Goal: Task Accomplishment & Management: Use online tool/utility

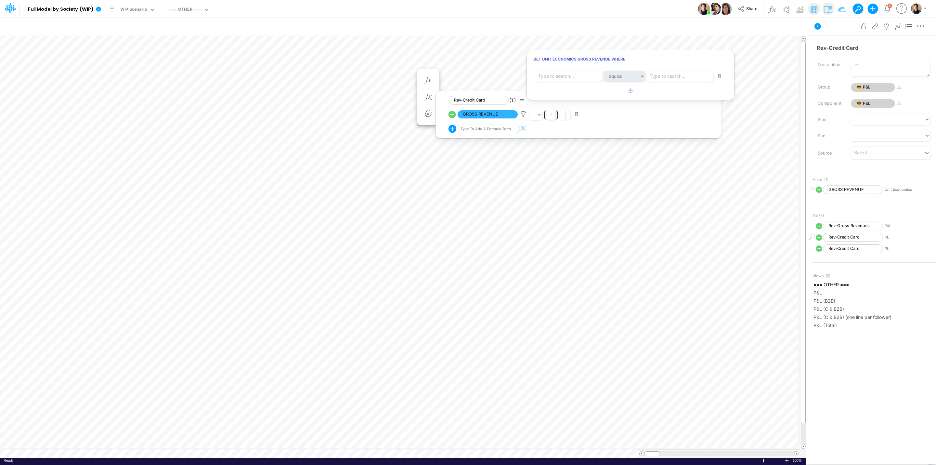
scroll to position [0, 0]
click at [451, 116] on div at bounding box center [468, 233] width 936 height 461
click at [525, 111] on icon at bounding box center [523, 114] width 10 height 7
click at [450, 114] on div at bounding box center [468, 233] width 936 height 461
click at [578, 115] on button "button" at bounding box center [576, 114] width 13 height 9
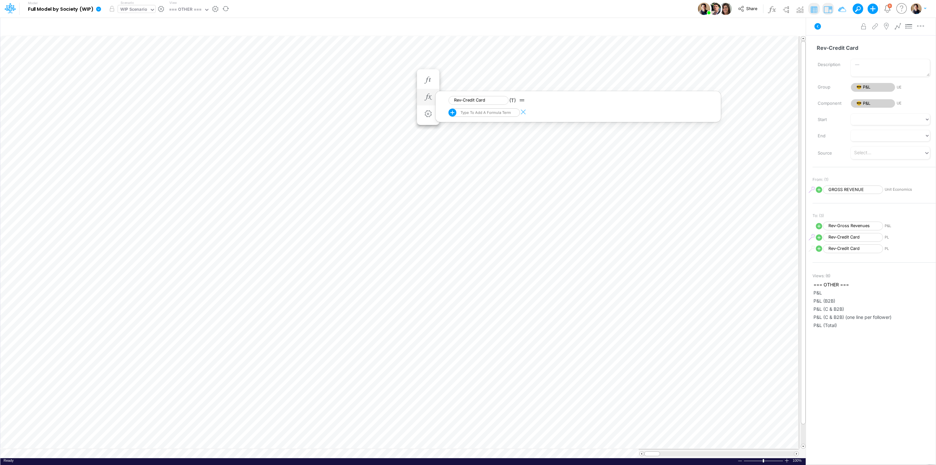
click at [126, 9] on div "WIP Scenario" at bounding box center [133, 9] width 27 height 7
click at [708, 23] on button "button" at bounding box center [710, 26] width 12 height 13
select select "startsWith"
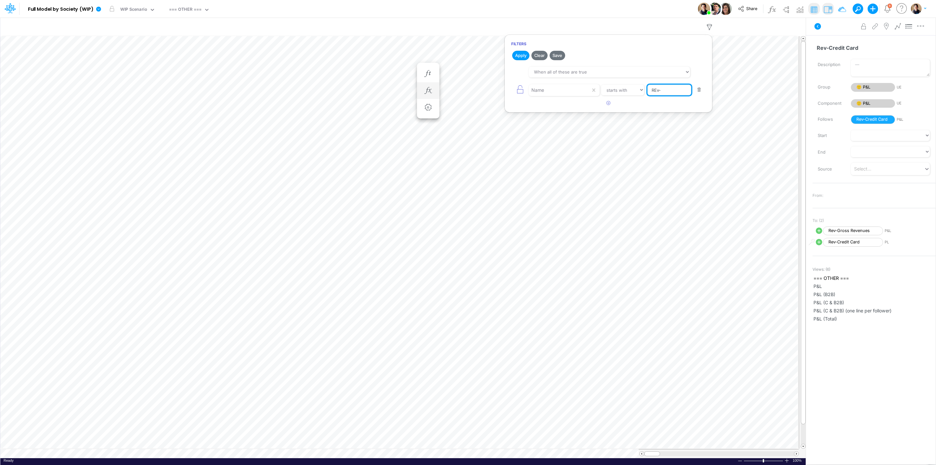
click at [673, 86] on input "REv-" at bounding box center [670, 90] width 44 height 11
type input "Value"
click at [518, 61] on div "Apply Clear Save When all of these are true When any of these are true Name equ…" at bounding box center [608, 78] width 207 height 59
click at [517, 55] on button "Apply" at bounding box center [520, 55] width 17 height 9
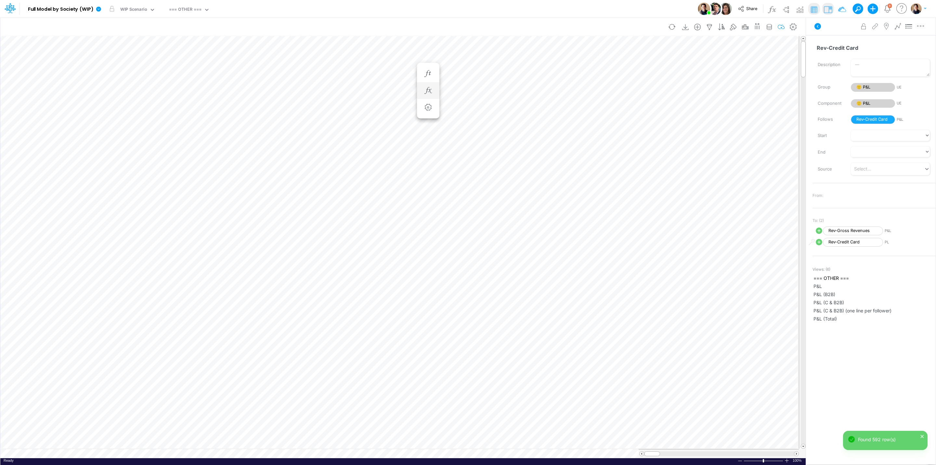
scroll to position [0, 0]
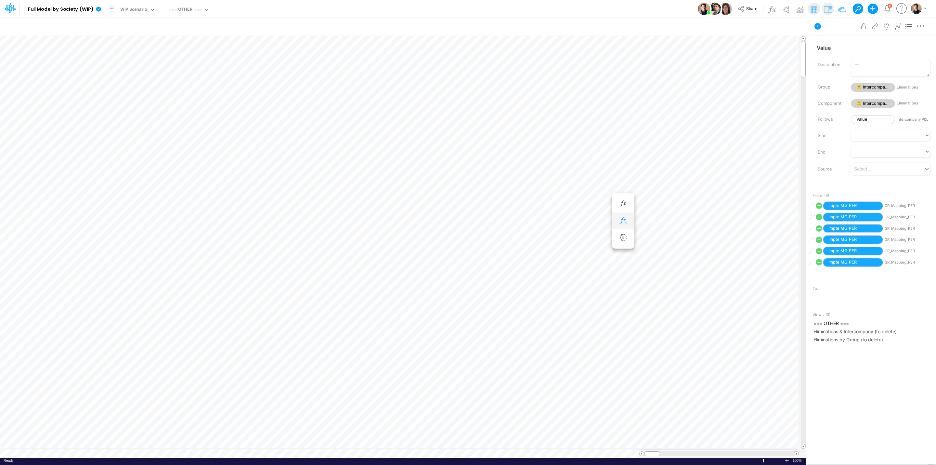
click at [626, 216] on button "button" at bounding box center [623, 220] width 12 height 13
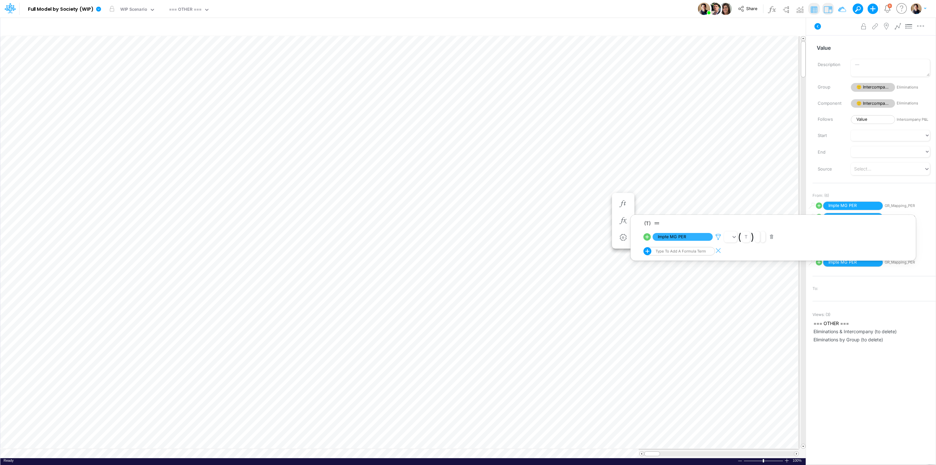
click at [718, 234] on icon at bounding box center [719, 236] width 10 height 7
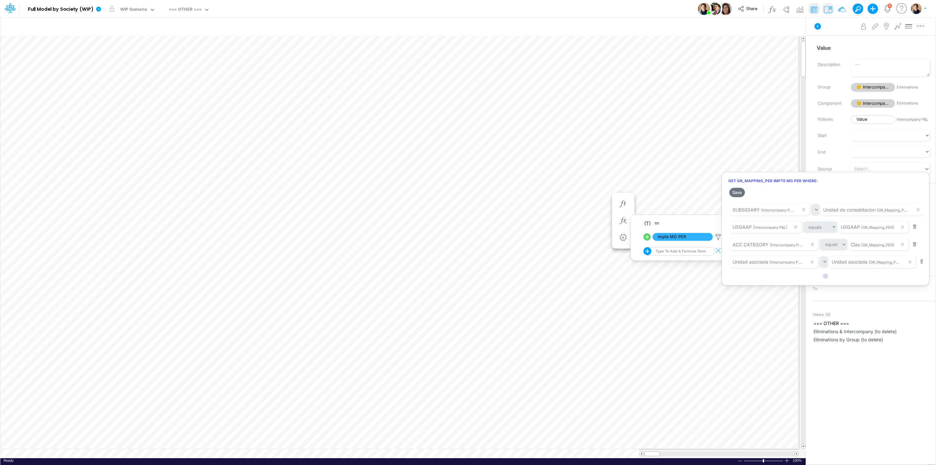
click at [644, 13] on div at bounding box center [468, 233] width 936 height 461
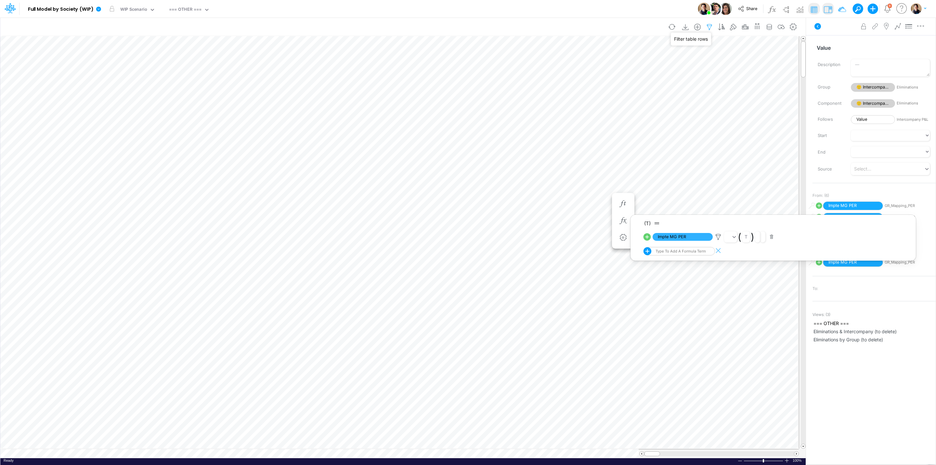
click at [705, 24] on icon "button" at bounding box center [710, 27] width 10 height 7
select select "startsWith"
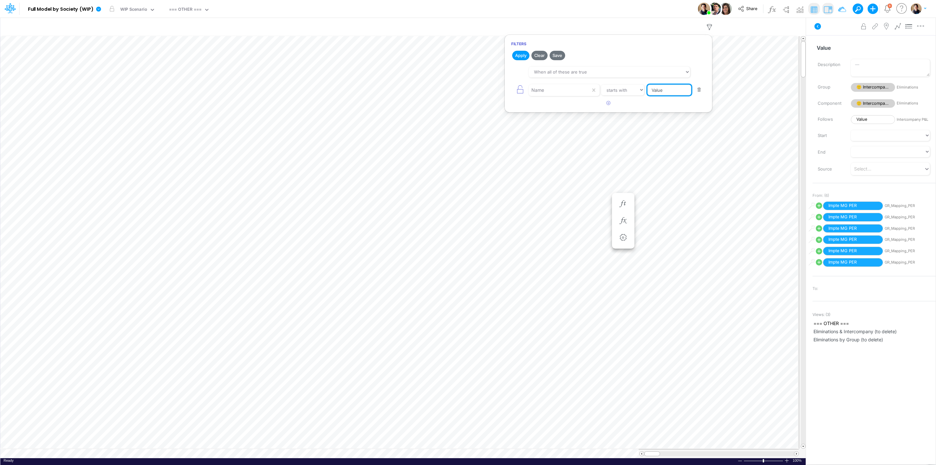
click at [660, 90] on input "Value" at bounding box center [670, 90] width 44 height 11
type input "P&L Im"
click at [517, 55] on button "Apply" at bounding box center [520, 55] width 17 height 9
click at [571, 111] on div "Filters Apply Clear Save When all of these are true When any of these are true …" at bounding box center [608, 73] width 208 height 78
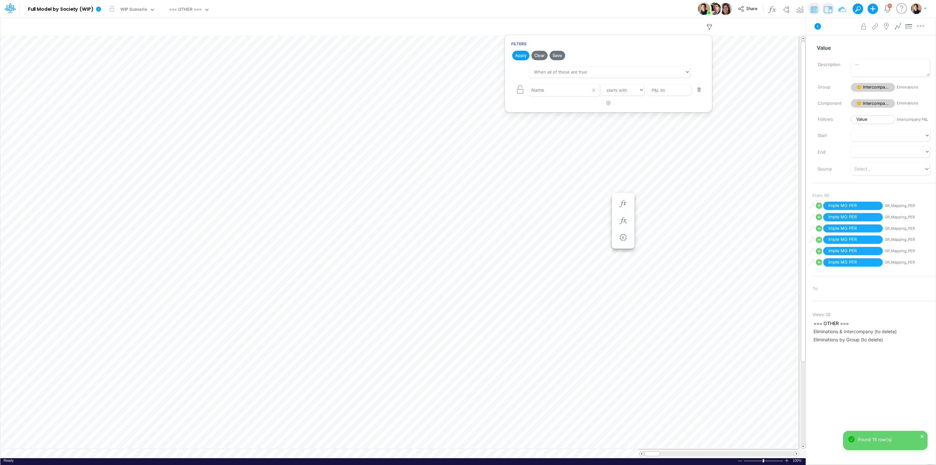
scroll to position [0, 0]
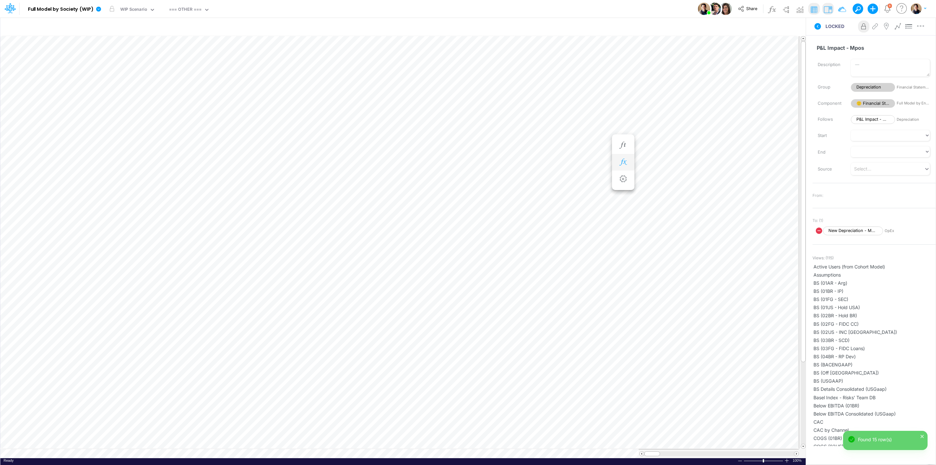
click at [625, 160] on icon "button" at bounding box center [623, 162] width 10 height 7
click at [721, 180] on icon at bounding box center [719, 178] width 10 height 7
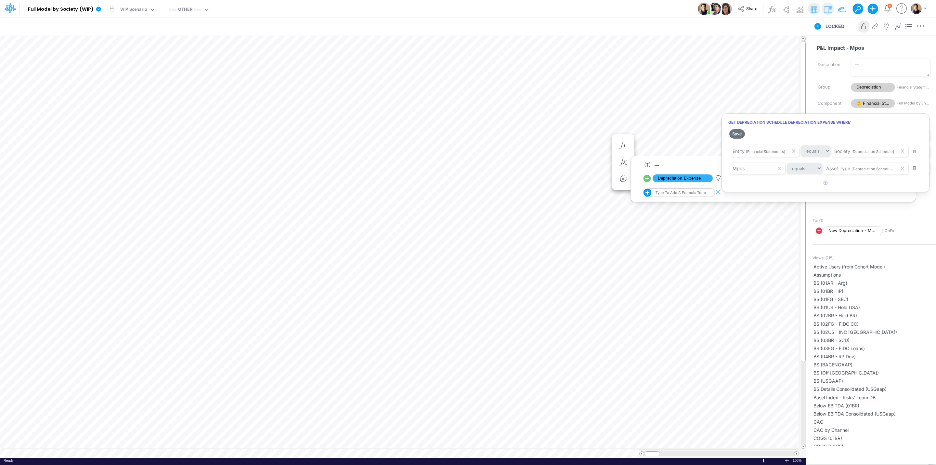
click at [637, 9] on div at bounding box center [468, 233] width 936 height 461
click at [855, 7] on button at bounding box center [856, 9] width 6 height 6
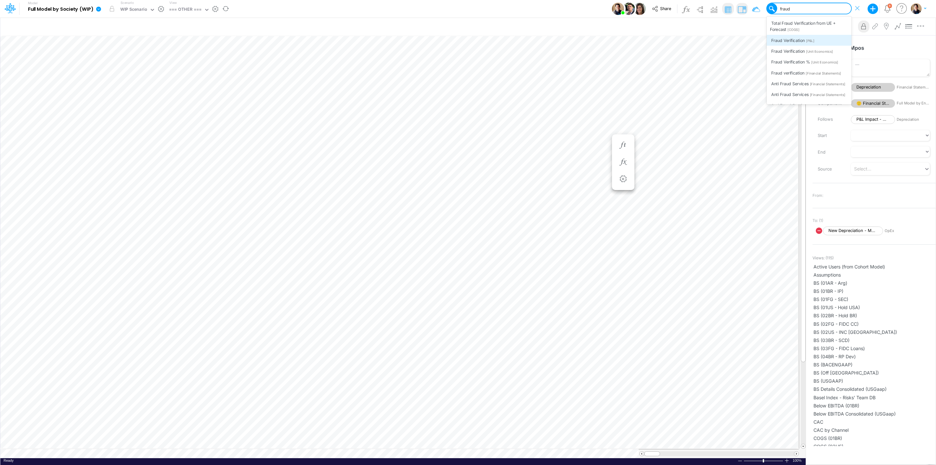
type input "fraud"
click at [94, 9] on link at bounding box center [99, 8] width 13 height 17
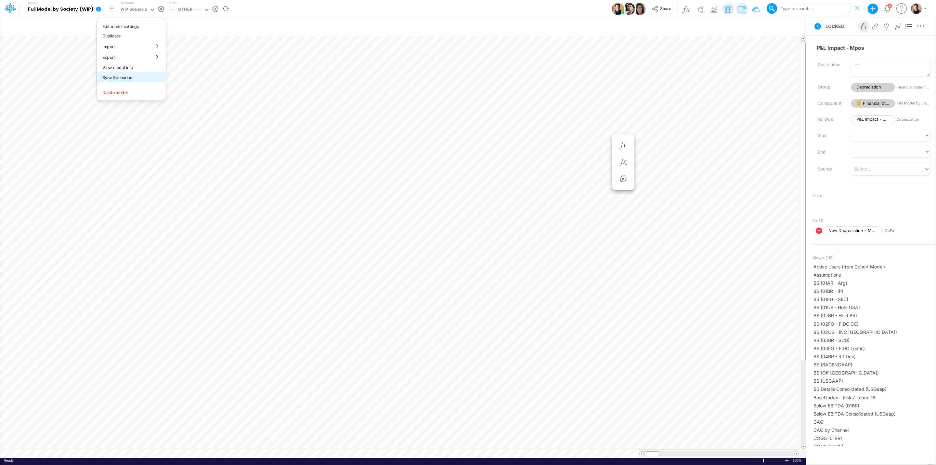
click at [145, 74] on button "Sync Scenarios" at bounding box center [132, 77] width 70 height 10
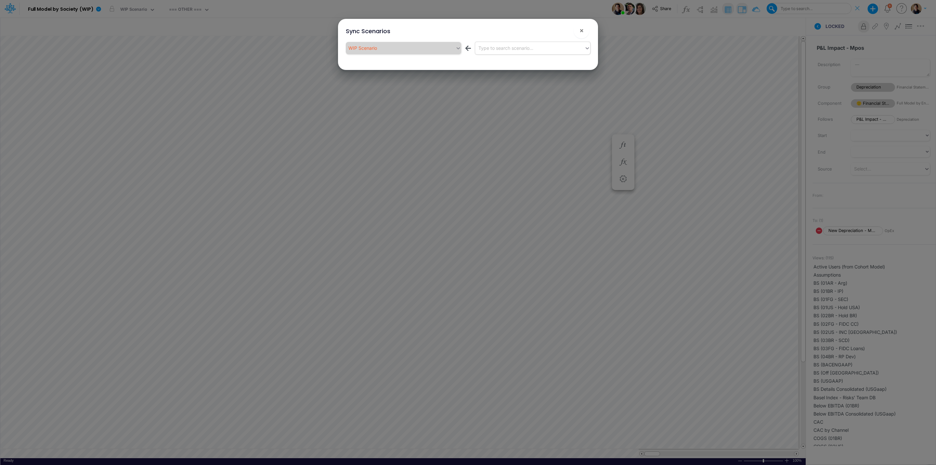
click at [529, 54] on div "Type to search scenario..." at bounding box center [532, 48] width 115 height 12
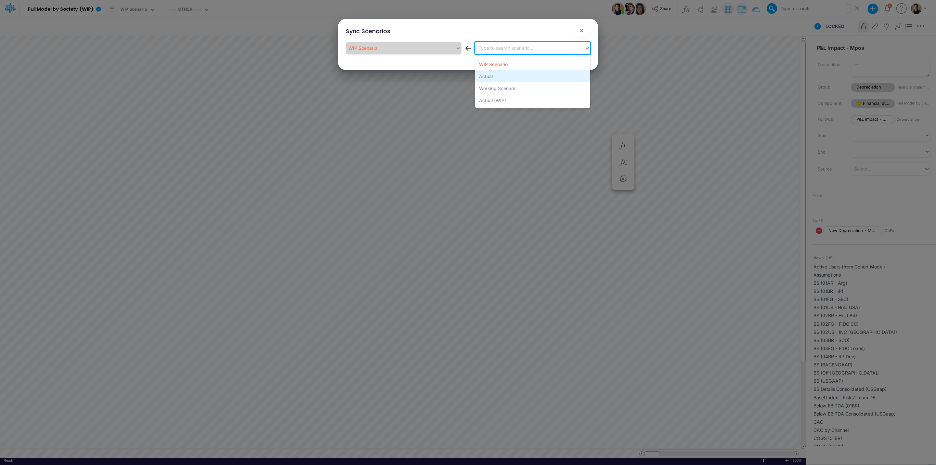
click at [520, 79] on div "Actual" at bounding box center [532, 76] width 115 height 12
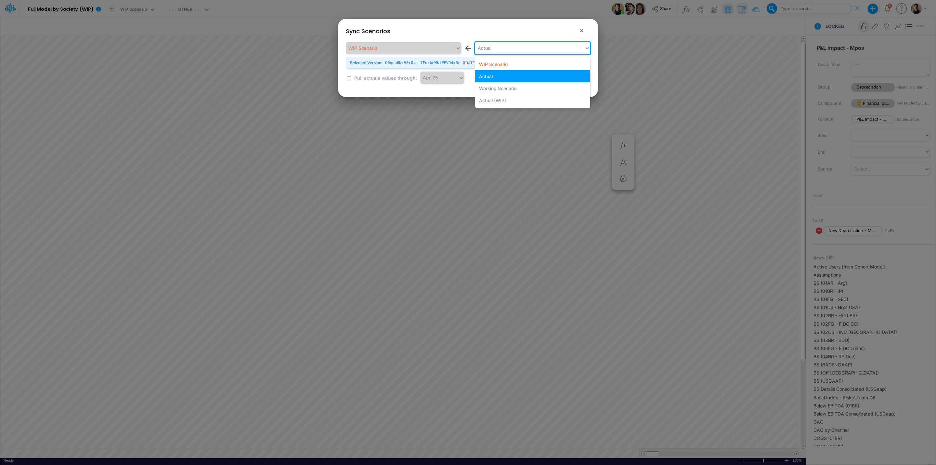
click at [506, 42] on div "Actual" at bounding box center [532, 48] width 115 height 12
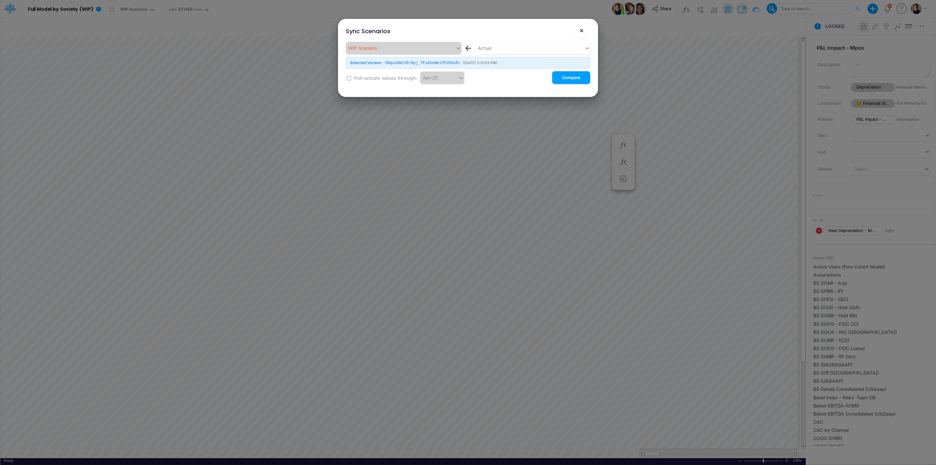
click at [581, 31] on span "×" at bounding box center [582, 30] width 4 height 8
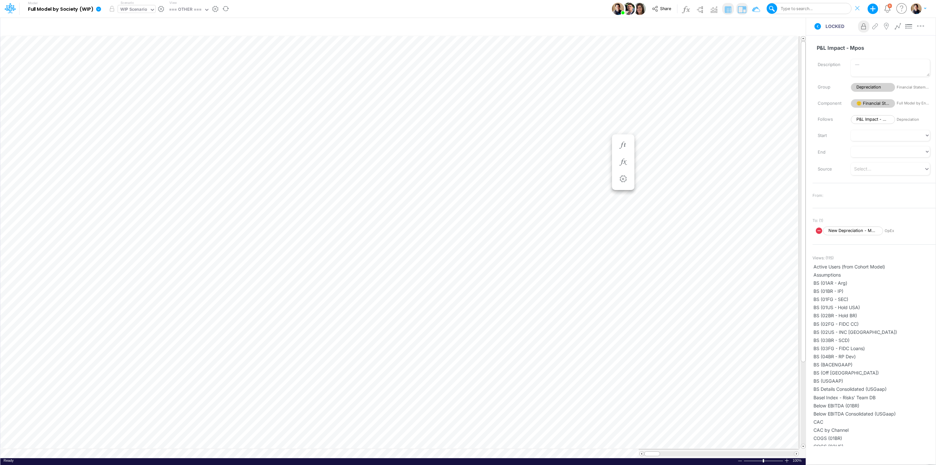
click at [136, 11] on div "WIP Scenario" at bounding box center [133, 9] width 27 height 7
click at [165, 49] on div "Actual (WIP)" at bounding box center [170, 53] width 105 height 11
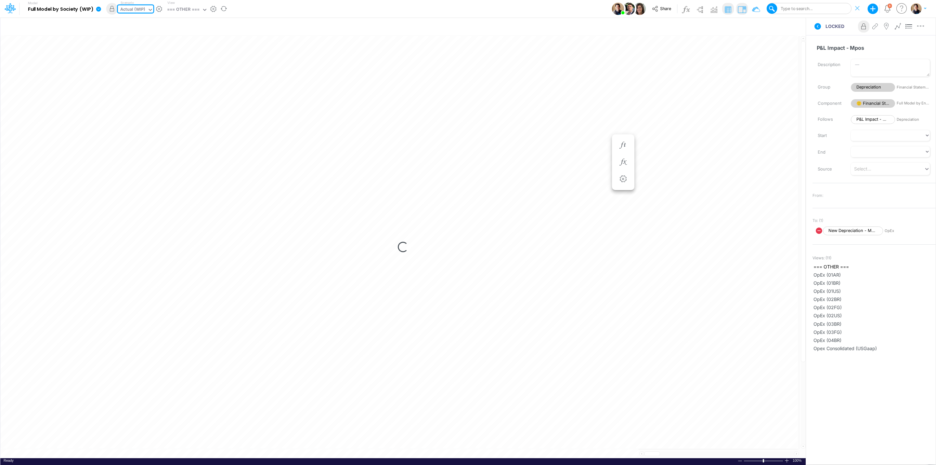
click at [129, 8] on div "Actual (WIP)" at bounding box center [132, 9] width 25 height 7
click at [137, 20] on div "WIP Scenario" at bounding box center [135, 21] width 27 height 6
click at [99, 8] on icon at bounding box center [98, 9] width 5 height 5
click at [134, 5] on div "WIP Scenario" at bounding box center [134, 10] width 32 height 10
click at [135, 5] on div "WIP Scenario" at bounding box center [134, 10] width 32 height 10
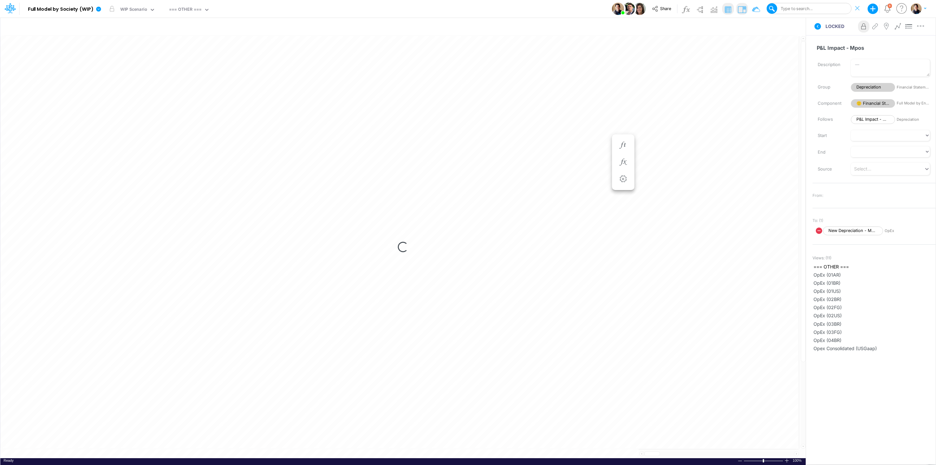
click at [300, 15] on div "Model Full Model by Society (WIP) Edit model settings Duplicate Import QuickBoo…" at bounding box center [468, 9] width 843 height 18
click at [142, 11] on div "WIP Scenario" at bounding box center [133, 9] width 27 height 7
click at [98, 7] on icon at bounding box center [98, 9] width 5 height 5
click at [134, 76] on button "Sync Scenarios" at bounding box center [132, 77] width 70 height 10
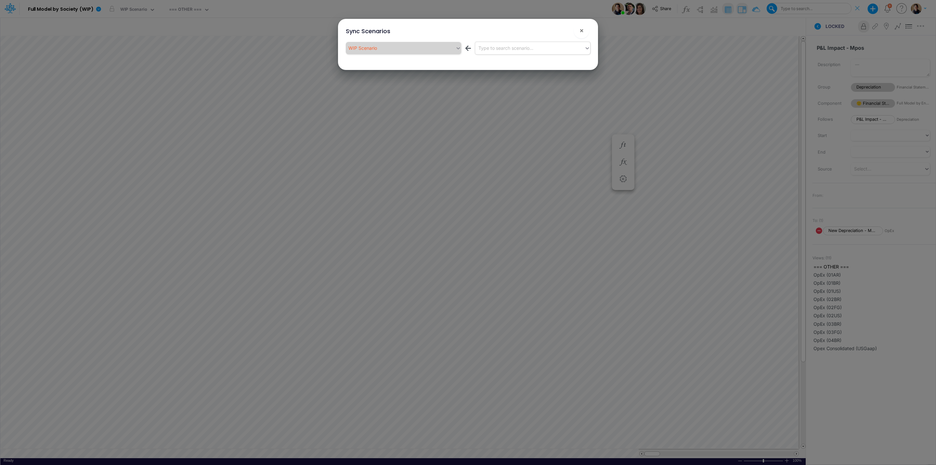
click at [567, 46] on div "Type to search scenario..." at bounding box center [530, 48] width 110 height 11
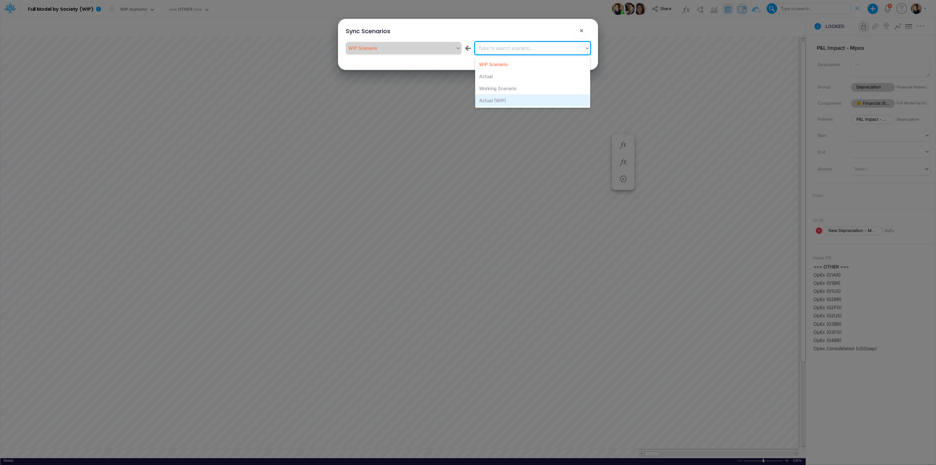
click at [527, 98] on div "Actual (WIP)" at bounding box center [532, 100] width 115 height 12
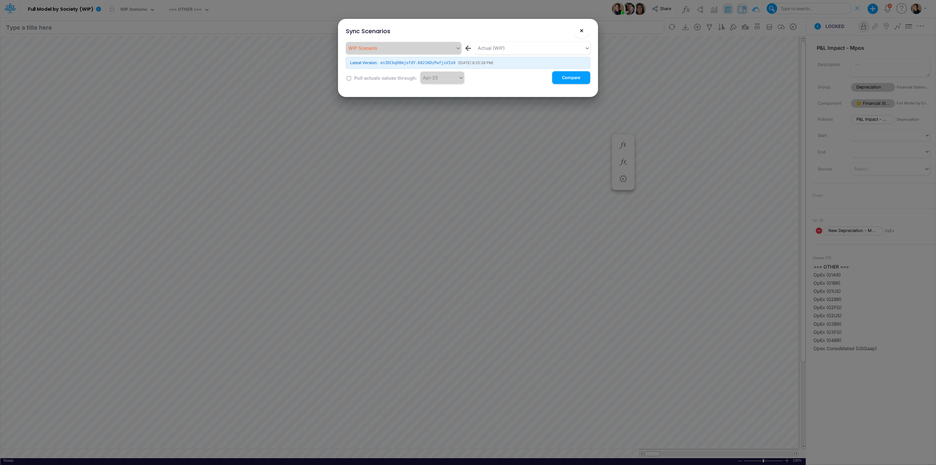
click at [586, 28] on button "×" at bounding box center [582, 31] width 16 height 16
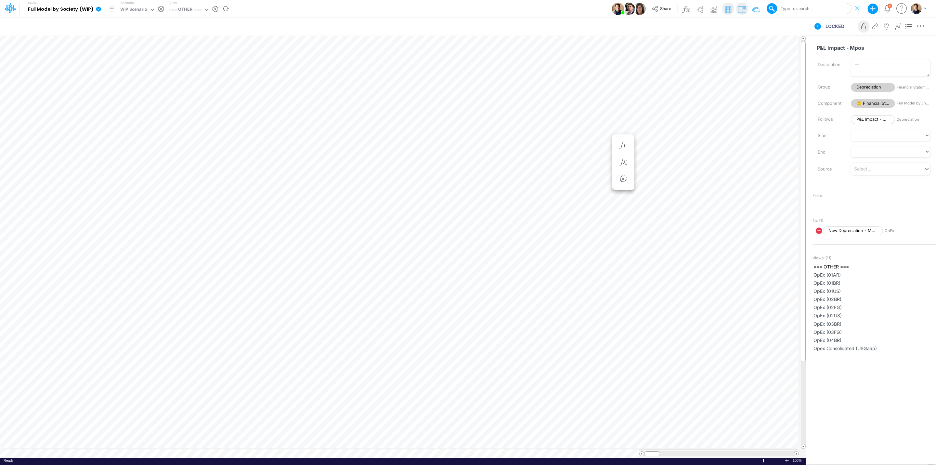
click at [94, 7] on link at bounding box center [99, 8] width 13 height 17
click at [147, 77] on button "Sync Scenarios" at bounding box center [132, 77] width 70 height 10
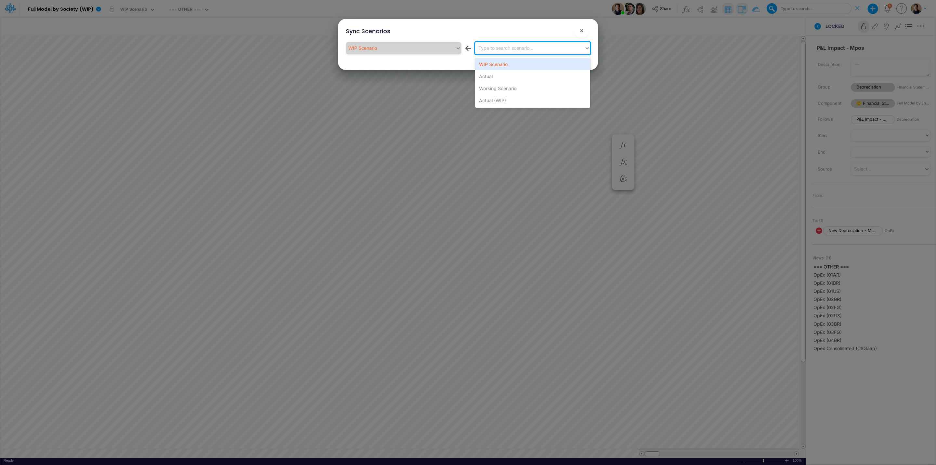
click at [559, 44] on div "Type to search scenario..." at bounding box center [530, 48] width 110 height 11
click at [533, 97] on div "Actual (WIP)" at bounding box center [532, 100] width 115 height 12
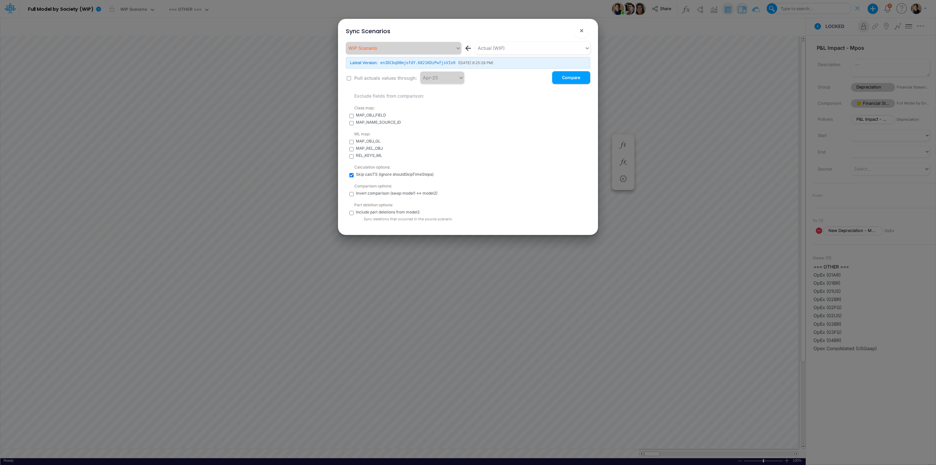
click at [350, 212] on input "checkbox" at bounding box center [351, 213] width 4 height 4
checkbox input "true"
click at [570, 73] on button "Compare" at bounding box center [571, 77] width 38 height 13
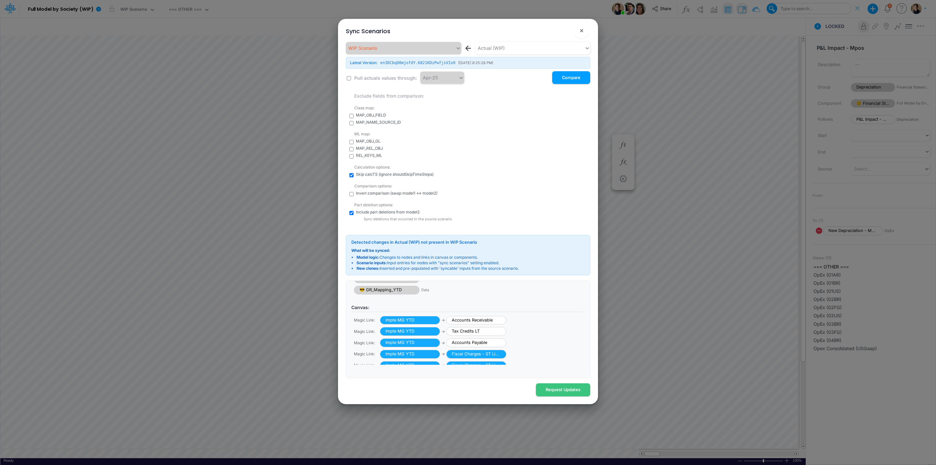
scroll to position [119, 0]
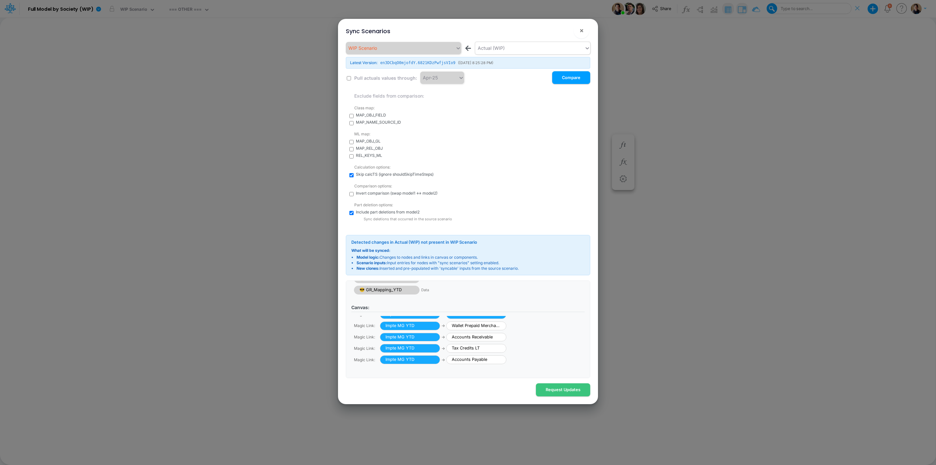
click at [515, 43] on div "Actual (WIP)" at bounding box center [530, 48] width 110 height 11
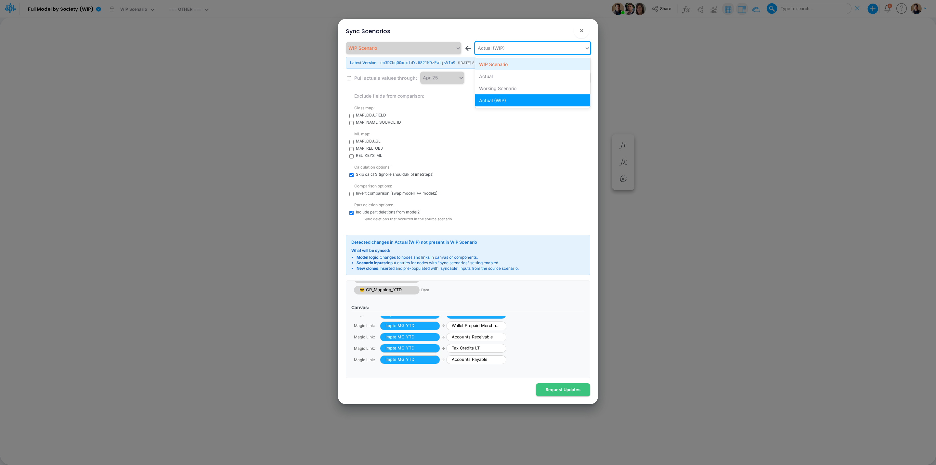
click at [513, 63] on div "WIP Scenario" at bounding box center [532, 64] width 115 height 12
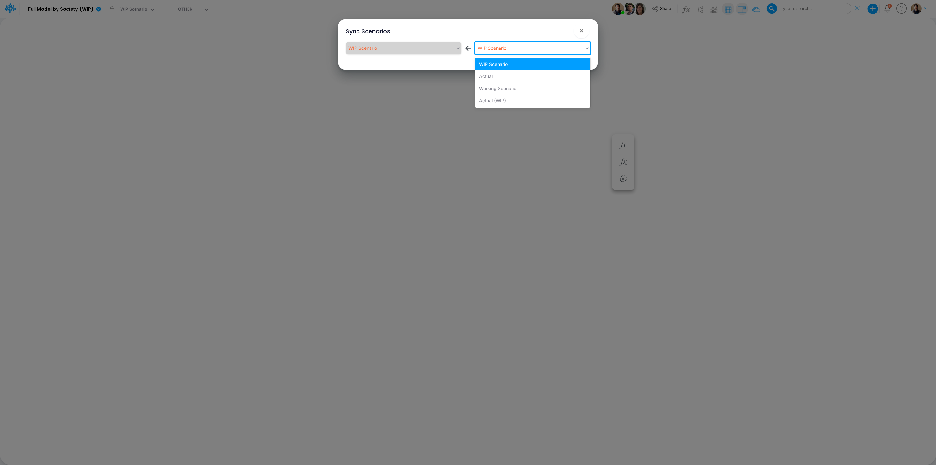
click at [513, 48] on div "WIP Scenario" at bounding box center [530, 48] width 110 height 11
click at [500, 100] on div "Actual (WIP)" at bounding box center [532, 100] width 115 height 12
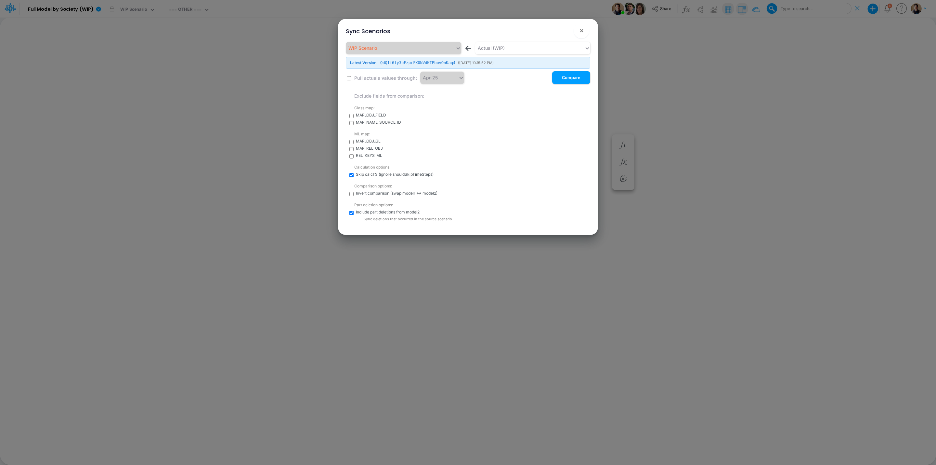
click at [348, 79] on input "checkbox" at bounding box center [349, 78] width 4 height 4
checkbox input "true"
click at [570, 80] on button "Compare" at bounding box center [571, 77] width 38 height 13
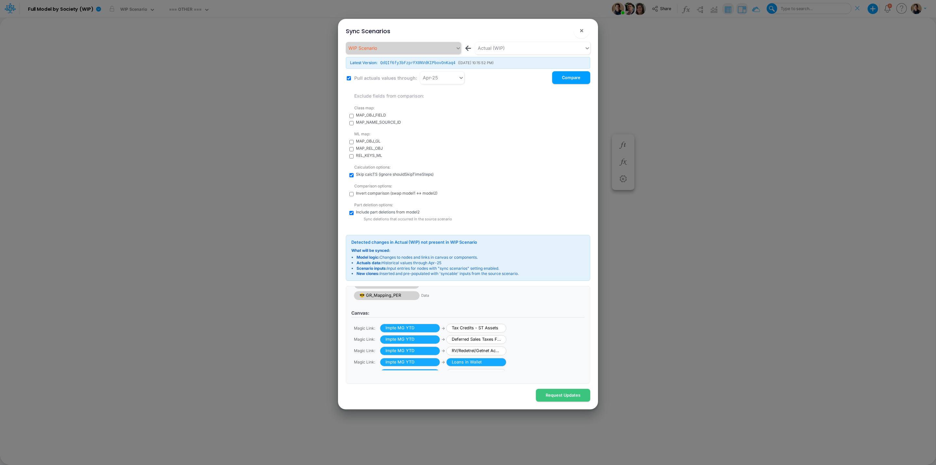
scroll to position [0, 0]
click at [444, 78] on div "Apr-25" at bounding box center [439, 77] width 38 height 11
type input "jun"
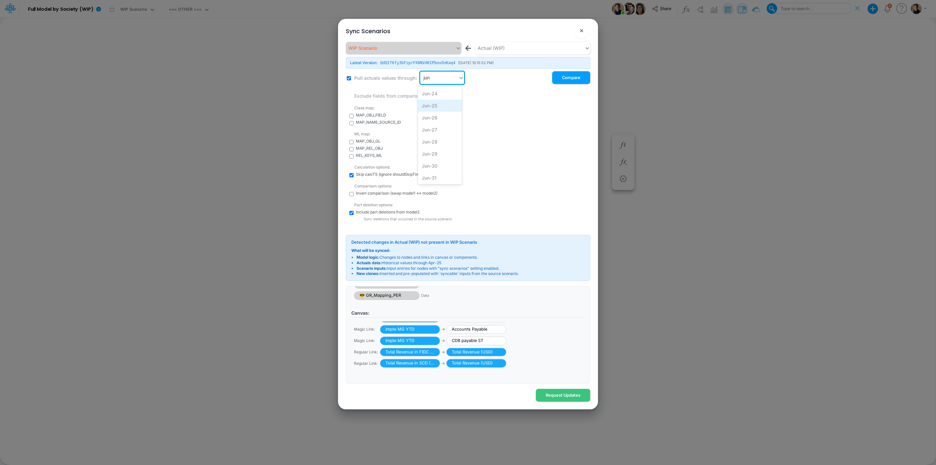
click at [444, 104] on div "Jun-25" at bounding box center [440, 105] width 44 height 12
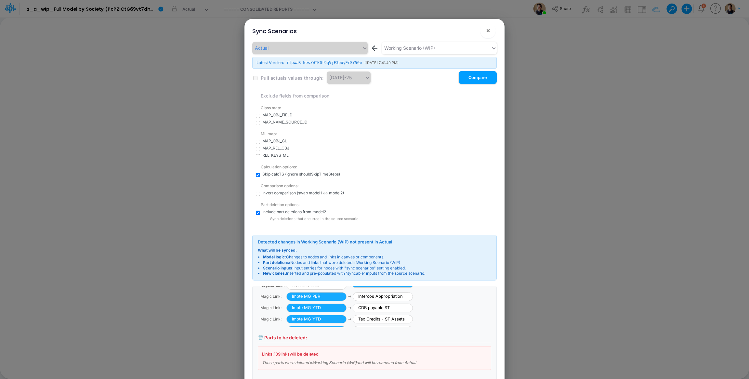
scroll to position [49, 0]
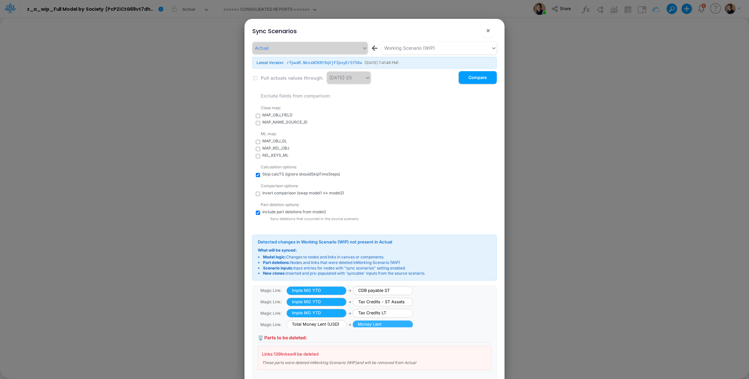
click at [489, 291] on div "Component: 😎 CAC by Channel CAC 😎 RP Loans Shell Loans 😎 Total Calcs Loans 😎 So…" at bounding box center [374, 335] width 244 height 98
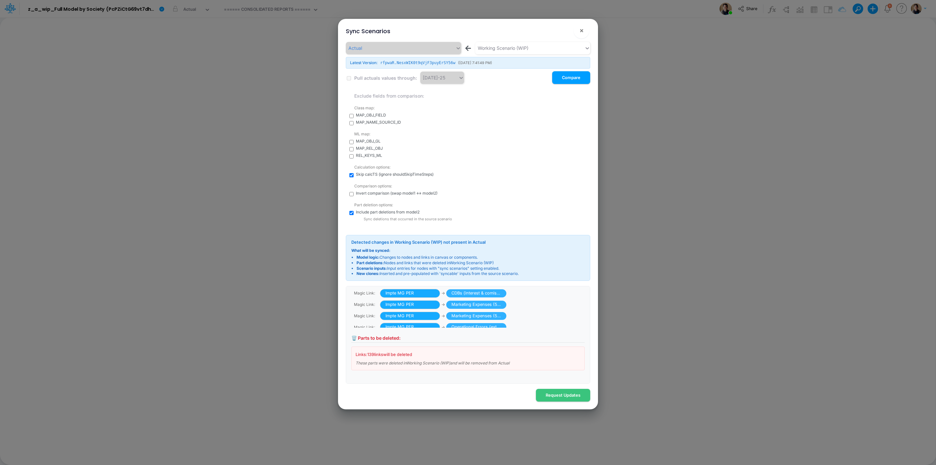
scroll to position [98, 0]
drag, startPoint x: 584, startPoint y: 306, endPoint x: 585, endPoint y: 311, distance: 5.7
click at [585, 311] on div "Component: 😎 CAC by Channel CAC 😎 RP Loans Shell Loans 😎 Total Calcs Loans 😎 So…" at bounding box center [468, 335] width 244 height 98
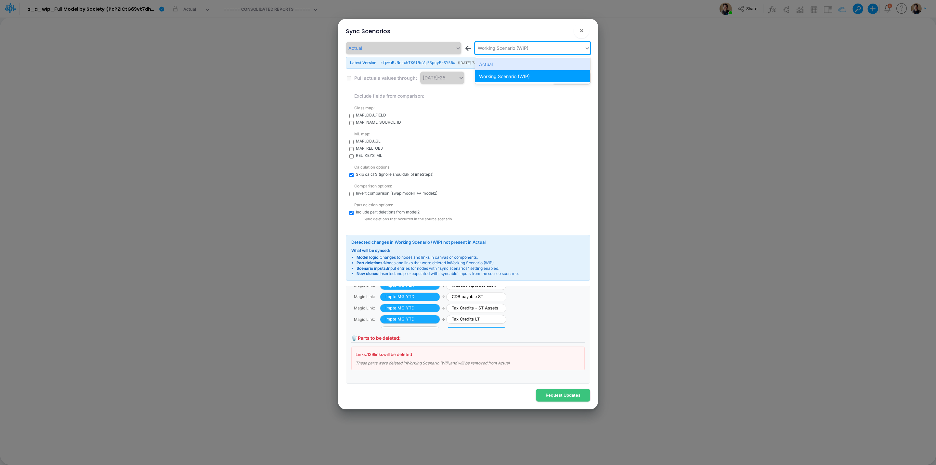
click at [518, 49] on div "Working Scenario (WIP)" at bounding box center [503, 48] width 51 height 7
click at [515, 59] on div "Actual" at bounding box center [532, 64] width 115 height 12
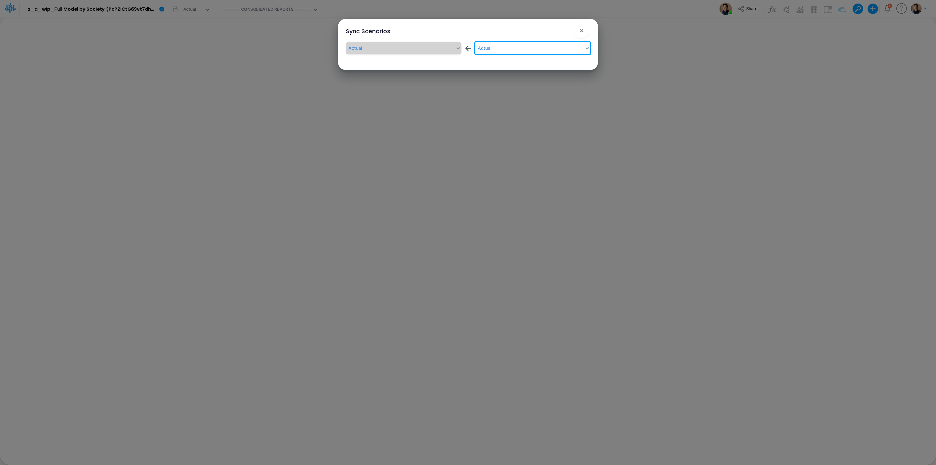
click at [511, 47] on div "Actual" at bounding box center [530, 48] width 110 height 11
click at [513, 75] on div "Working Scenario (WIP)" at bounding box center [532, 76] width 115 height 12
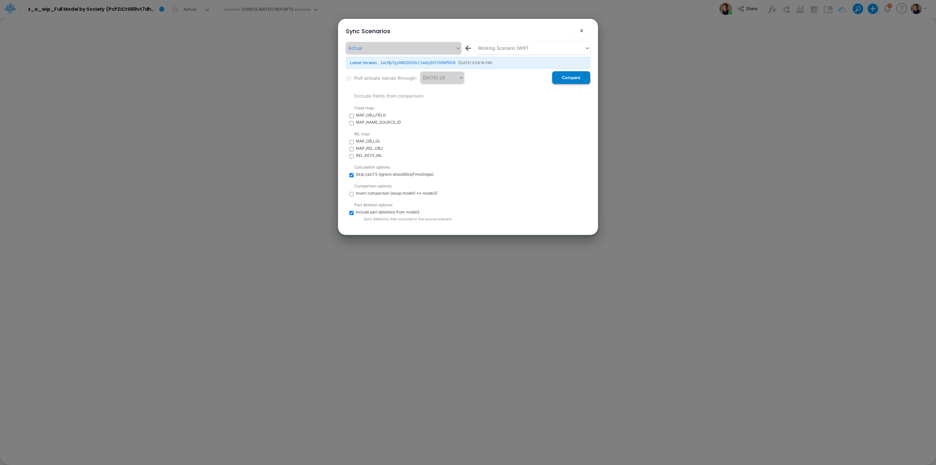
click at [567, 81] on button "Compare" at bounding box center [571, 77] width 38 height 13
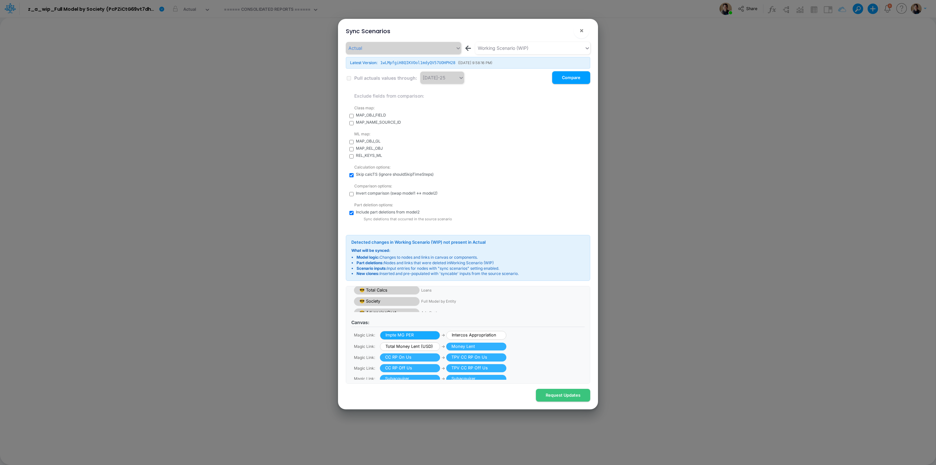
scroll to position [92, 0]
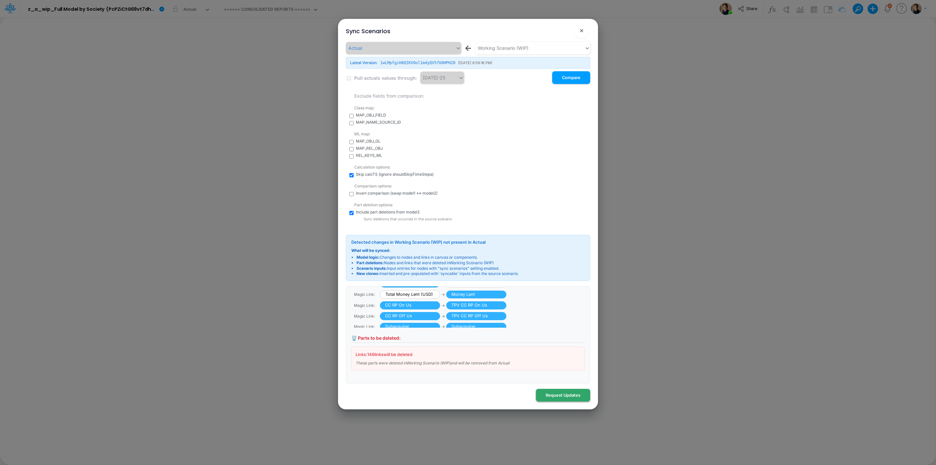
click at [563, 395] on button "Request Updates" at bounding box center [563, 394] width 54 height 13
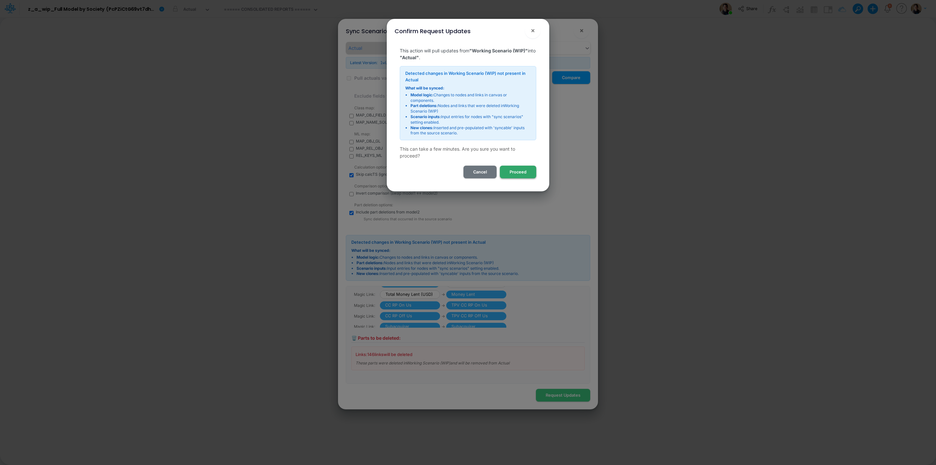
click at [528, 171] on button "Proceed" at bounding box center [518, 171] width 36 height 13
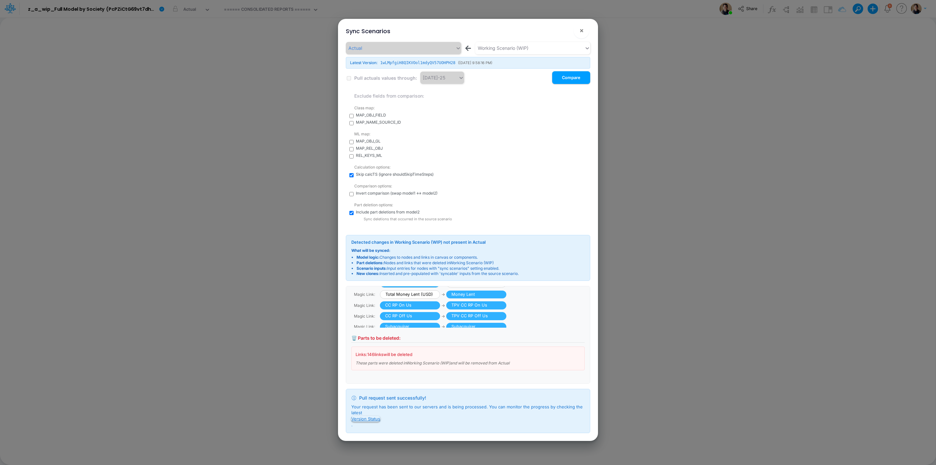
click at [373, 418] on button "Version Status" at bounding box center [365, 418] width 29 height 6
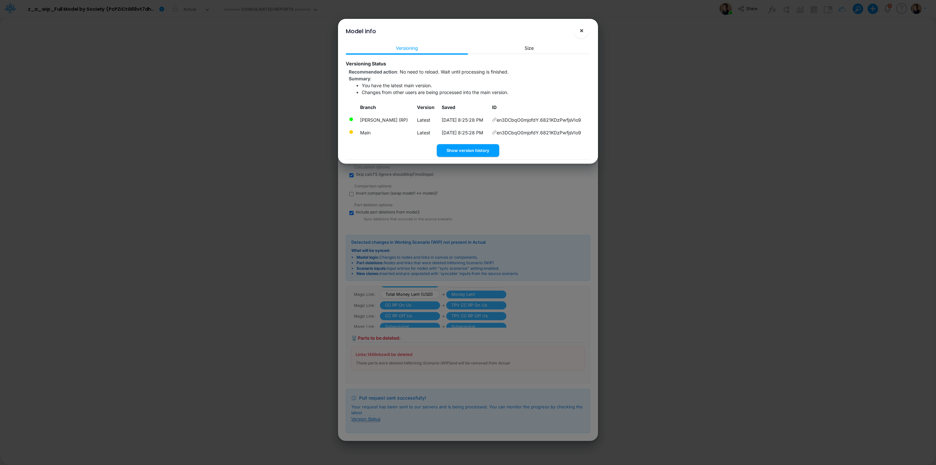
click at [581, 29] on span "×" at bounding box center [582, 30] width 4 height 8
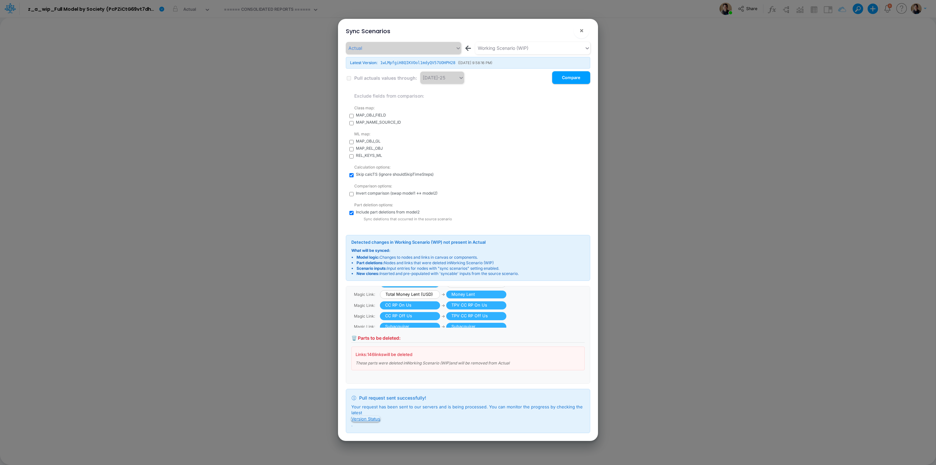
click at [376, 418] on button "Version Status" at bounding box center [365, 418] width 29 height 6
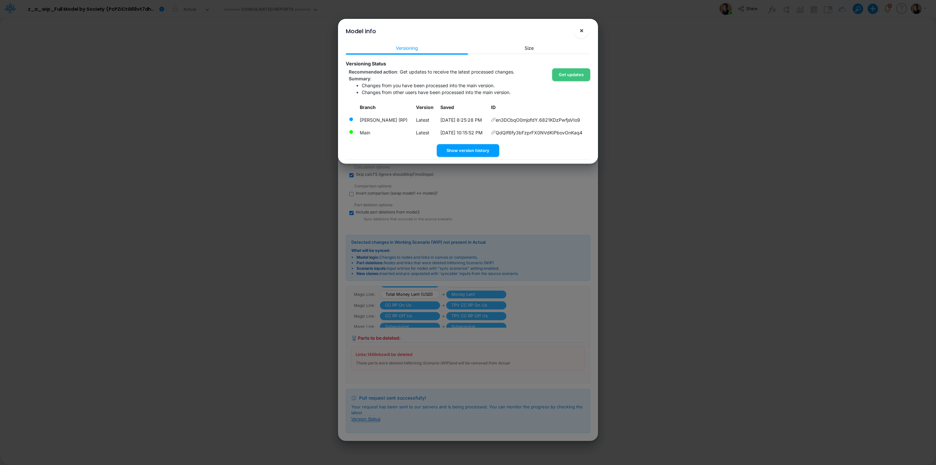
click at [584, 30] on button "×" at bounding box center [582, 31] width 16 height 16
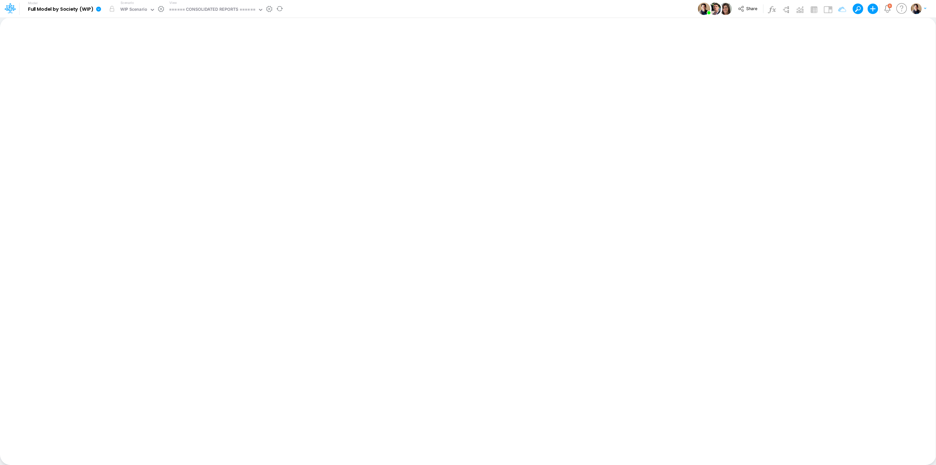
click at [95, 10] on link at bounding box center [99, 8] width 13 height 17
click at [135, 68] on button "View model info" at bounding box center [132, 67] width 70 height 10
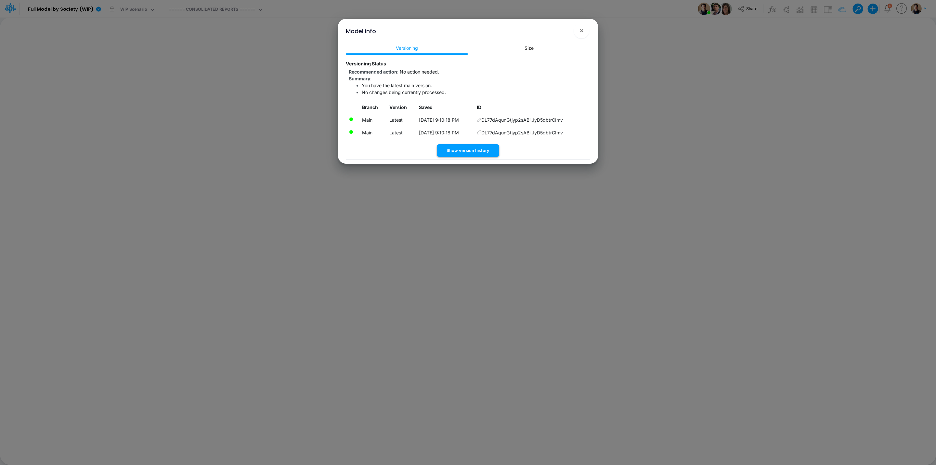
click at [478, 148] on button "Show version history" at bounding box center [468, 150] width 62 height 13
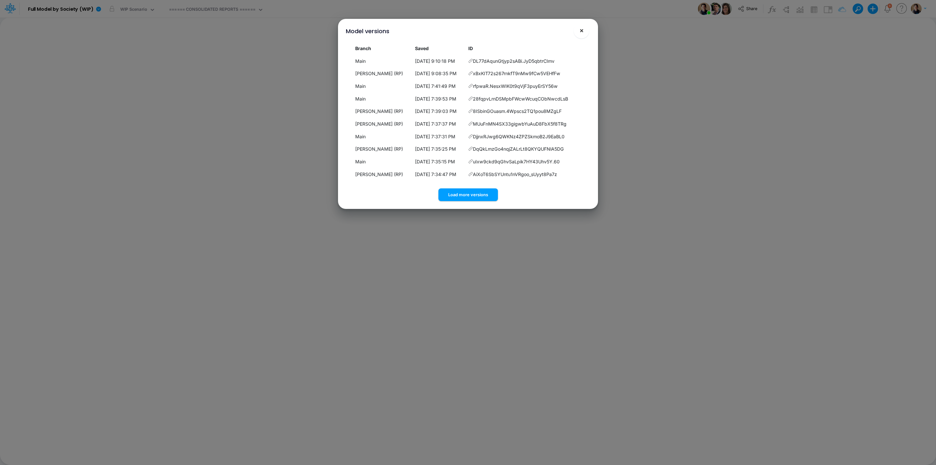
click at [580, 31] on span "×" at bounding box center [582, 30] width 4 height 8
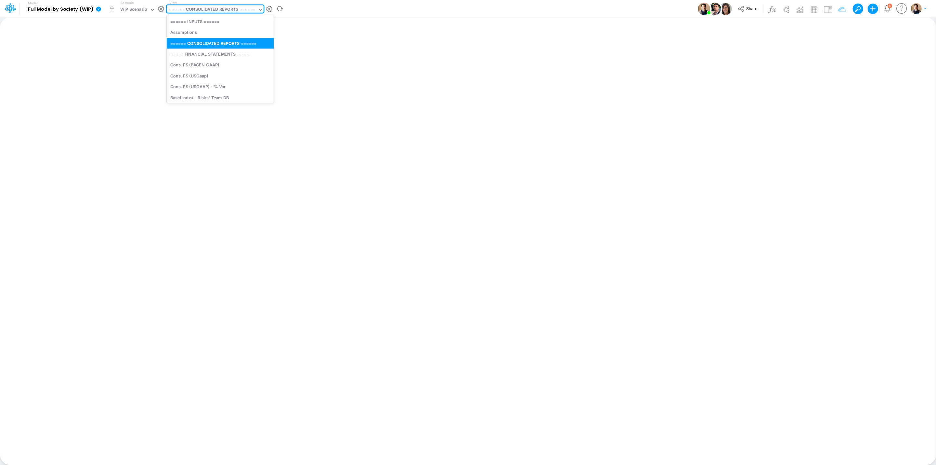
click at [225, 8] on div "====== CONSOLIDATED REPORTS ======" at bounding box center [212, 9] width 86 height 7
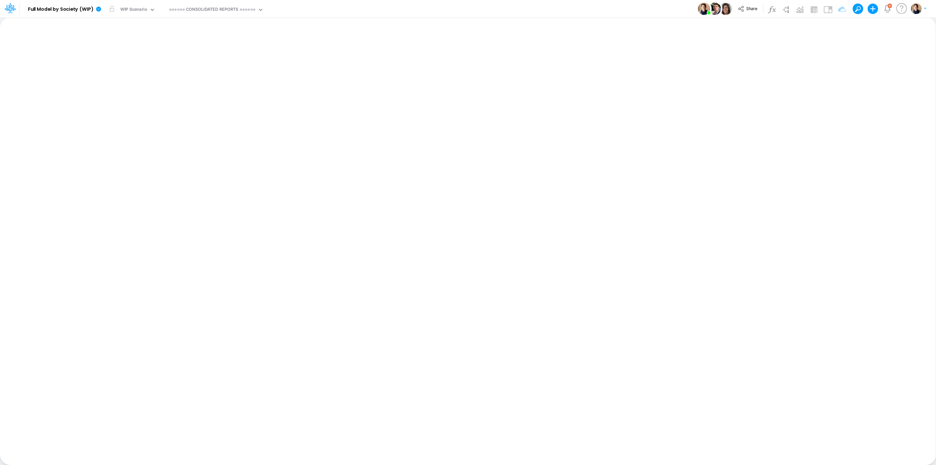
click at [855, 11] on button at bounding box center [856, 9] width 6 height 6
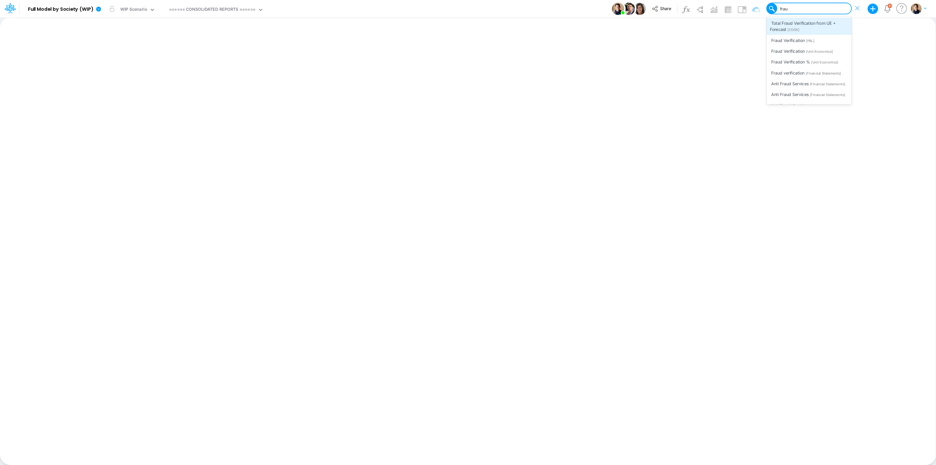
type input "fraud"
click at [820, 38] on div "Fraud Verification [P&L]" at bounding box center [809, 40] width 85 height 11
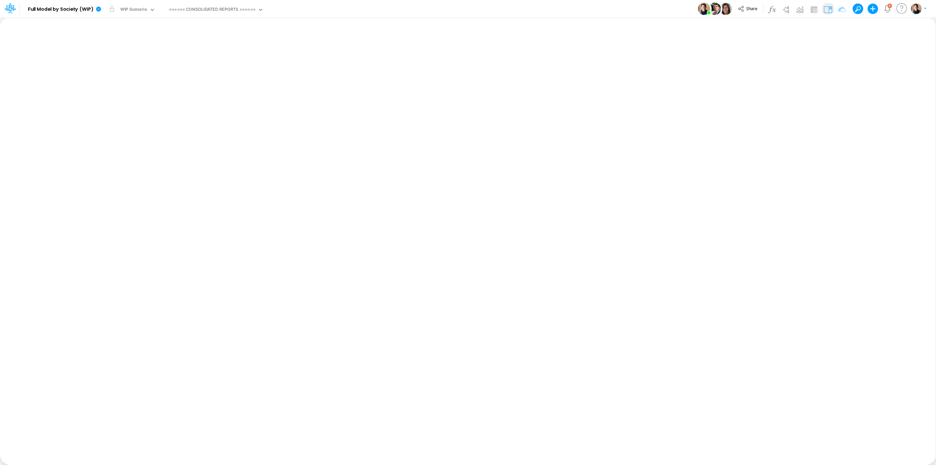
click at [826, 9] on img at bounding box center [828, 9] width 10 height 10
click at [818, 238] on icon at bounding box center [819, 237] width 7 height 7
select select "1"
select select "Divide"
select select "Add"
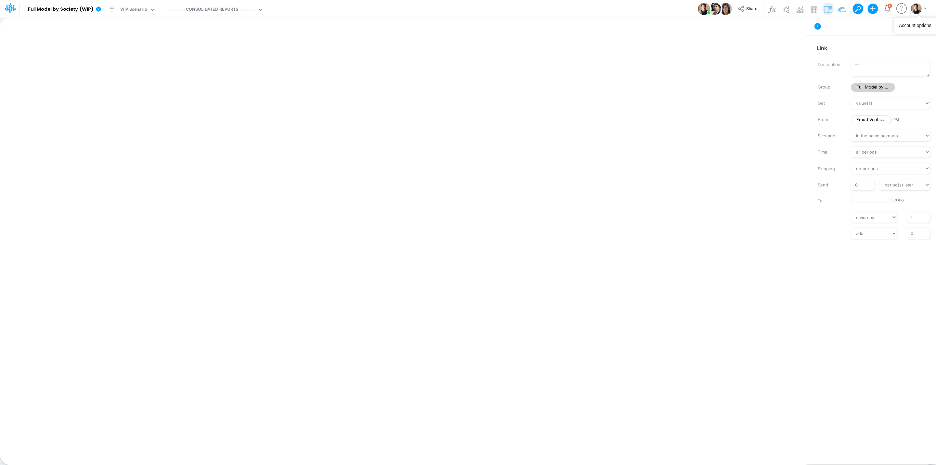
click at [923, 24] on div "Account options" at bounding box center [915, 25] width 33 height 7
click at [923, 25] on icon "button" at bounding box center [921, 26] width 10 height 7
drag, startPoint x: 893, startPoint y: 53, endPoint x: 517, endPoint y: 60, distance: 375.8
click at [893, 53] on button "Delete" at bounding box center [887, 53] width 77 height 11
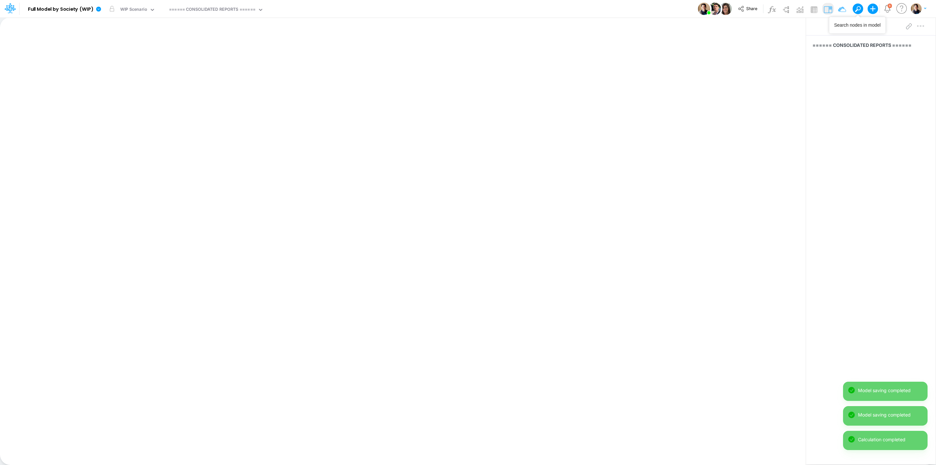
click at [857, 11] on button at bounding box center [856, 9] width 6 height 6
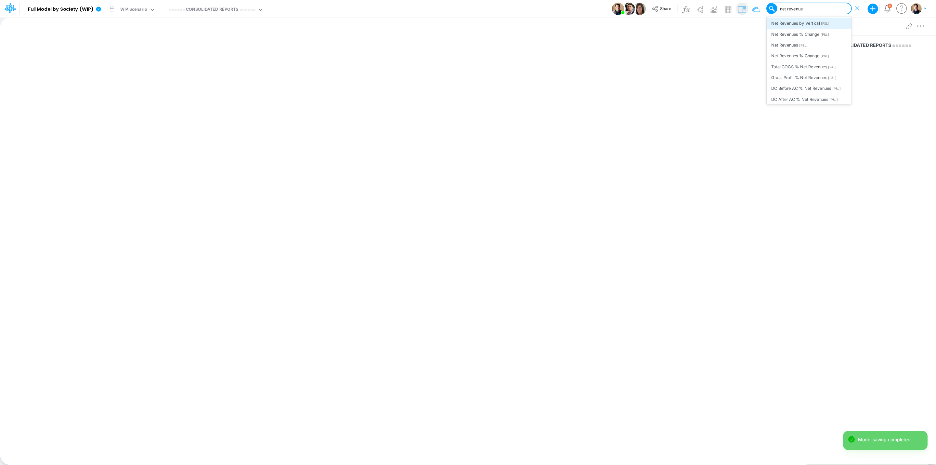
type input "net revenues"
click at [828, 41] on div "Net Revenues [P&L]" at bounding box center [809, 44] width 85 height 11
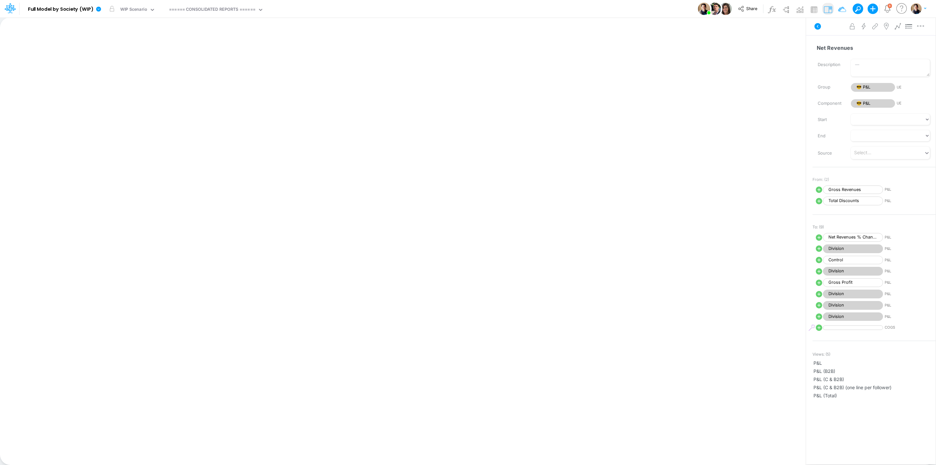
click at [818, 331] on icon at bounding box center [819, 327] width 8 height 8
select select "1"
select select "Divide"
select select "Add"
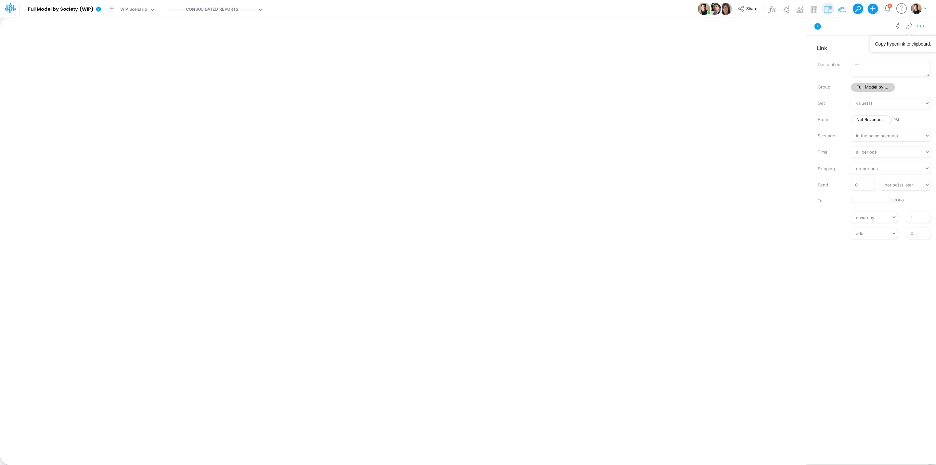
click at [919, 25] on icon "button" at bounding box center [921, 26] width 10 height 7
click at [876, 54] on span "Delete" at bounding box center [869, 54] width 14 height 6
click at [858, 9] on span at bounding box center [857, 9] width 9 height 9
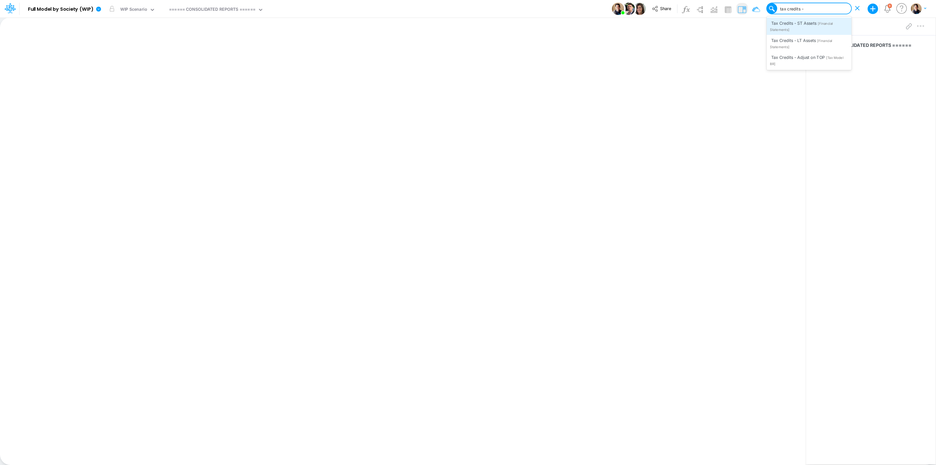
type input "tax credits -"
click at [797, 8] on div "Type to search..." at bounding box center [795, 9] width 33 height 6
type input "tax credits"
click at [818, 9] on div "Type to search..." at bounding box center [813, 9] width 76 height 10
type input "intercompany P&"
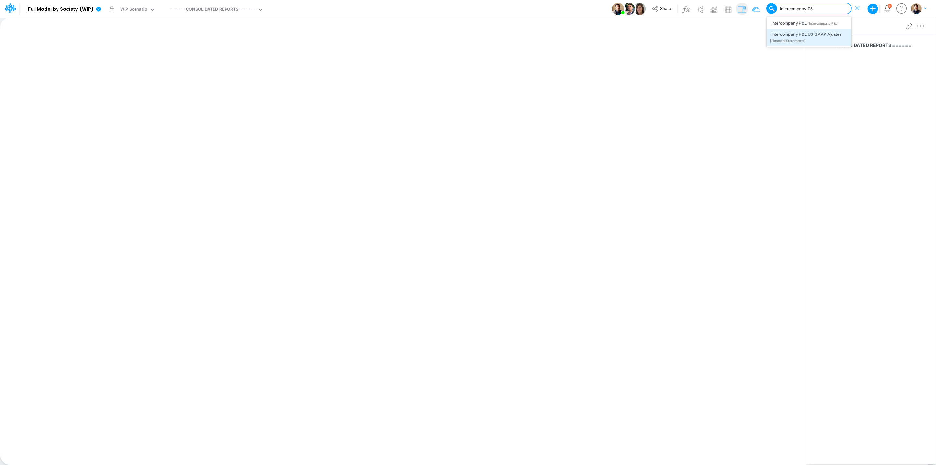
click at [820, 36] on span "Intercompany P&L US GAAP Ajustes" at bounding box center [806, 34] width 70 height 5
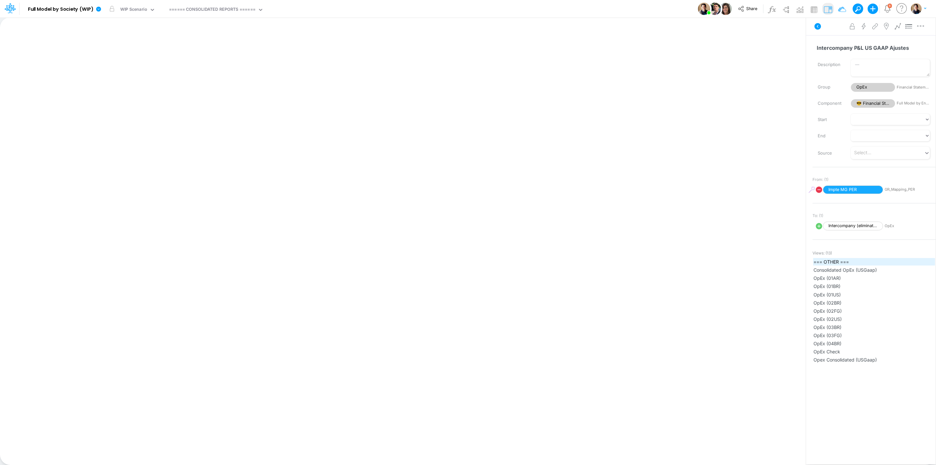
click at [850, 259] on span "=== OTHER ===" at bounding box center [874, 261] width 121 height 7
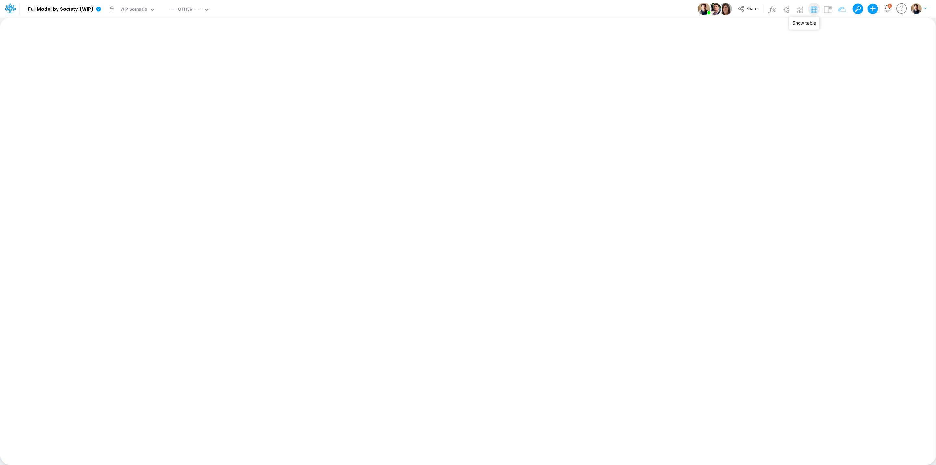
click at [817, 9] on img at bounding box center [814, 9] width 10 height 10
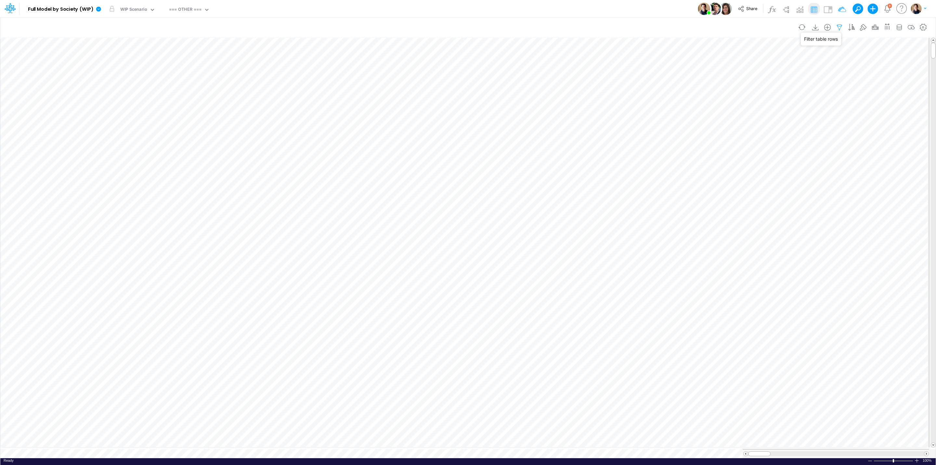
click at [835, 26] on icon "button" at bounding box center [840, 27] width 10 height 7
click at [700, 97] on div "equals not equal starts with ends with contains" at bounding box center [738, 90] width 194 height 15
click at [701, 89] on div at bounding box center [690, 90] width 62 height 11
click at [698, 129] on div "Name" at bounding box center [695, 130] width 70 height 12
drag, startPoint x: 755, startPoint y: 87, endPoint x: 755, endPoint y: 92, distance: 4.6
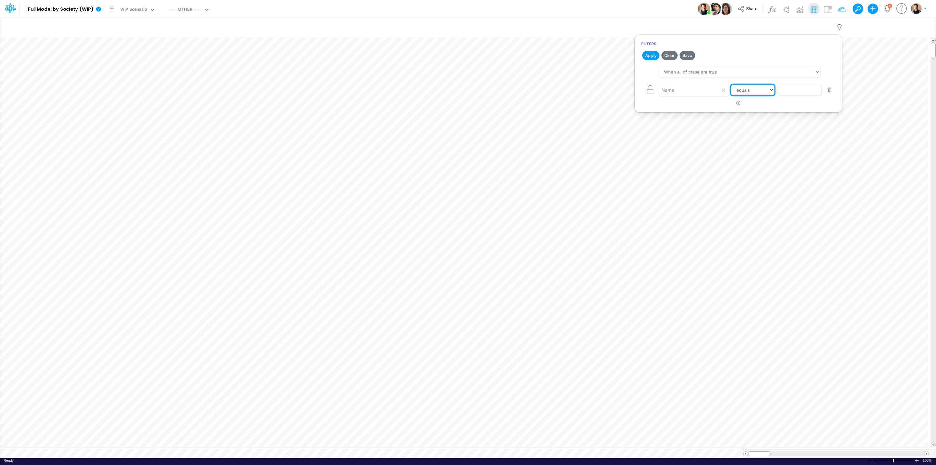
click at [755, 87] on select "equals not equal starts with ends with contains" at bounding box center [753, 90] width 44 height 11
select select "contains"
click at [731, 85] on select "equals not equal starts with ends with contains" at bounding box center [753, 90] width 44 height 11
click at [784, 88] on input "text" at bounding box center [800, 90] width 44 height 11
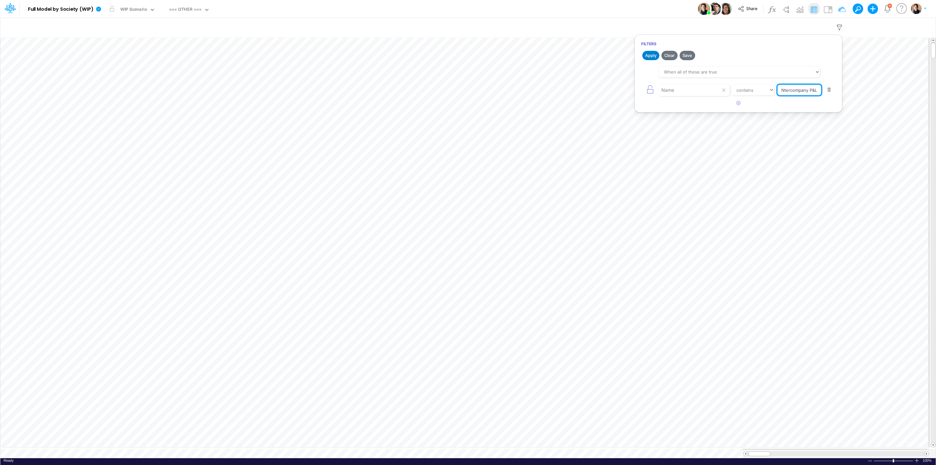
type input "INtercompany P&L"
click at [649, 52] on button "Apply" at bounding box center [650, 55] width 17 height 9
click at [836, 26] on icon "button" at bounding box center [840, 27] width 10 height 7
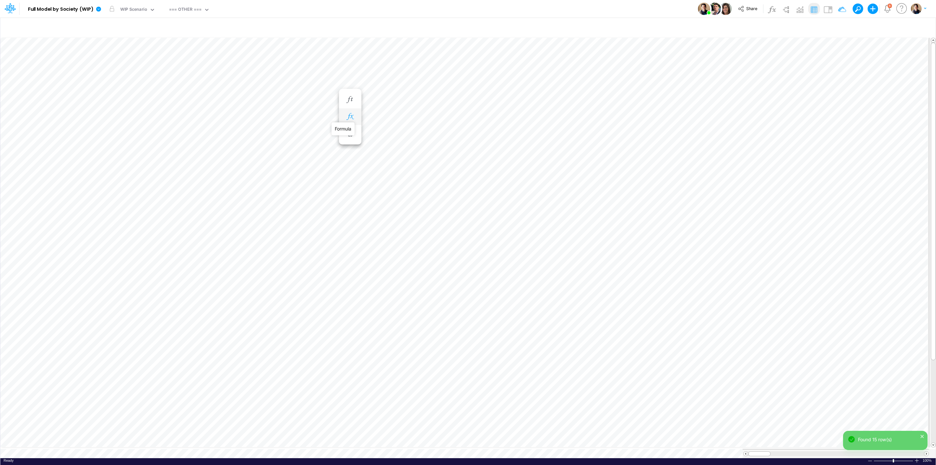
click at [350, 117] on icon "button" at bounding box center [350, 116] width 10 height 7
click at [444, 131] on icon at bounding box center [445, 132] width 10 height 7
click at [827, 9] on div at bounding box center [468, 233] width 936 height 461
click at [827, 10] on img at bounding box center [828, 9] width 10 height 10
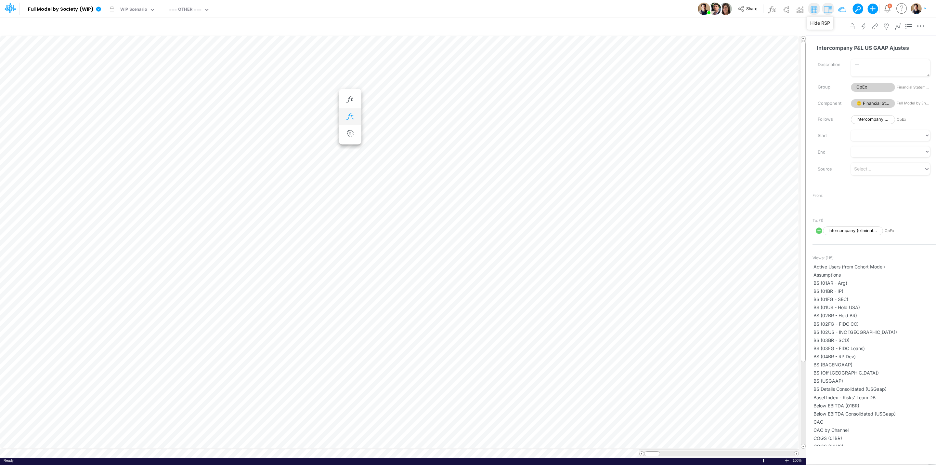
click at [349, 117] on icon "button" at bounding box center [350, 116] width 10 height 7
click at [375, 132] on icon at bounding box center [374, 132] width 7 height 7
select select "Multiply"
select select "Add"
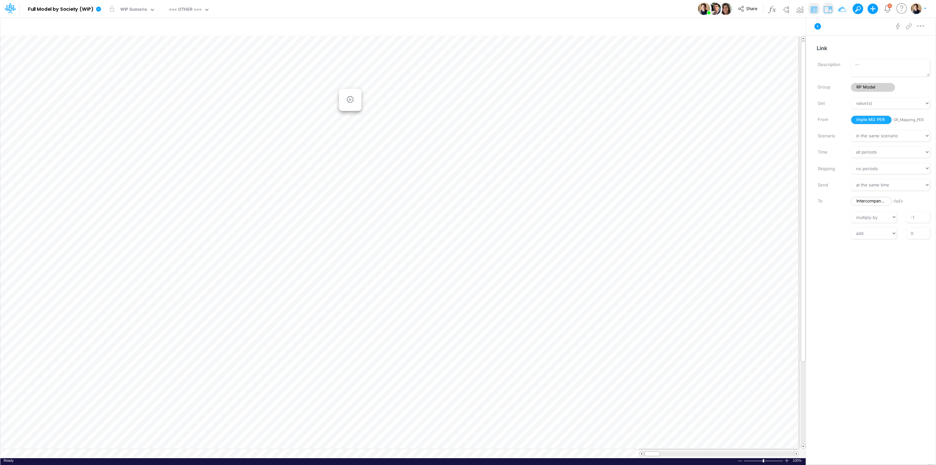
scroll to position [0, 0]
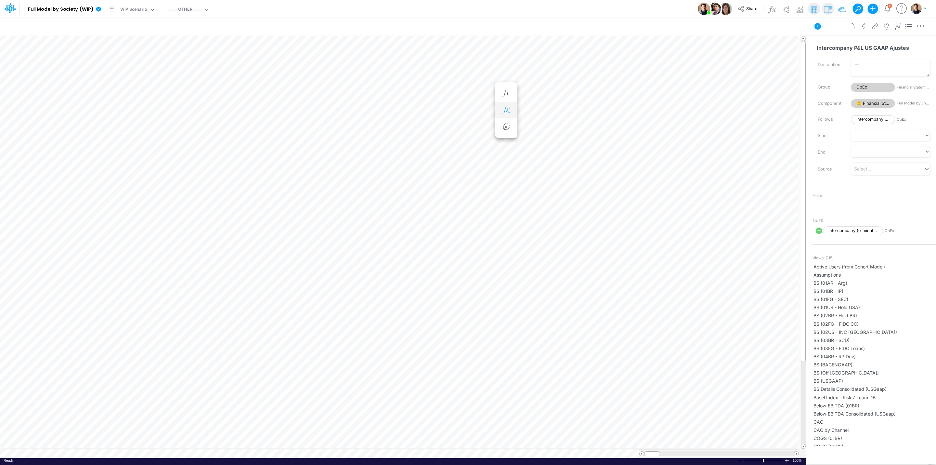
click at [509, 108] on icon "button" at bounding box center [506, 110] width 10 height 7
click at [600, 125] on icon at bounding box center [601, 126] width 10 height 7
click at [399, 68] on div at bounding box center [468, 233] width 936 height 461
click at [428, 107] on icon "button" at bounding box center [428, 110] width 10 height 7
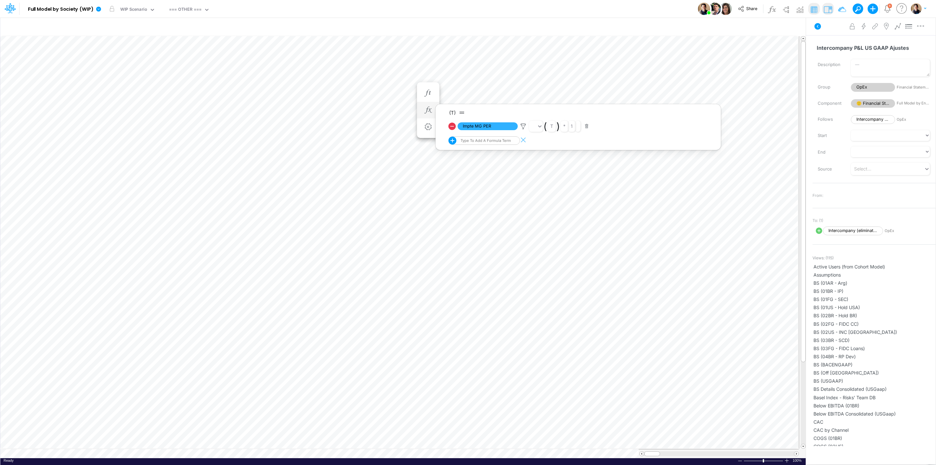
click at [453, 125] on icon at bounding box center [452, 126] width 7 height 7
select select "Multiply"
select select "Add"
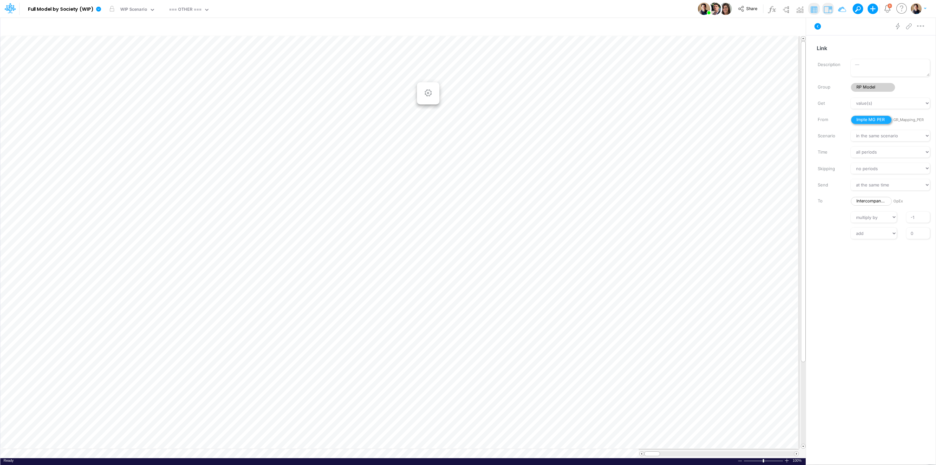
click at [871, 118] on span "Impte MG PER" at bounding box center [871, 119] width 41 height 9
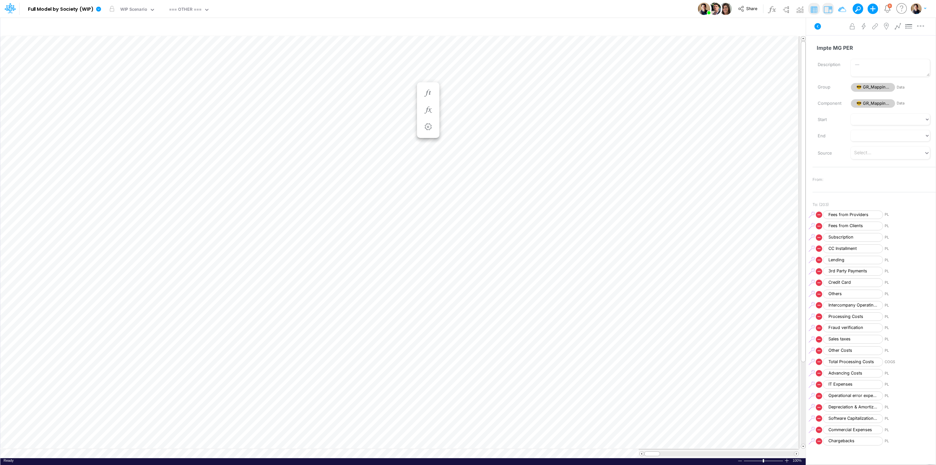
scroll to position [0, 0]
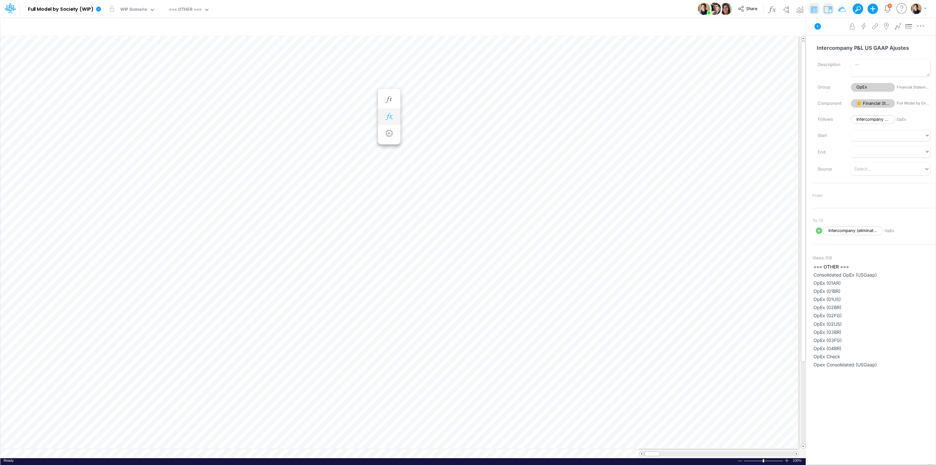
click at [395, 118] on button "button" at bounding box center [389, 116] width 12 height 13
click at [413, 132] on icon at bounding box center [413, 132] width 7 height 7
select select "Multiply"
select select "Add"
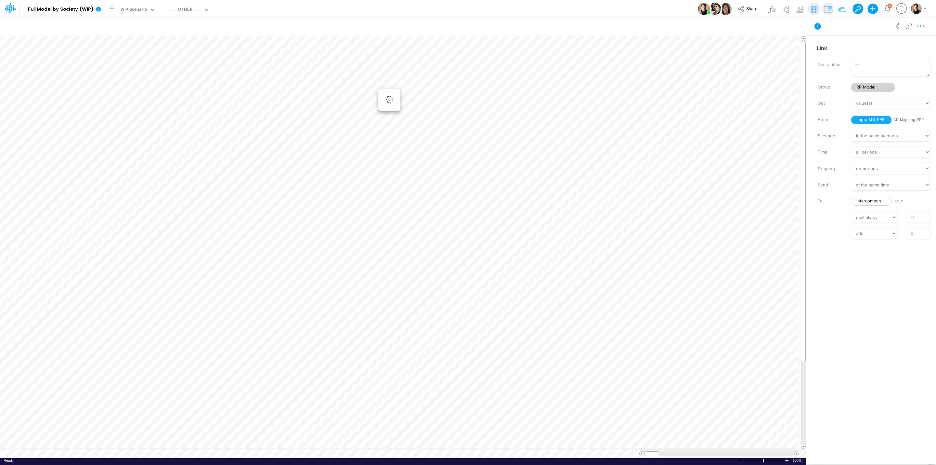
click at [922, 25] on icon "button" at bounding box center [921, 26] width 10 height 7
click at [876, 53] on span "Delete" at bounding box center [869, 54] width 14 height 6
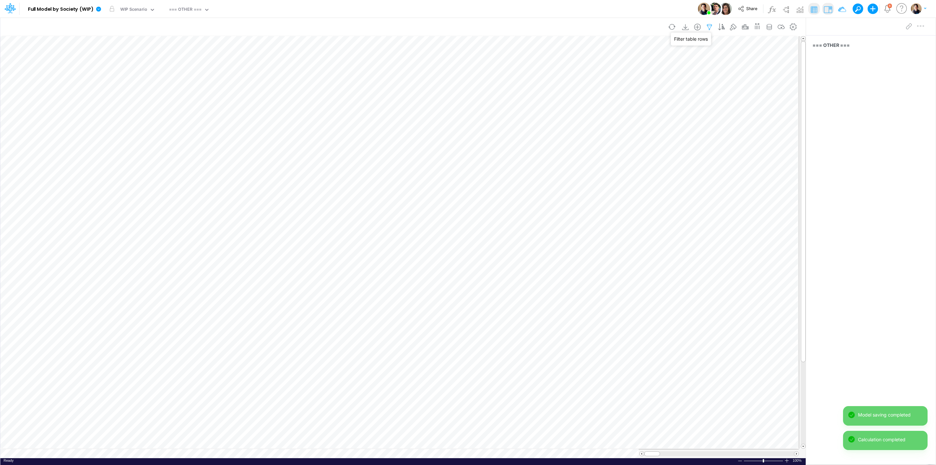
click at [705, 27] on icon "button" at bounding box center [710, 27] width 10 height 7
select select "contains"
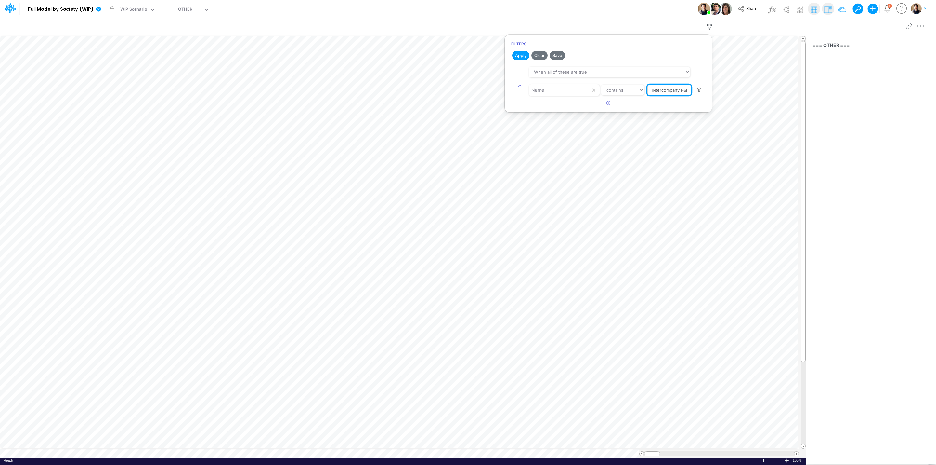
click at [663, 89] on input "INtercompany P&L" at bounding box center [670, 90] width 44 height 11
type input "Intercos"
click at [523, 56] on button "Apply" at bounding box center [520, 55] width 17 height 9
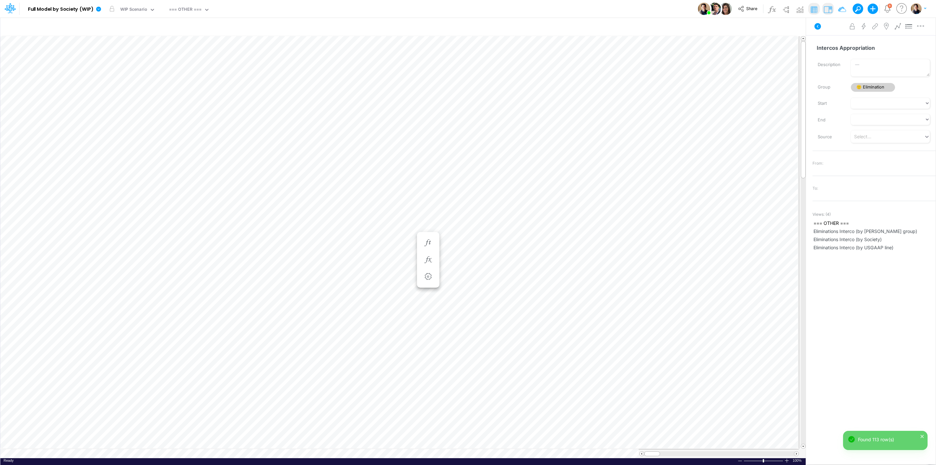
scroll to position [0, 0]
click at [430, 258] on icon "button" at bounding box center [428, 259] width 10 height 7
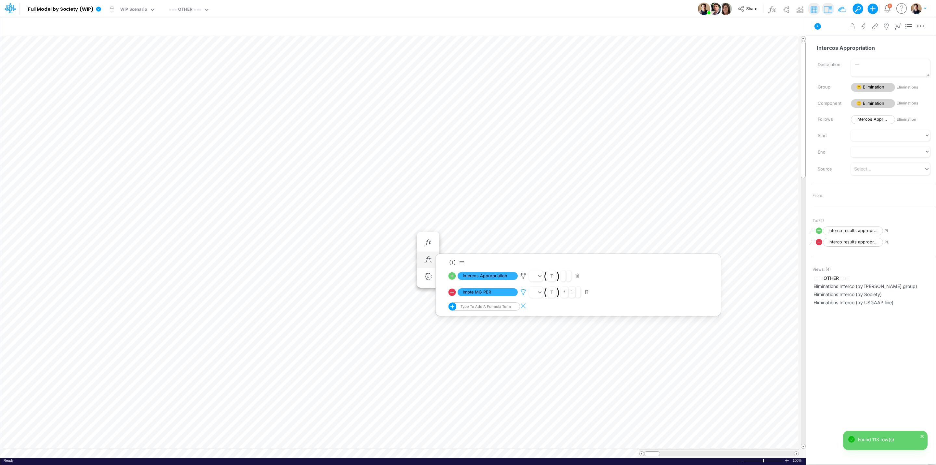
click at [525, 291] on icon at bounding box center [523, 292] width 10 height 7
click at [518, 275] on div at bounding box center [468, 233] width 936 height 461
click at [520, 275] on icon at bounding box center [523, 275] width 10 height 7
click at [855, 4] on div at bounding box center [468, 233] width 936 height 461
click at [705, 27] on icon "button" at bounding box center [710, 27] width 10 height 7
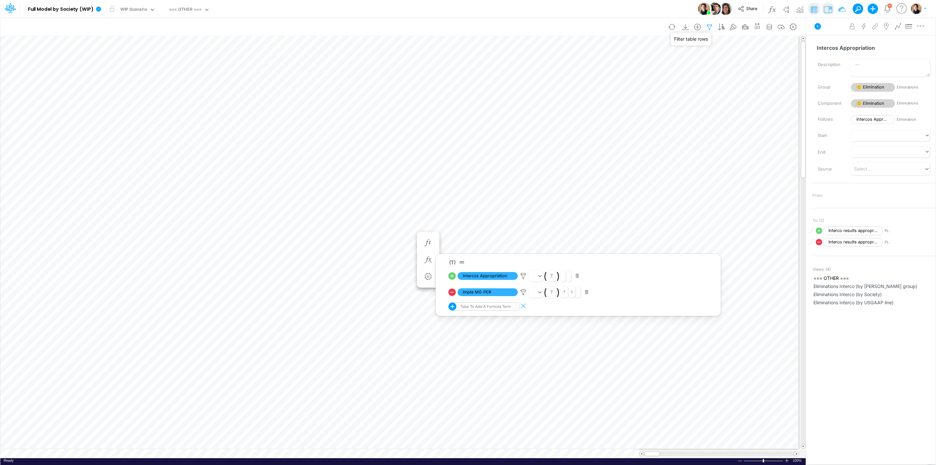
select select "contains"
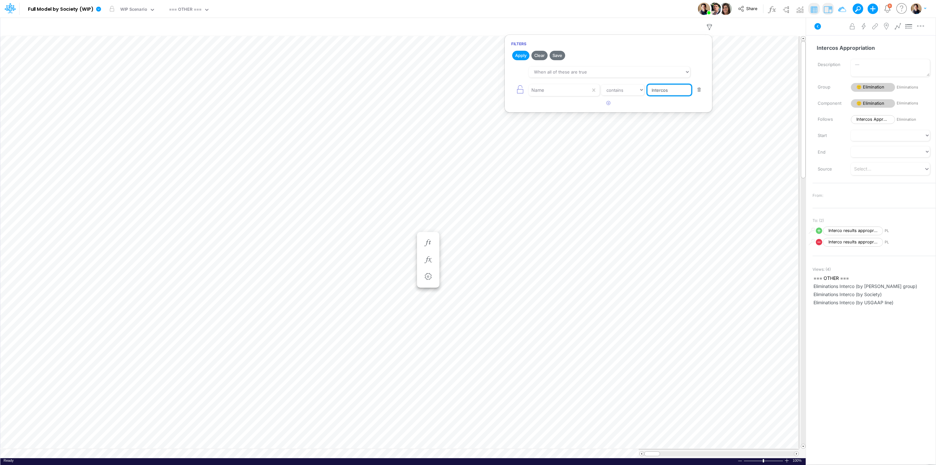
click at [651, 96] on input "Intercos" at bounding box center [670, 90] width 44 height 11
click at [651, 94] on input "Intercos" at bounding box center [670, 90] width 44 height 11
click at [517, 55] on button "Apply" at bounding box center [520, 55] width 17 height 9
click at [667, 91] on input "Tax Credit" at bounding box center [670, 90] width 44 height 11
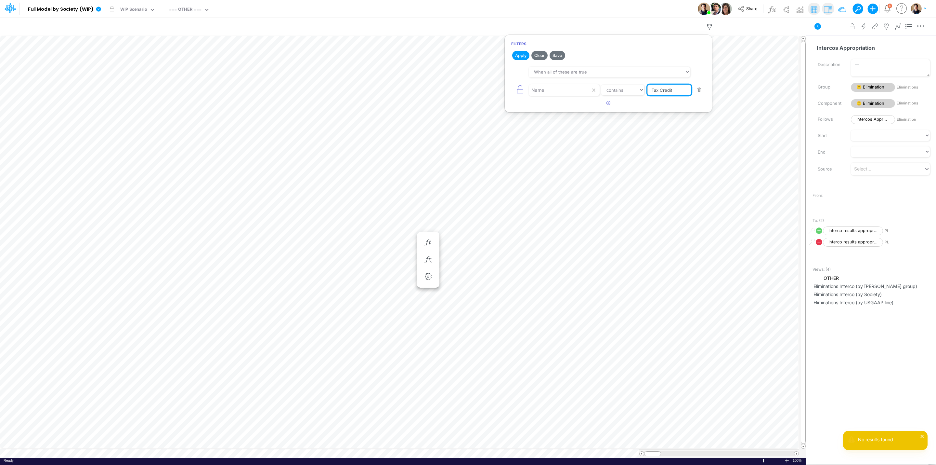
click at [667, 91] on input "Tax Credit" at bounding box center [670, 90] width 44 height 11
type input "Tax"
click at [518, 54] on button "Apply" at bounding box center [520, 55] width 17 height 9
click at [859, 2] on div "Share Create new model Blank Model Use a template 6 My profile settings Log out" at bounding box center [814, 9] width 226 height 18
click at [858, 7] on span at bounding box center [857, 9] width 9 height 9
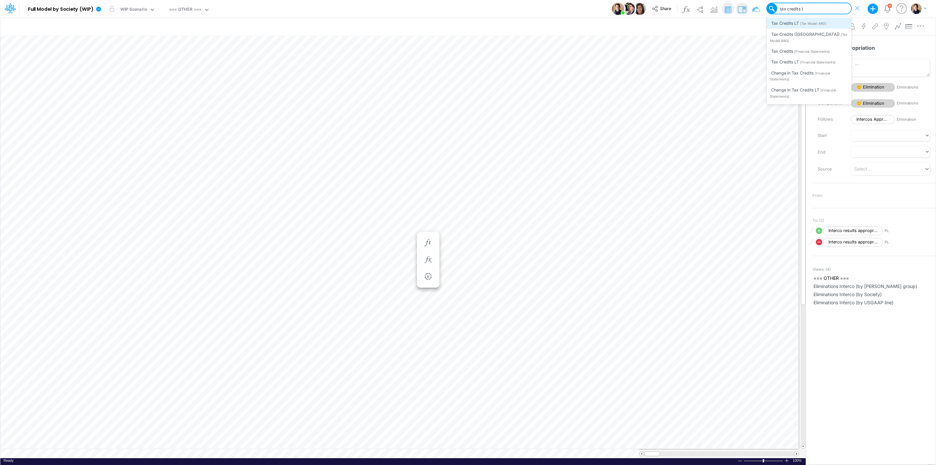
type input "tax credits LT"
click at [817, 34] on span "[Financial Statements]" at bounding box center [817, 35] width 35 height 4
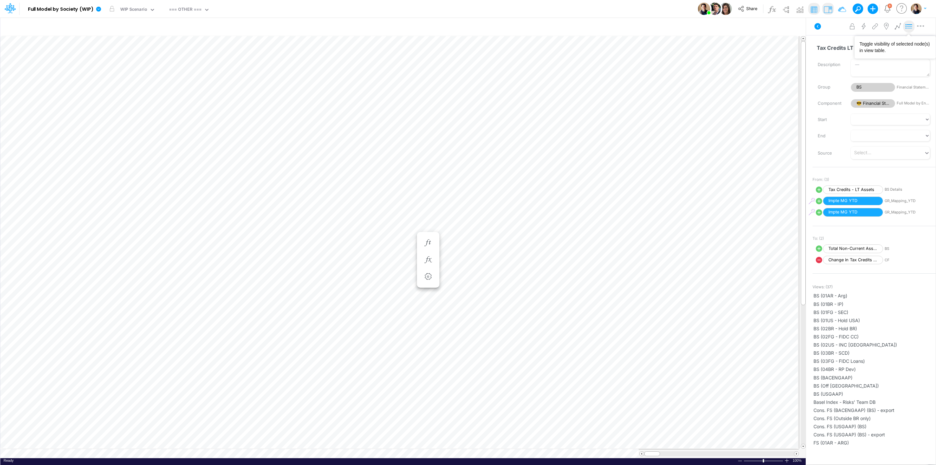
click at [910, 25] on icon at bounding box center [909, 26] width 10 height 7
click at [466, 91] on icon "button" at bounding box center [467, 90] width 10 height 7
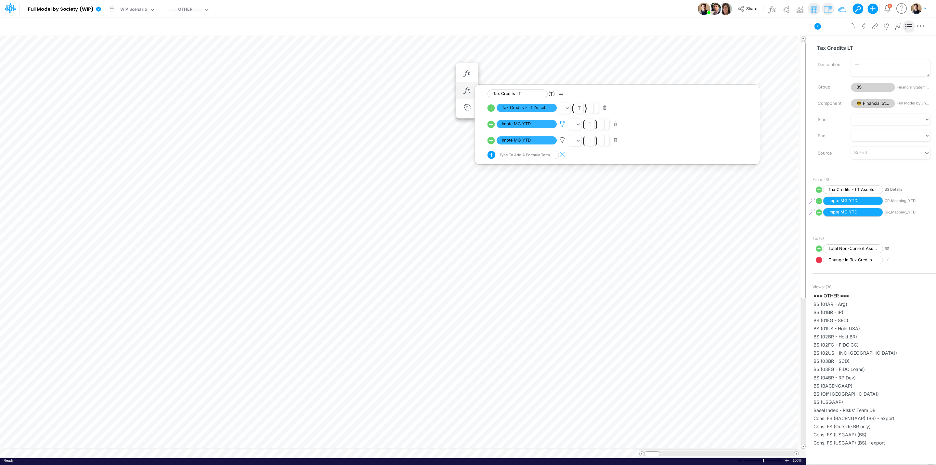
click at [561, 126] on icon at bounding box center [562, 124] width 10 height 7
click at [561, 142] on div at bounding box center [468, 233] width 936 height 461
click at [561, 142] on icon at bounding box center [562, 140] width 10 height 7
click at [561, 142] on div at bounding box center [468, 233] width 936 height 461
click at [564, 123] on icon at bounding box center [562, 124] width 10 height 7
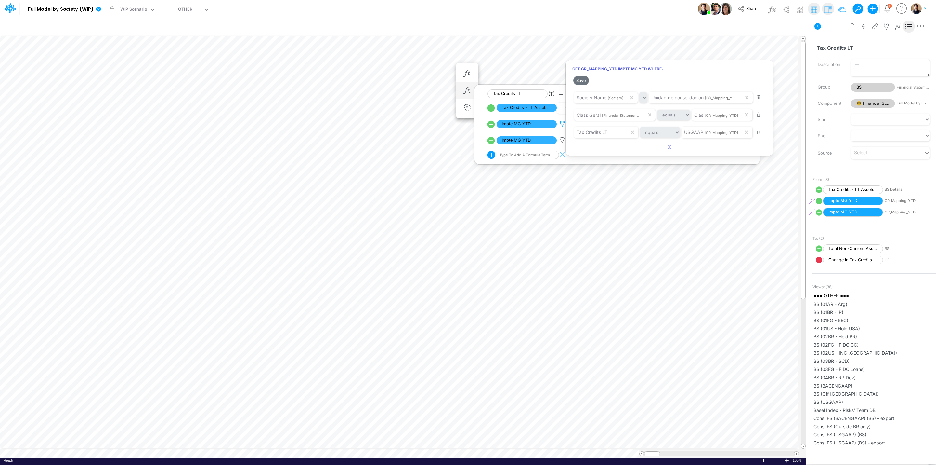
click at [564, 123] on div at bounding box center [468, 233] width 936 height 461
click at [565, 139] on icon at bounding box center [562, 140] width 10 height 7
click at [565, 139] on div at bounding box center [468, 233] width 936 height 461
click at [563, 123] on icon at bounding box center [562, 124] width 10 height 7
click at [563, 123] on div at bounding box center [468, 233] width 936 height 461
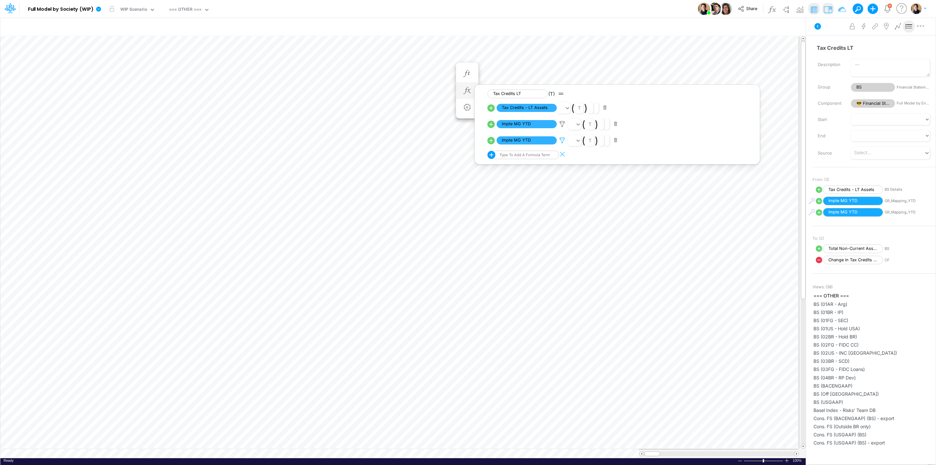
click at [563, 141] on icon at bounding box center [562, 140] width 10 height 7
click at [563, 141] on div at bounding box center [468, 233] width 936 height 461
click at [563, 124] on icon at bounding box center [562, 124] width 10 height 7
click at [563, 124] on div at bounding box center [468, 233] width 936 height 461
click at [562, 141] on icon at bounding box center [562, 140] width 10 height 7
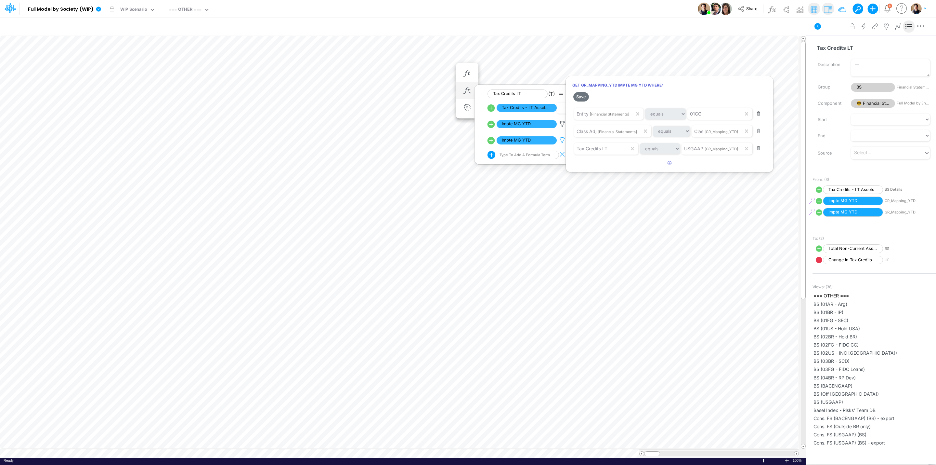
click at [562, 141] on div at bounding box center [468, 233] width 936 height 461
click at [491, 125] on icon at bounding box center [491, 123] width 7 height 7
select select "1"
select select "Multiply"
select select "Add"
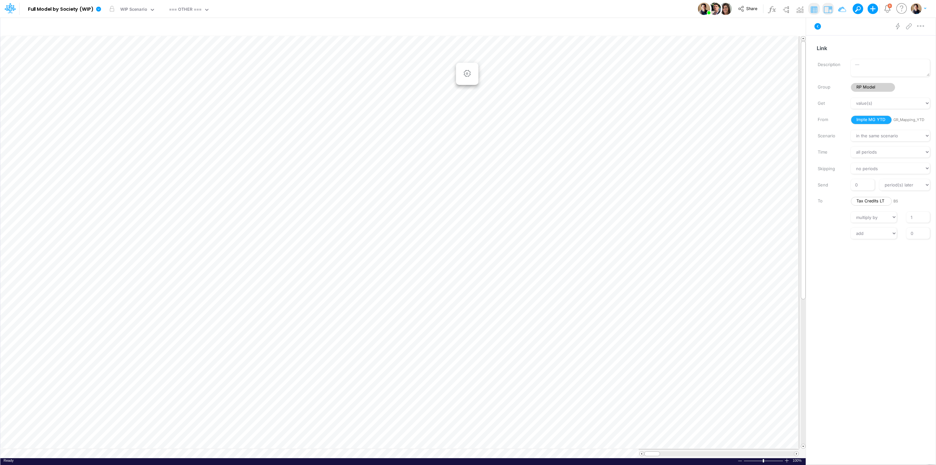
scroll to position [0, 0]
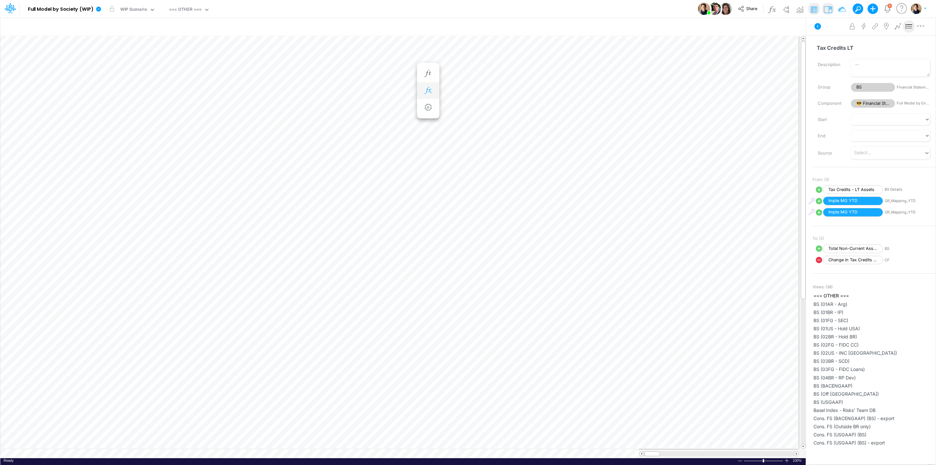
click at [430, 91] on icon "button" at bounding box center [428, 90] width 10 height 7
click at [452, 141] on icon at bounding box center [452, 140] width 9 height 9
select select "1"
select select "Multiply"
select select "Add"
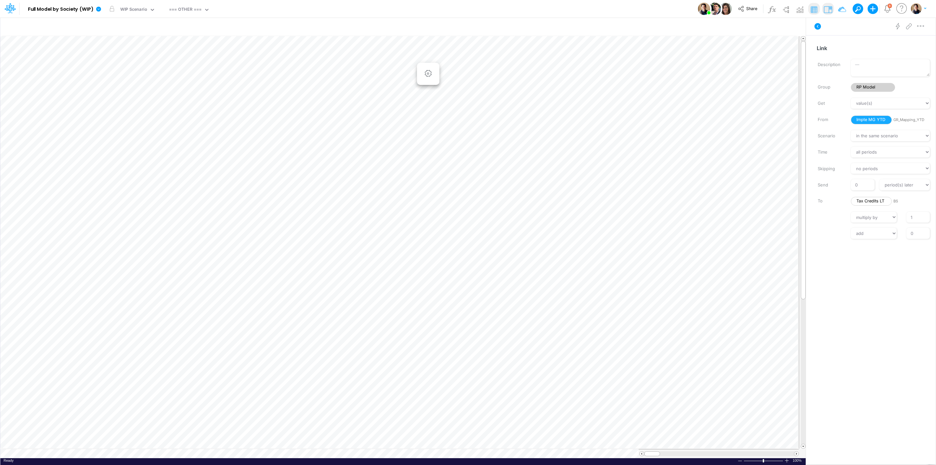
scroll to position [0, 0]
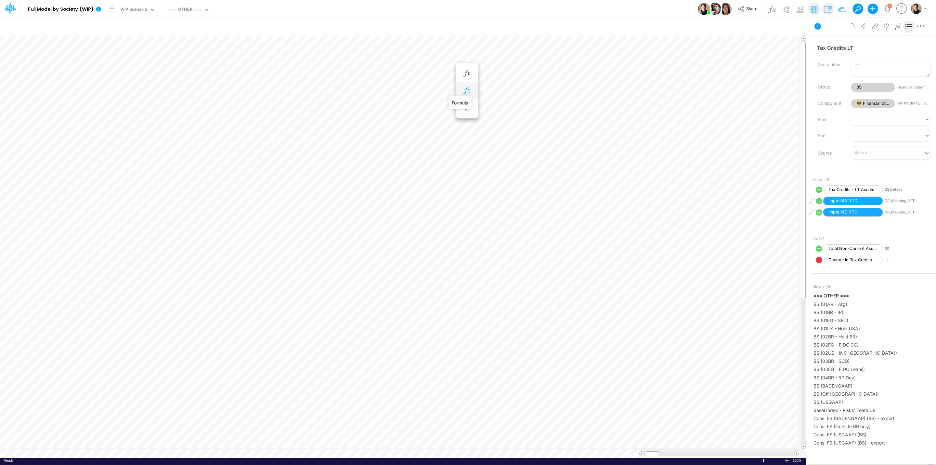
click at [469, 90] on icon "button" at bounding box center [467, 90] width 10 height 7
click at [492, 125] on icon at bounding box center [491, 123] width 7 height 7
select select "1"
select select "Multiply"
select select "Add"
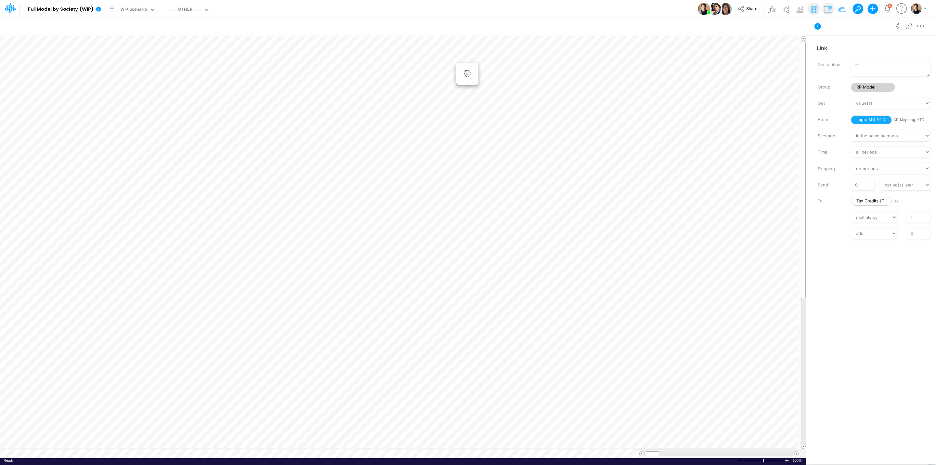
scroll to position [0, 0]
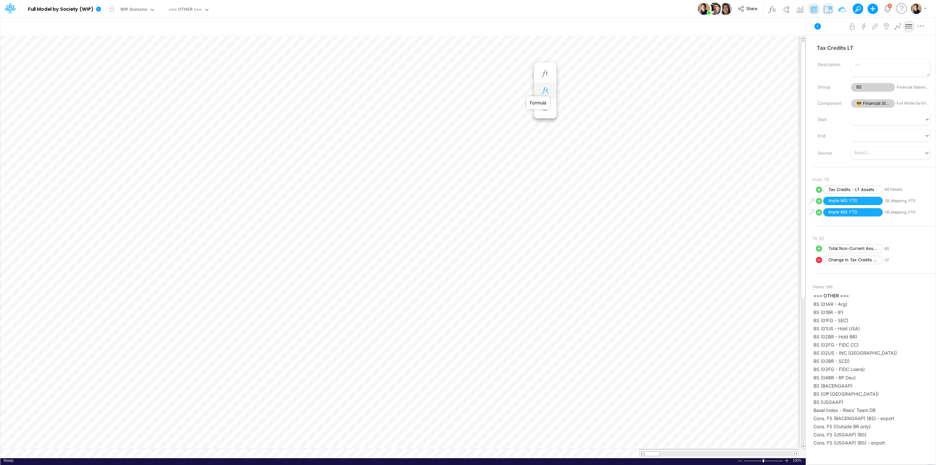
click at [546, 91] on icon "button" at bounding box center [545, 90] width 10 height 7
click at [570, 140] on icon at bounding box center [569, 140] width 7 height 7
select select "1"
select select "Multiply"
select select "Add"
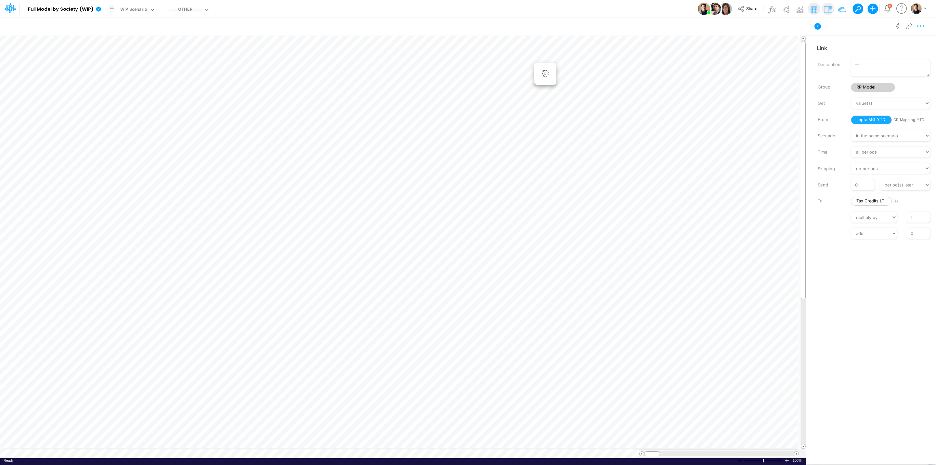
click at [924, 25] on icon "button" at bounding box center [921, 26] width 10 height 7
click at [896, 54] on button "Delete" at bounding box center [887, 53] width 77 height 11
click at [96, 9] on icon at bounding box center [98, 9] width 5 height 5
click at [142, 68] on button "View model info" at bounding box center [132, 67] width 70 height 10
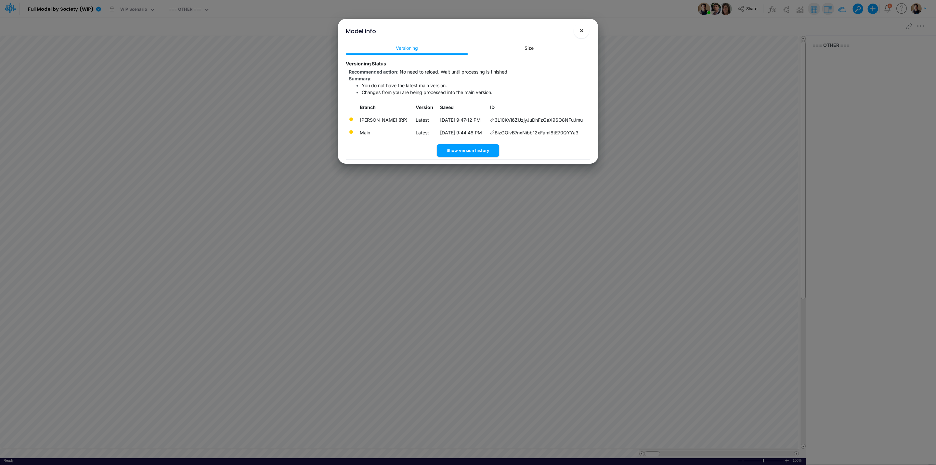
click at [583, 29] on span "×" at bounding box center [582, 30] width 4 height 8
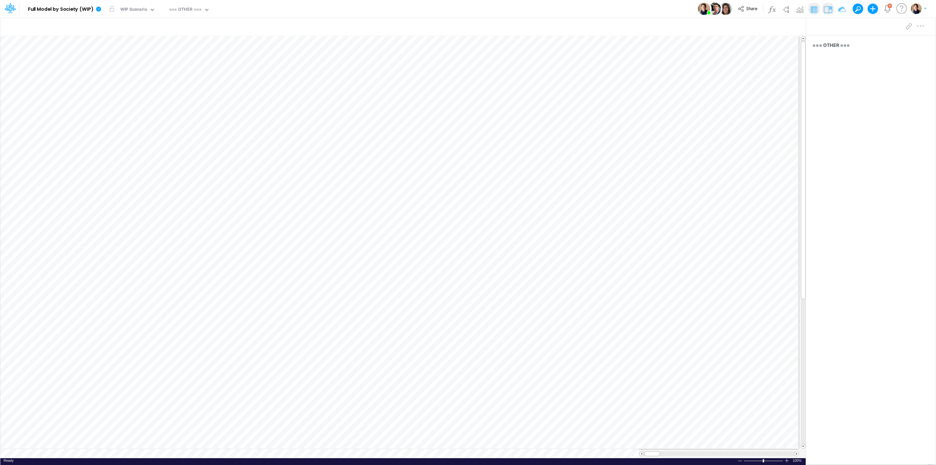
click at [857, 9] on button at bounding box center [856, 9] width 6 height 6
type input "tax credits - ST"
click at [795, 24] on span "Tax Credits - ST Assets" at bounding box center [794, 22] width 46 height 5
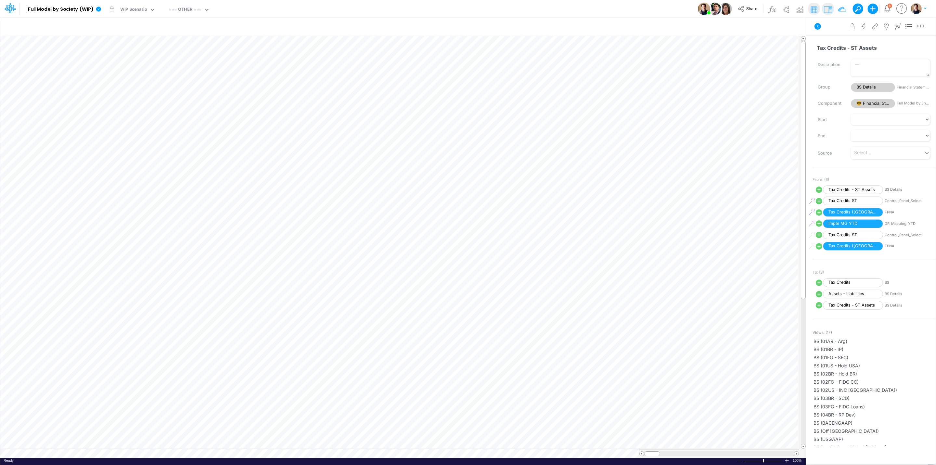
scroll to position [0, 0]
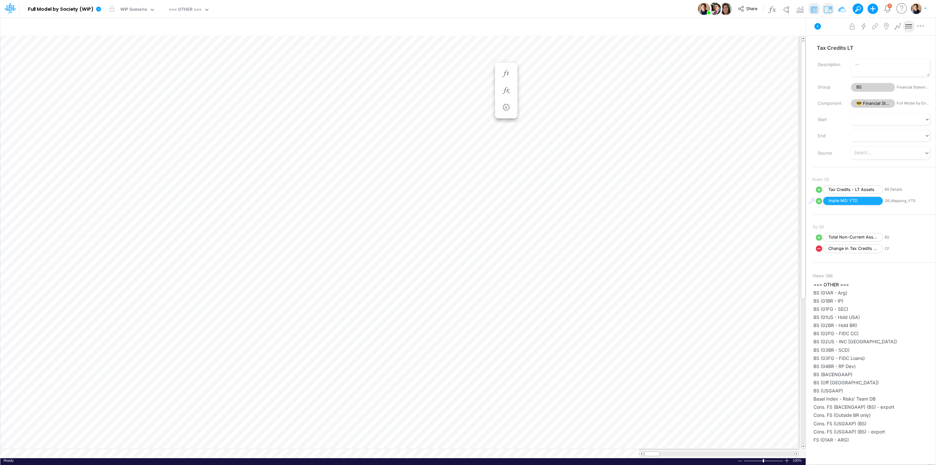
scroll to position [0, 0]
click at [546, 88] on icon "button" at bounding box center [545, 90] width 10 height 7
click at [858, 9] on span at bounding box center [857, 9] width 9 height 9
type input "tax credits - ST"
click at [798, 27] on div "Tax Credits - ST Assets [Financial Statements]" at bounding box center [809, 26] width 85 height 17
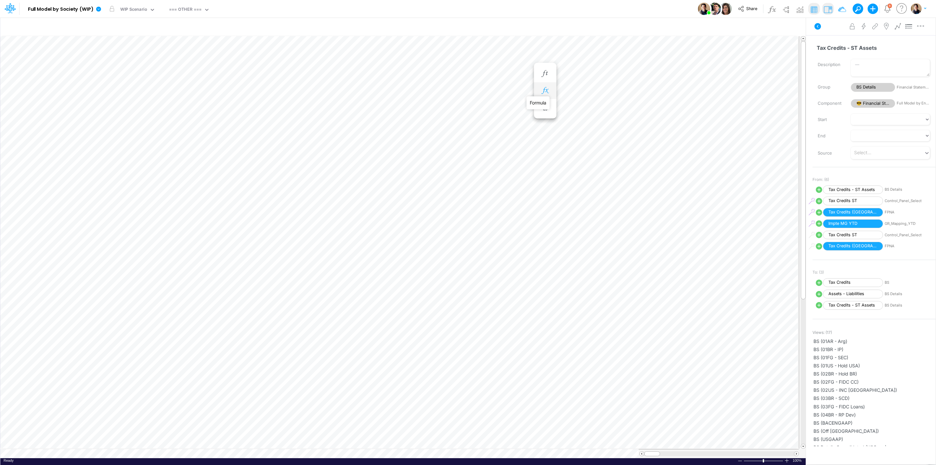
click at [545, 90] on icon "button" at bounding box center [545, 90] width 10 height 7
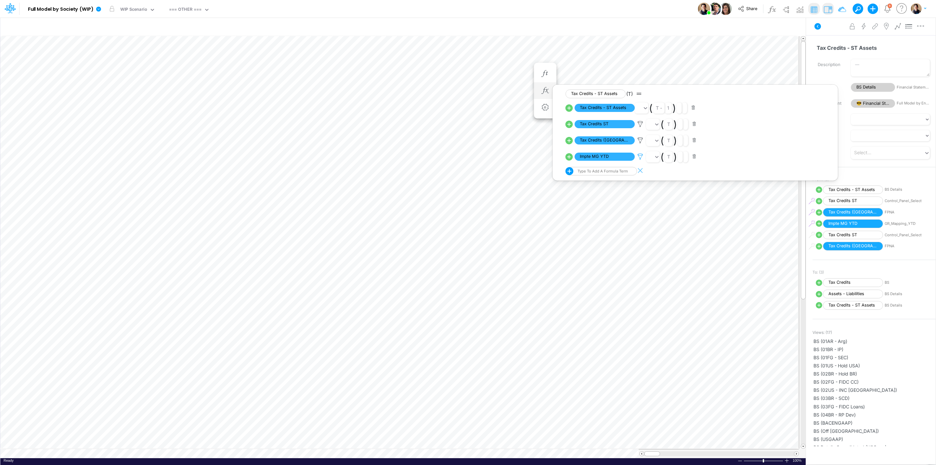
click at [640, 156] on icon at bounding box center [640, 156] width 10 height 7
click at [568, 158] on div at bounding box center [468, 233] width 936 height 461
click at [570, 158] on icon at bounding box center [569, 156] width 9 height 9
select select "Multiply"
select select "Add"
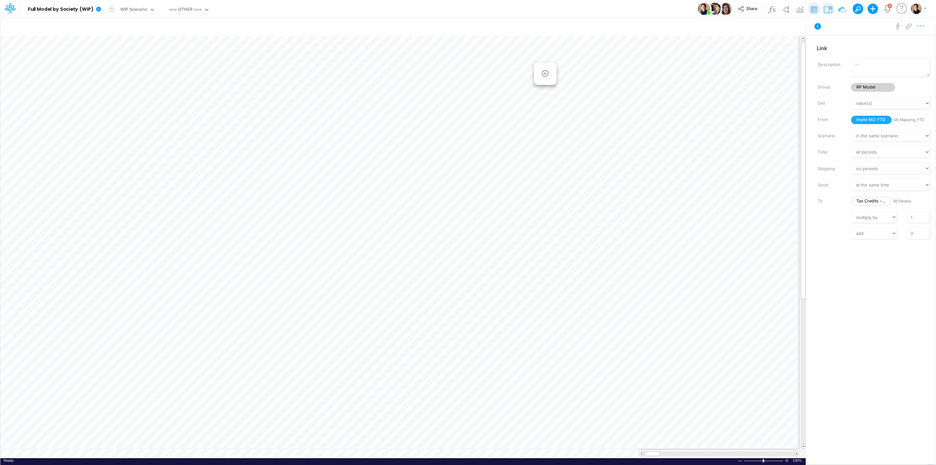
click at [923, 23] on icon "button" at bounding box center [921, 26] width 10 height 7
click at [889, 53] on button "Delete" at bounding box center [887, 53] width 77 height 11
click at [855, 6] on button at bounding box center [856, 9] width 6 height 6
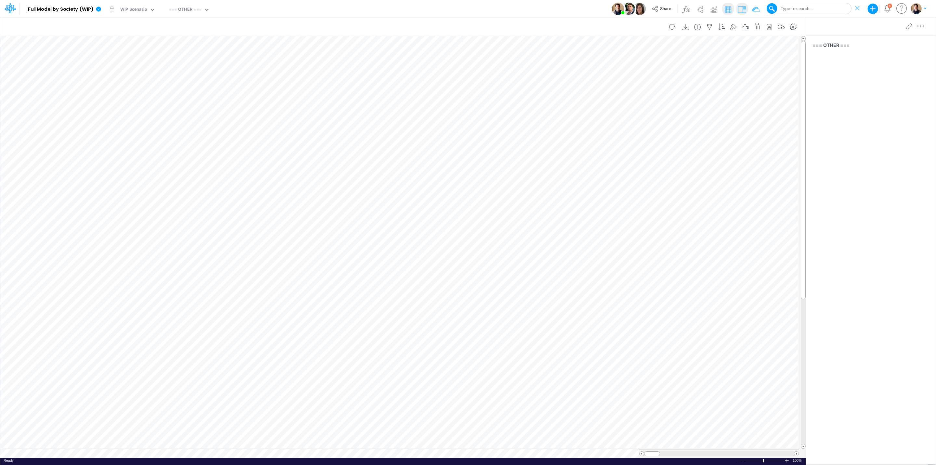
scroll to position [0, 0]
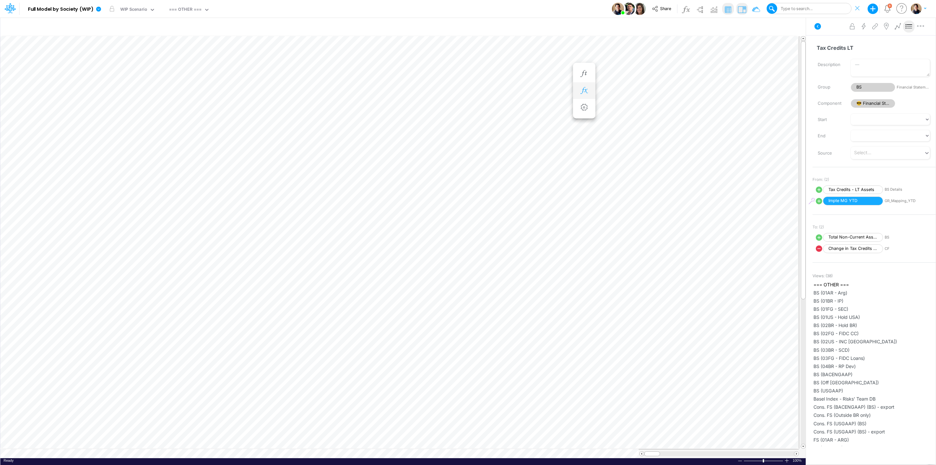
click at [584, 92] on icon "button" at bounding box center [584, 90] width 10 height 7
click at [805, 9] on div "Type to search..." at bounding box center [795, 9] width 33 height 6
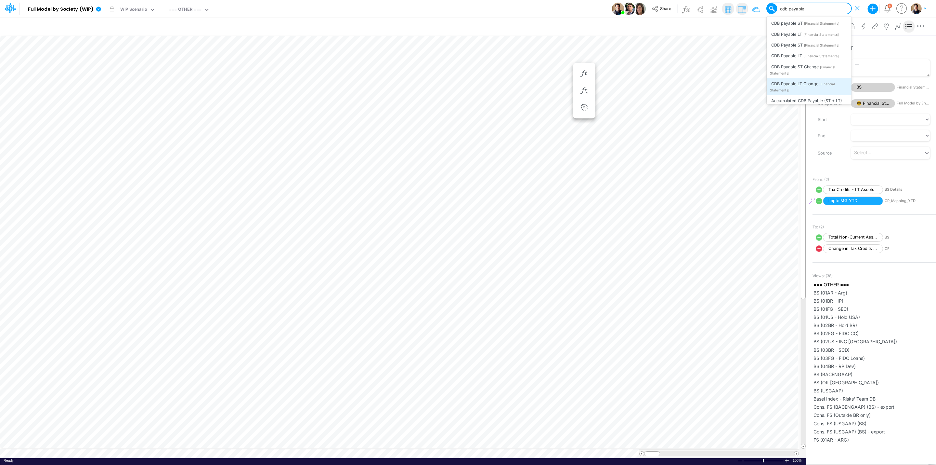
type input "cdb payable"
click at [822, 5] on div "Type to search..." at bounding box center [813, 9] width 76 height 10
type input "cdb payable st"
click at [824, 21] on span "[Financial Statements]" at bounding box center [821, 23] width 35 height 4
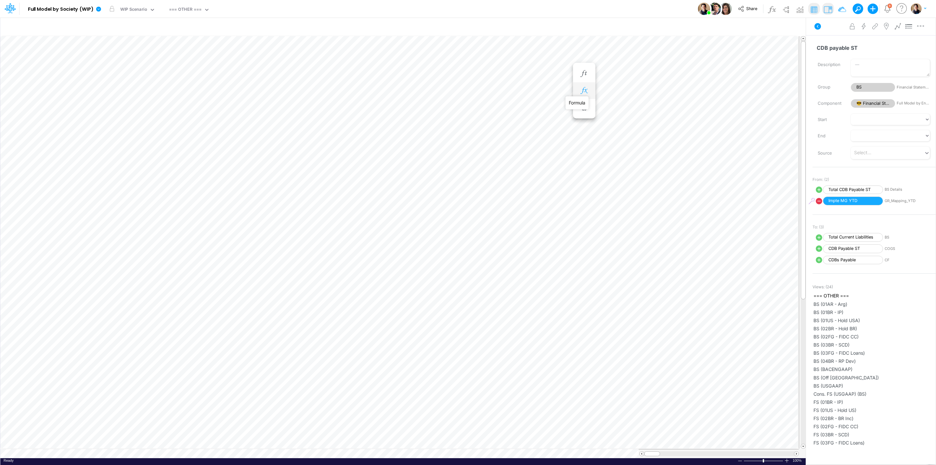
click at [585, 90] on icon "button" at bounding box center [584, 90] width 10 height 7
click at [608, 124] on icon at bounding box center [608, 123] width 7 height 7
select select "Multiply"
select select "Add"
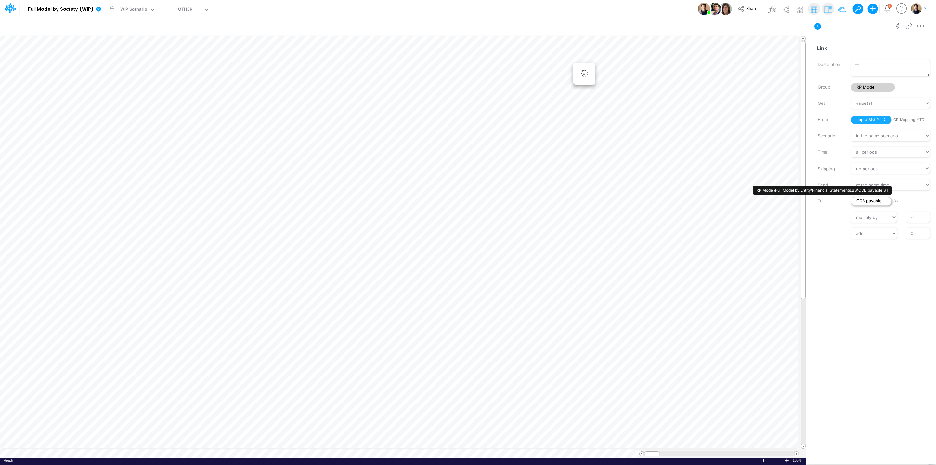
click at [876, 197] on span "CDB payable ST" at bounding box center [871, 201] width 41 height 9
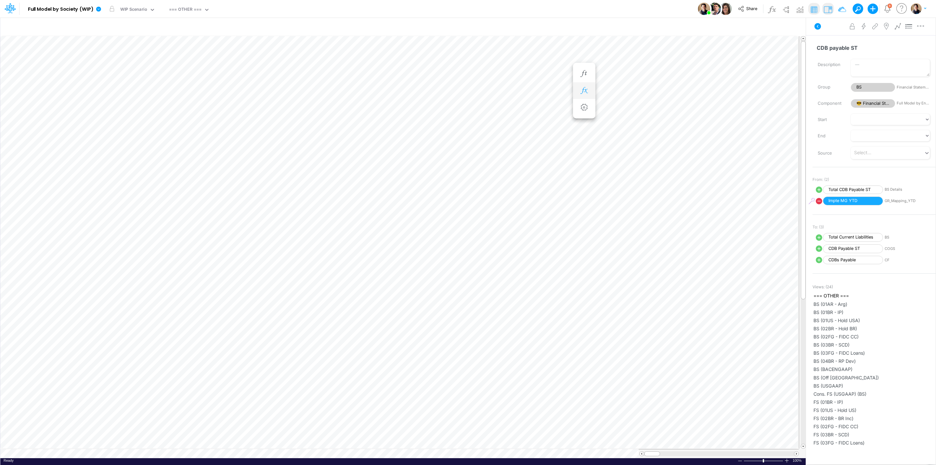
click at [589, 87] on icon "button" at bounding box center [584, 90] width 10 height 7
click at [606, 109] on icon at bounding box center [608, 107] width 7 height 7
select select "Multiply"
select select "Add"
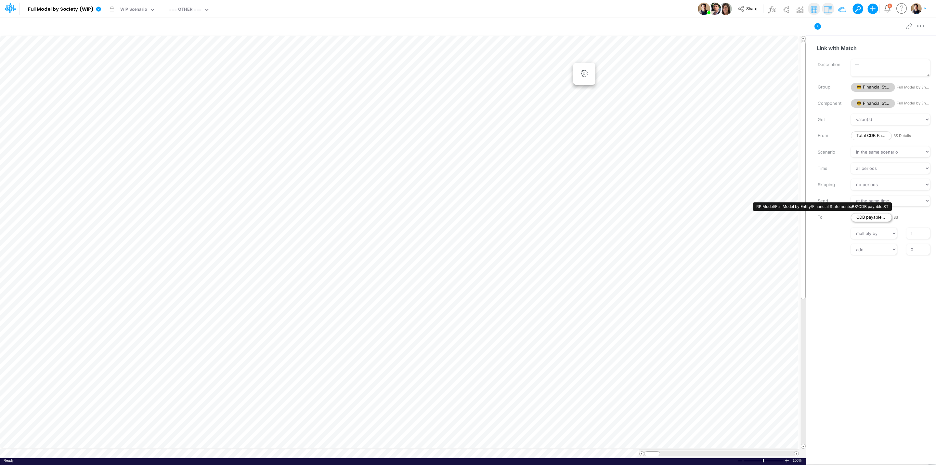
click at [868, 216] on span "CDB payable ST" at bounding box center [871, 217] width 41 height 9
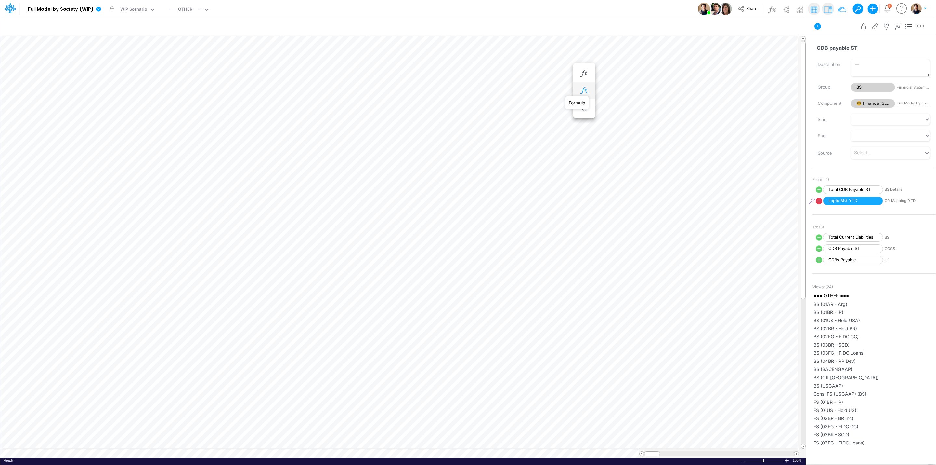
click at [582, 88] on icon "button" at bounding box center [584, 90] width 10 height 7
click at [607, 124] on icon at bounding box center [608, 123] width 7 height 7
select select "Multiply"
select select "Add"
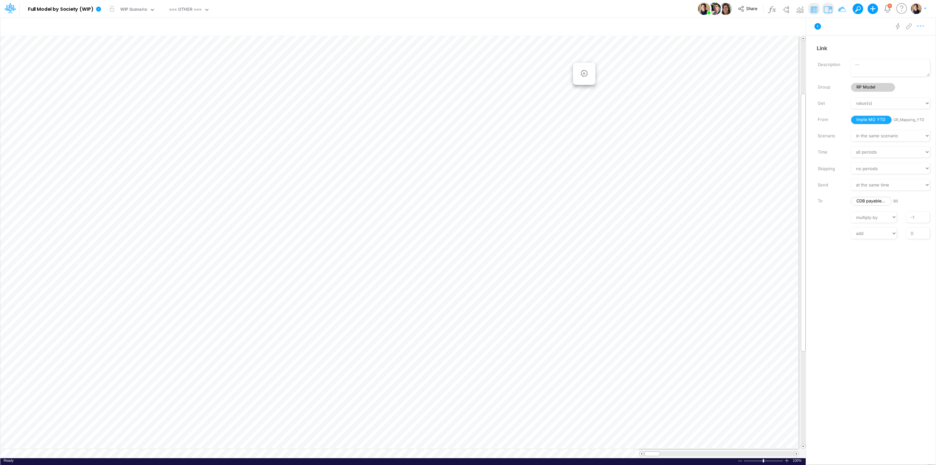
click at [922, 25] on icon "button" at bounding box center [921, 26] width 10 height 7
click at [883, 51] on button "Delete" at bounding box center [887, 53] width 77 height 11
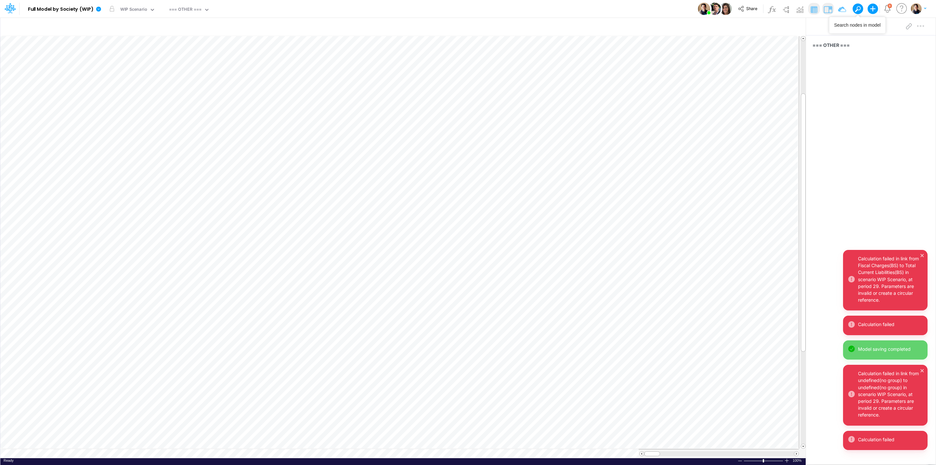
click at [859, 7] on span at bounding box center [857, 9] width 9 height 9
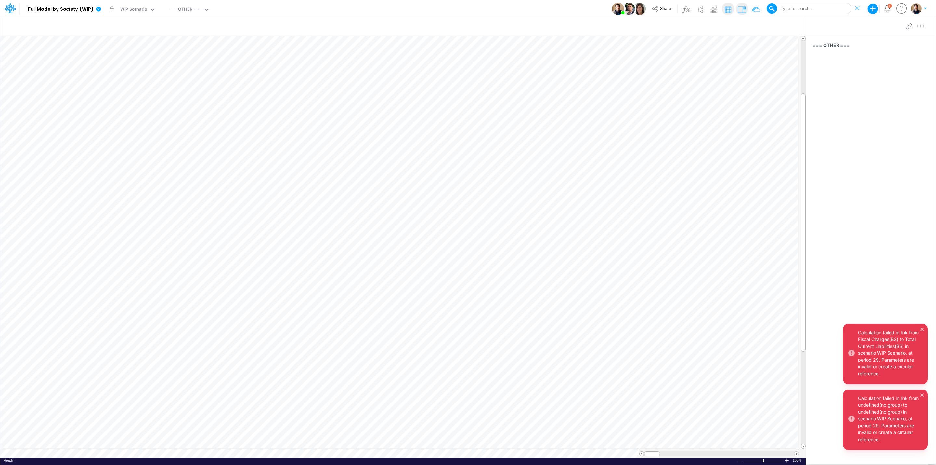
drag, startPoint x: 795, startPoint y: 8, endPoint x: 851, endPoint y: 11, distance: 56.3
click at [795, 8] on div "Type to search..." at bounding box center [795, 9] width 33 height 6
paste input "Exchange Rate Difference"
type input "Exchange Rate Difference"
click at [819, 25] on span "Exchange Rate Difference" at bounding box center [796, 22] width 50 height 5
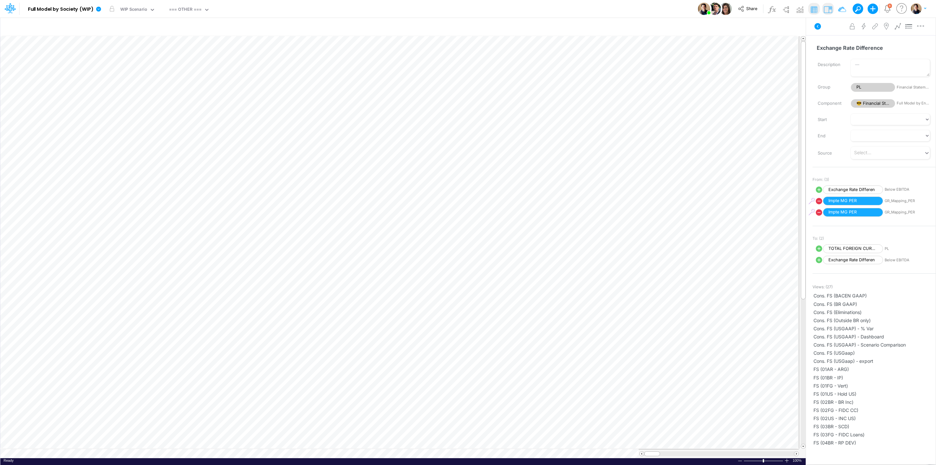
scroll to position [0, 0]
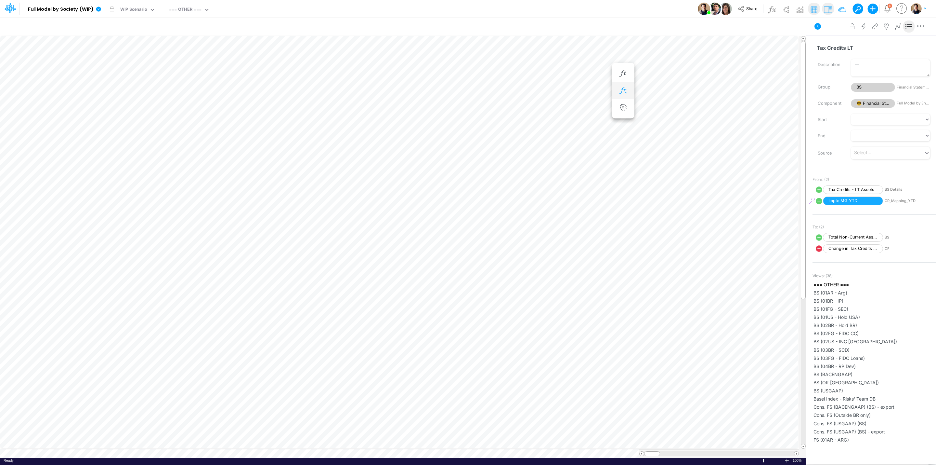
click at [623, 88] on icon "button" at bounding box center [623, 90] width 10 height 7
click at [855, 8] on button at bounding box center [856, 9] width 6 height 6
type input "Exchange Rate Difference"
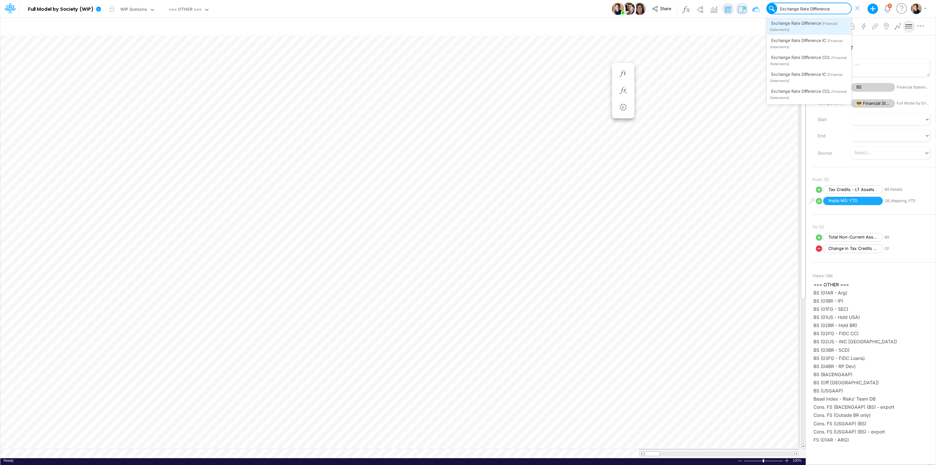
click at [812, 23] on span "Exchange Rate Difference" at bounding box center [796, 22] width 50 height 5
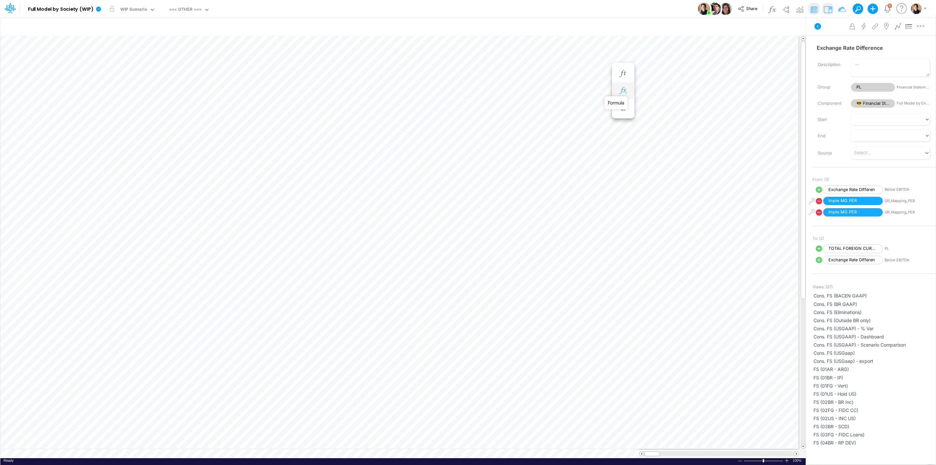
click at [625, 89] on icon "button" at bounding box center [623, 90] width 10 height 7
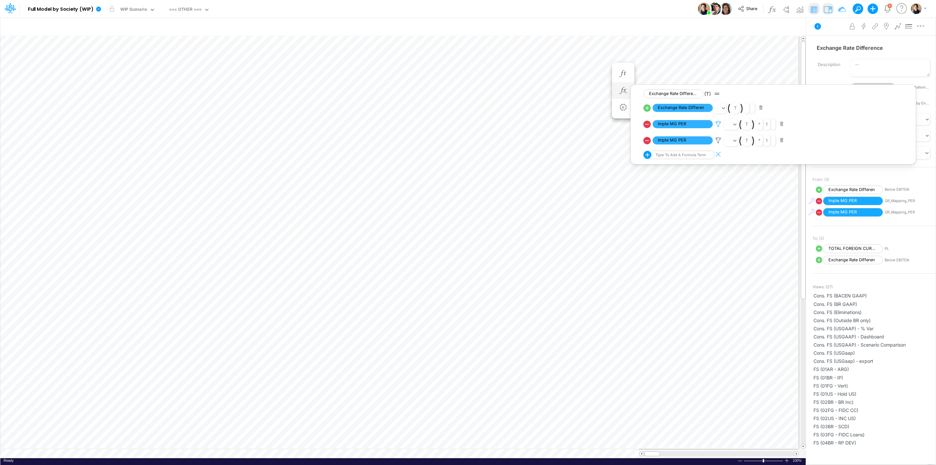
click at [717, 125] on icon at bounding box center [719, 124] width 10 height 7
click at [718, 124] on div at bounding box center [468, 233] width 936 height 461
click at [718, 124] on icon at bounding box center [719, 124] width 10 height 7
click at [717, 141] on div at bounding box center [468, 233] width 936 height 461
click at [718, 143] on icon at bounding box center [719, 140] width 10 height 7
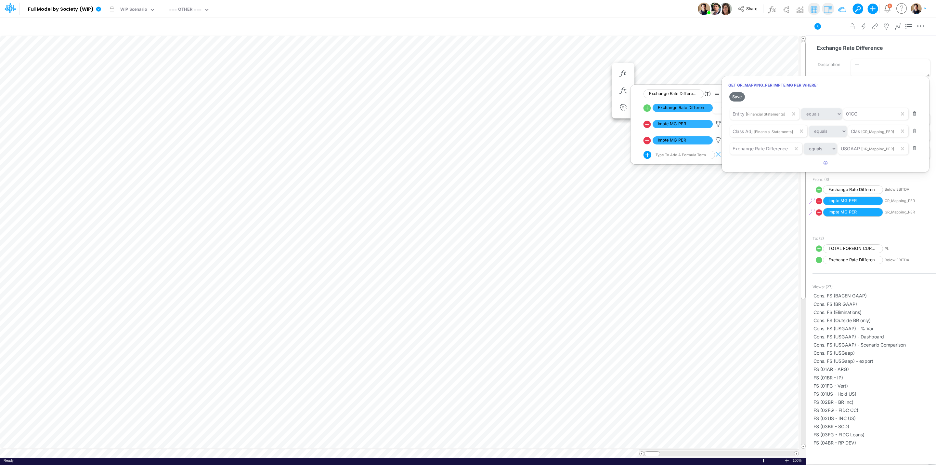
click at [646, 141] on div at bounding box center [468, 233] width 936 height 461
click at [646, 141] on icon at bounding box center [647, 140] width 9 height 9
select select "Multiply"
select select "Add"
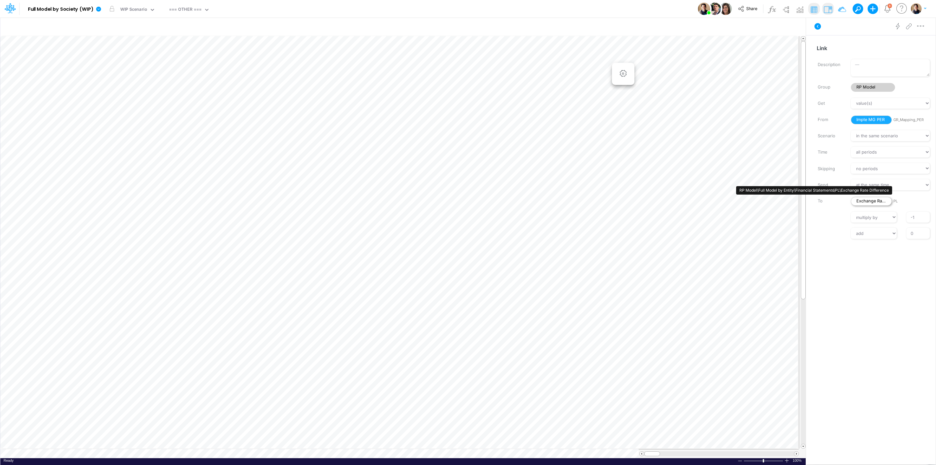
click at [869, 201] on span "Exchange Rate Difference" at bounding box center [871, 201] width 41 height 9
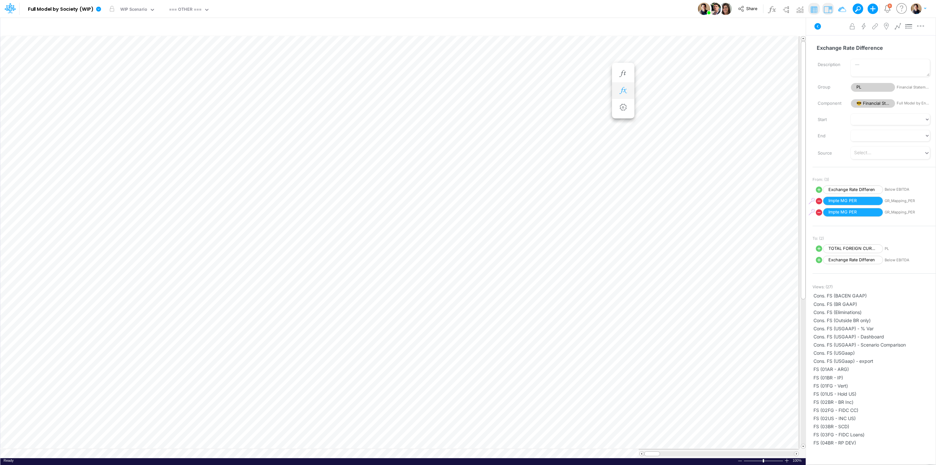
click at [624, 90] on icon "button" at bounding box center [623, 90] width 10 height 7
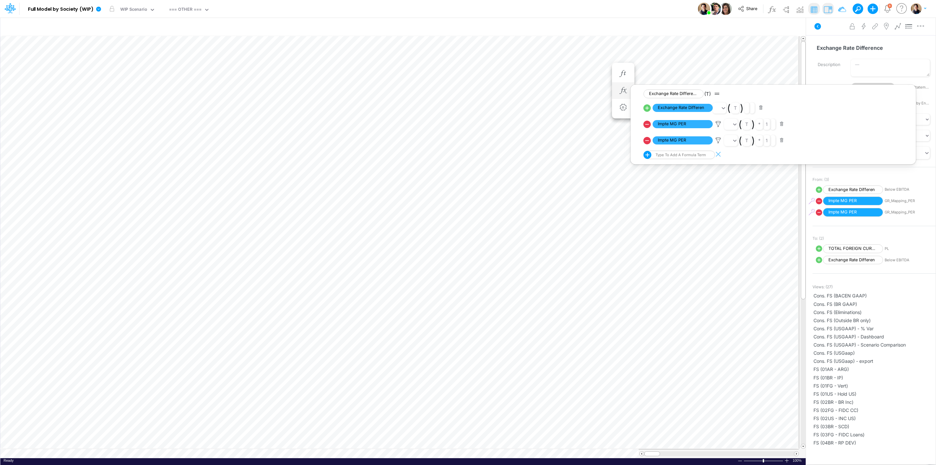
click at [648, 123] on icon at bounding box center [647, 123] width 7 height 7
select select "Multiply"
select select "Add"
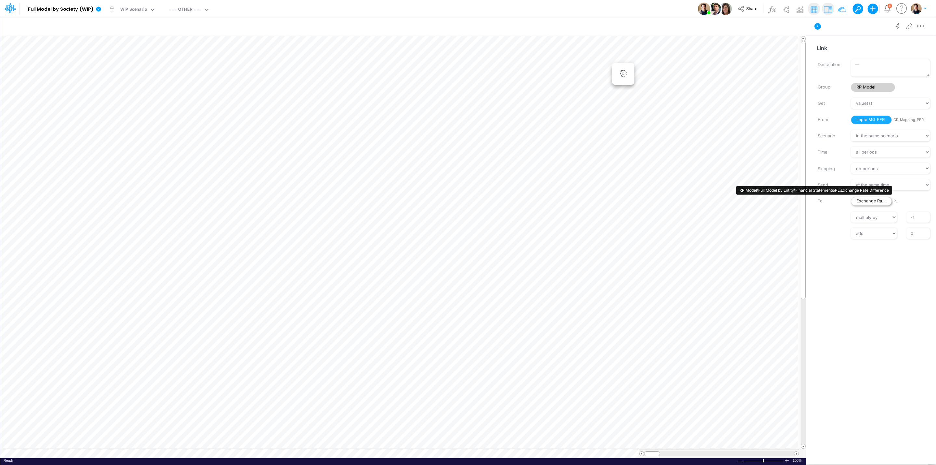
click at [879, 202] on span "Exchange Rate Difference" at bounding box center [871, 201] width 41 height 9
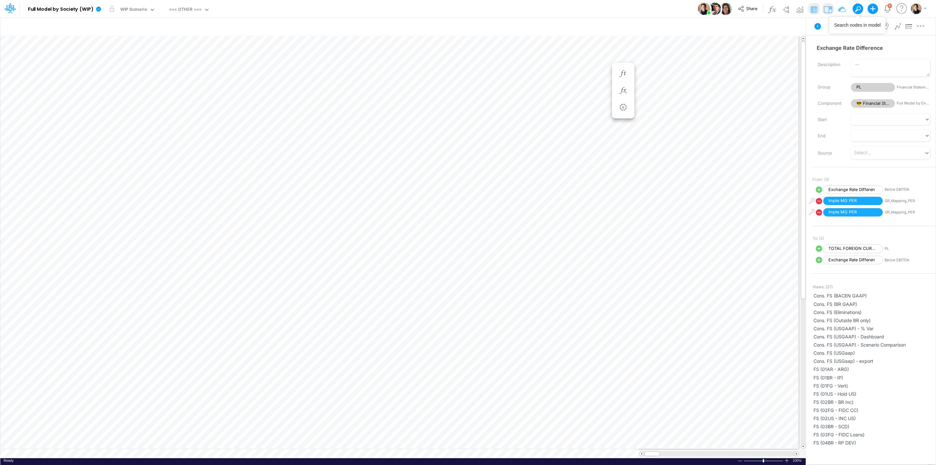
click at [856, 7] on button at bounding box center [856, 9] width 6 height 6
type input "Intercos Appro"
click at [802, 23] on span "Intercos Appropriation" at bounding box center [792, 22] width 43 height 5
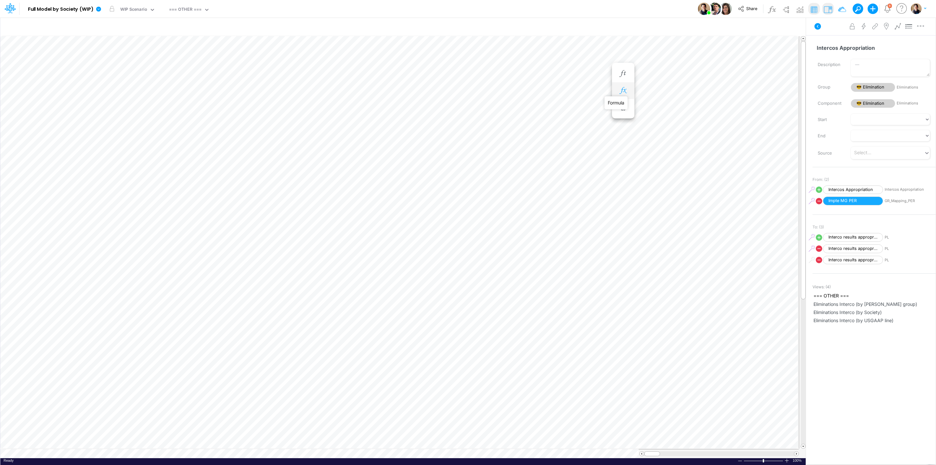
click at [623, 90] on icon "button" at bounding box center [623, 90] width 10 height 7
click at [96, 8] on icon at bounding box center [99, 9] width 6 height 6
drag, startPoint x: 134, startPoint y: 74, endPoint x: 136, endPoint y: 69, distance: 6.2
click at [136, 69] on div "Edit model settings Duplicate Import QuickBooks QuickBooks Online QuickBooks En…" at bounding box center [131, 59] width 70 height 83
click at [136, 69] on button "View model info" at bounding box center [132, 67] width 70 height 10
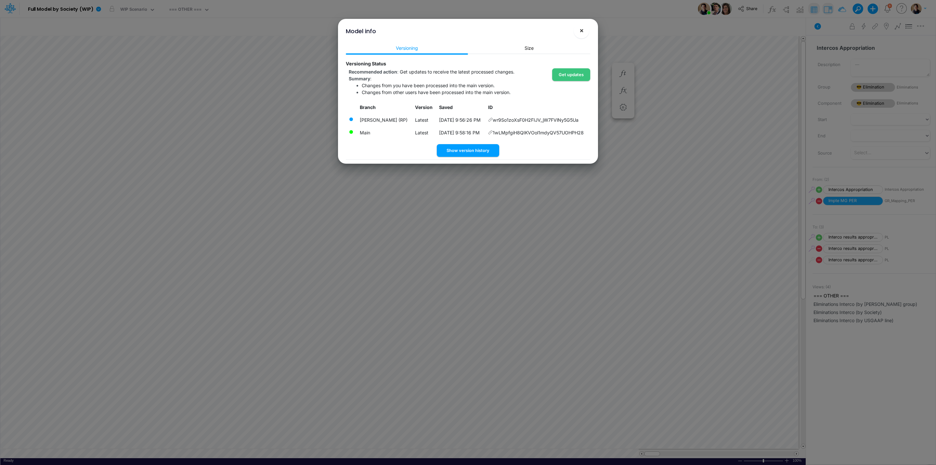
click at [577, 32] on button "×" at bounding box center [582, 31] width 16 height 16
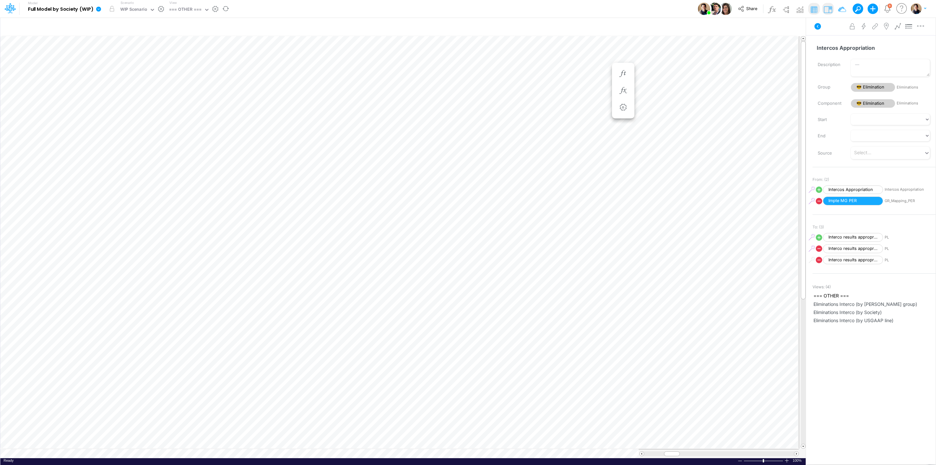
click at [102, 8] on link at bounding box center [99, 8] width 13 height 17
click at [127, 67] on button "View model info" at bounding box center [132, 67] width 70 height 10
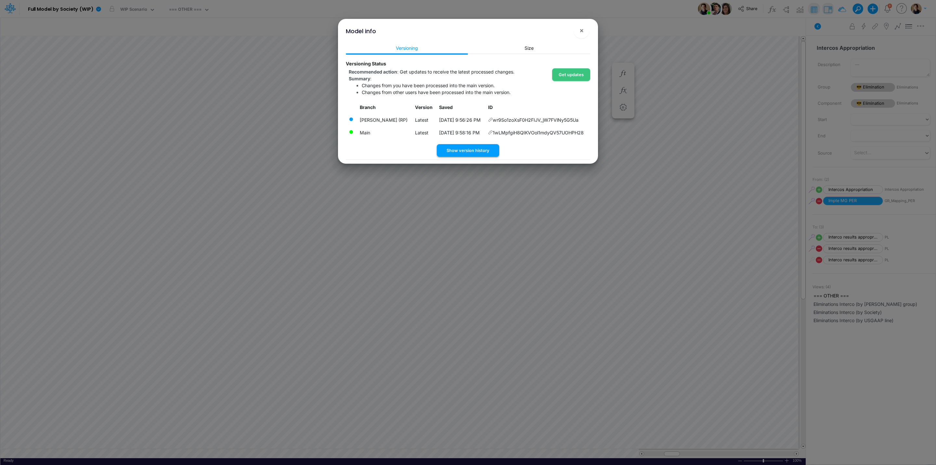
click at [476, 153] on button "Show version history" at bounding box center [468, 150] width 62 height 13
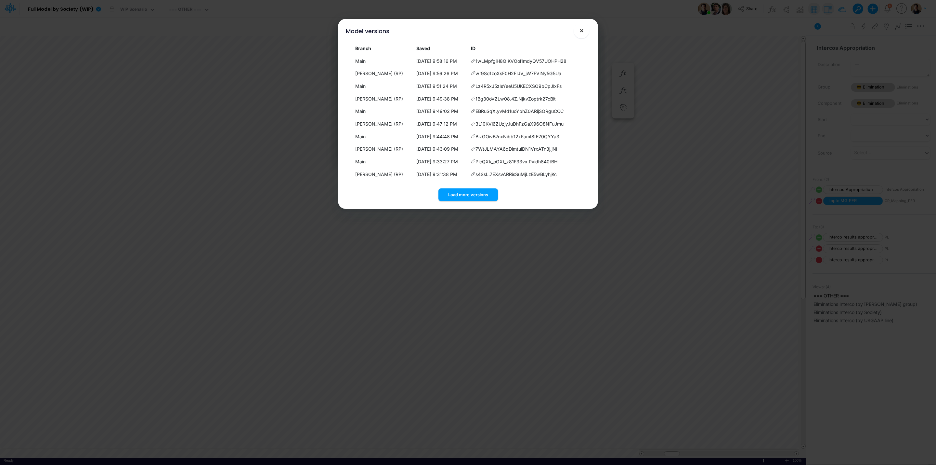
click at [584, 27] on button "×" at bounding box center [582, 31] width 16 height 16
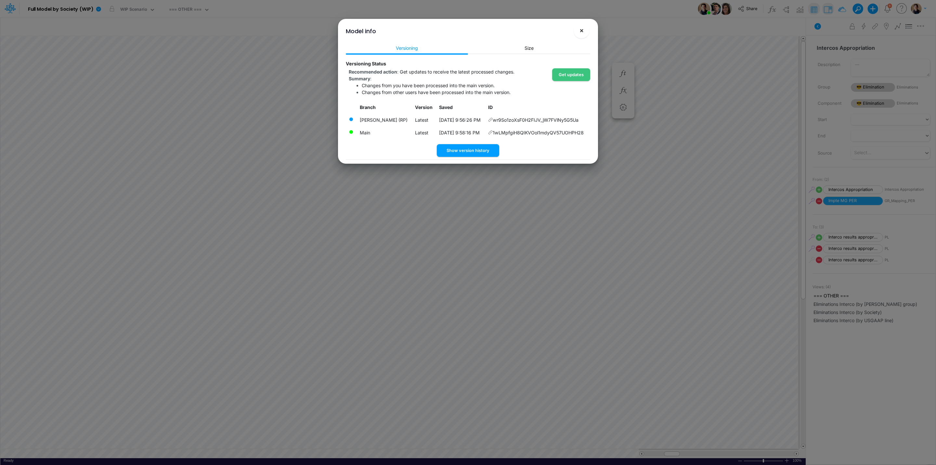
click at [583, 26] on span "×" at bounding box center [582, 30] width 4 height 8
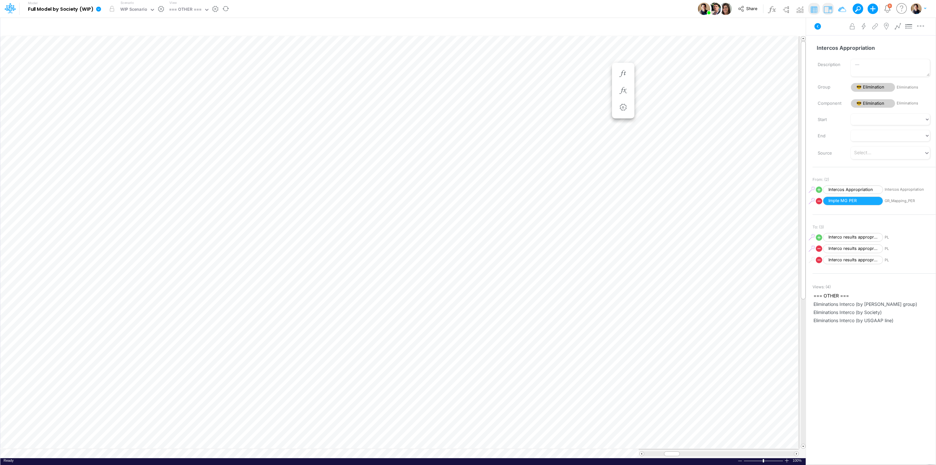
click at [99, 9] on icon at bounding box center [98, 9] width 5 height 5
click at [144, 69] on button "View model info" at bounding box center [132, 67] width 70 height 10
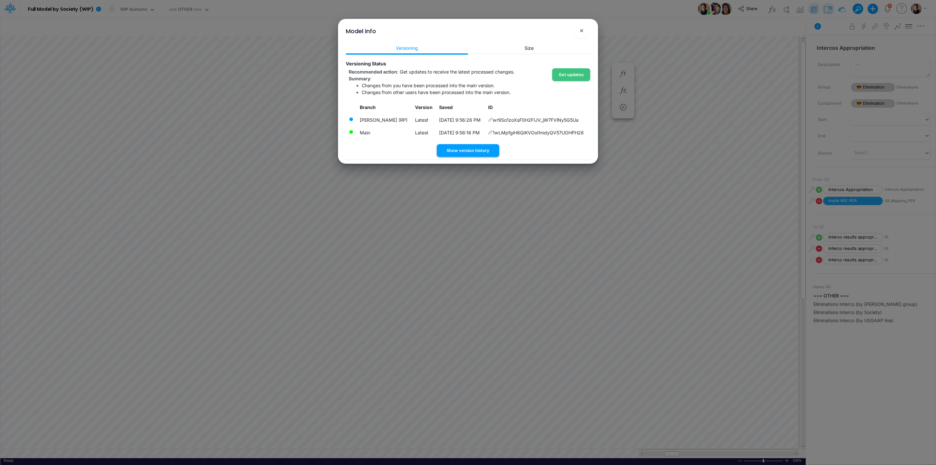
click at [478, 146] on button "Show version history" at bounding box center [468, 150] width 62 height 13
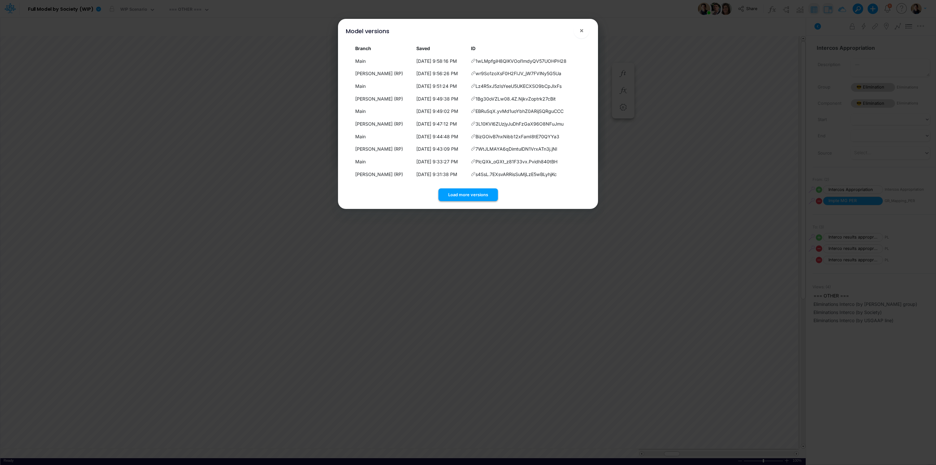
click at [478, 199] on button "Load more versions" at bounding box center [468, 194] width 59 height 13
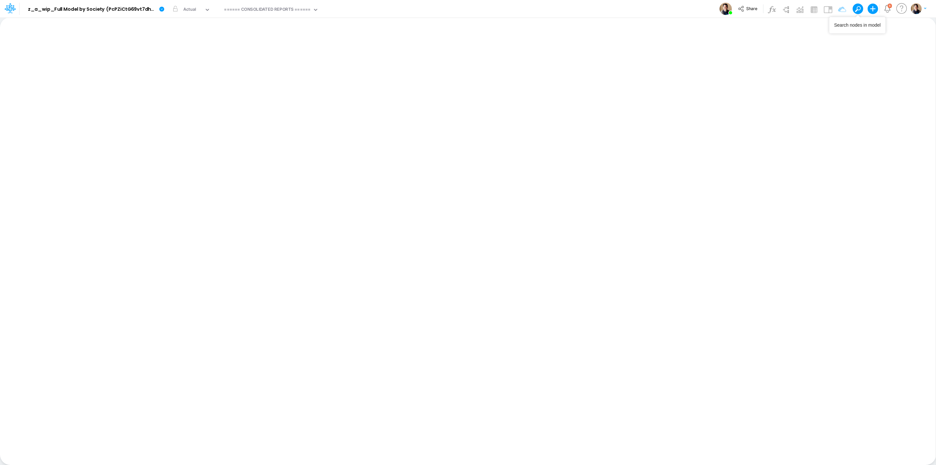
click at [749, 6] on button at bounding box center [856, 9] width 6 height 6
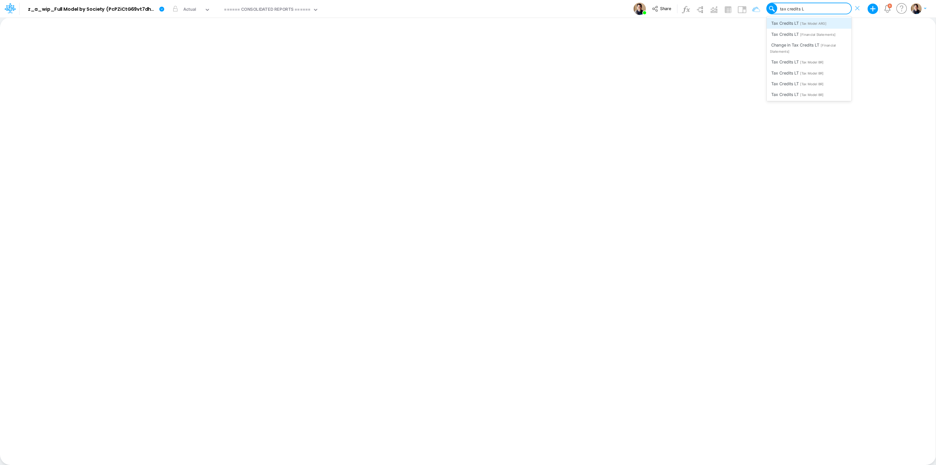
type input "tax credits LT"
click at [749, 36] on div "Tax Credits LT [Financial Statements]" at bounding box center [809, 34] width 85 height 11
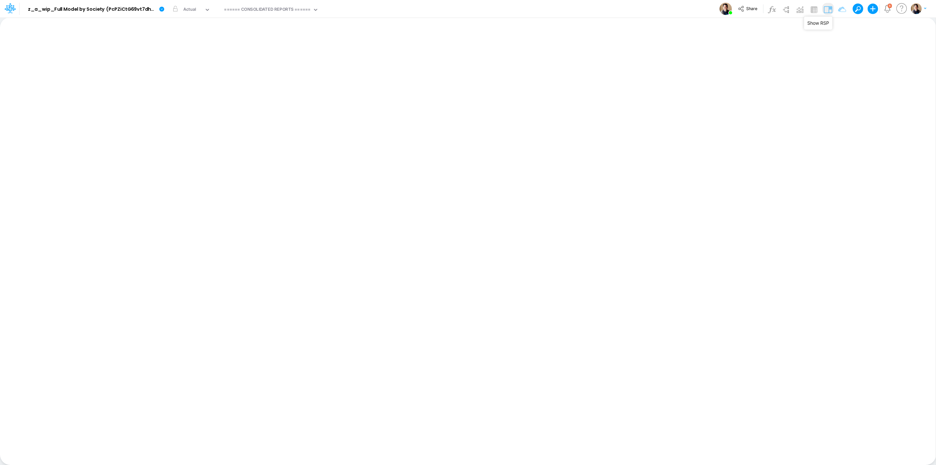
click at [749, 11] on img at bounding box center [828, 9] width 10 height 10
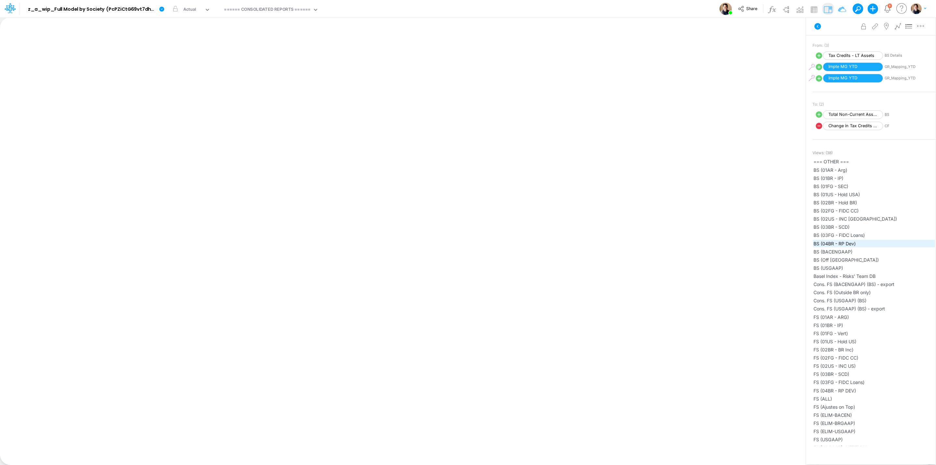
scroll to position [14, 0]
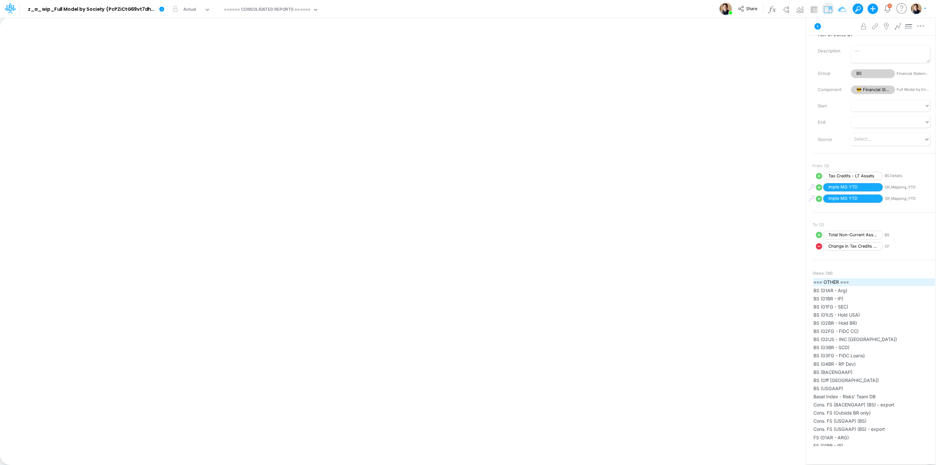
click at [749, 282] on span "=== OTHER ===" at bounding box center [874, 281] width 121 height 7
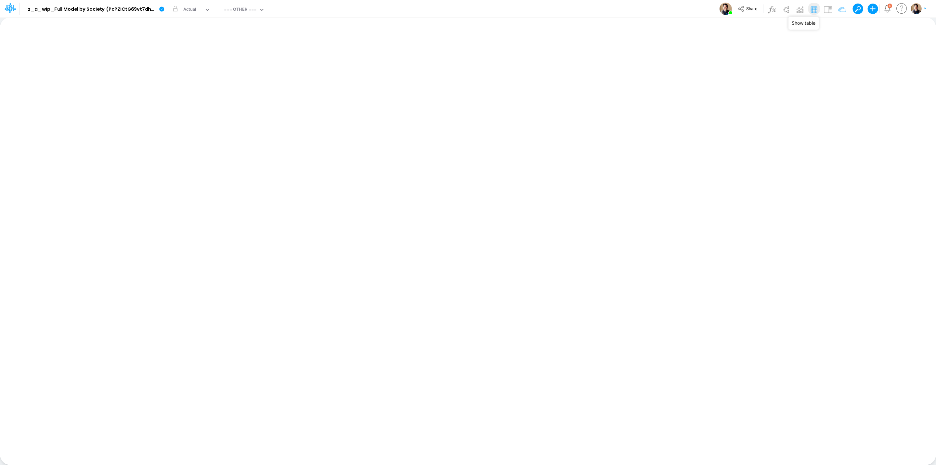
click at [749, 8] on img at bounding box center [814, 9] width 10 height 10
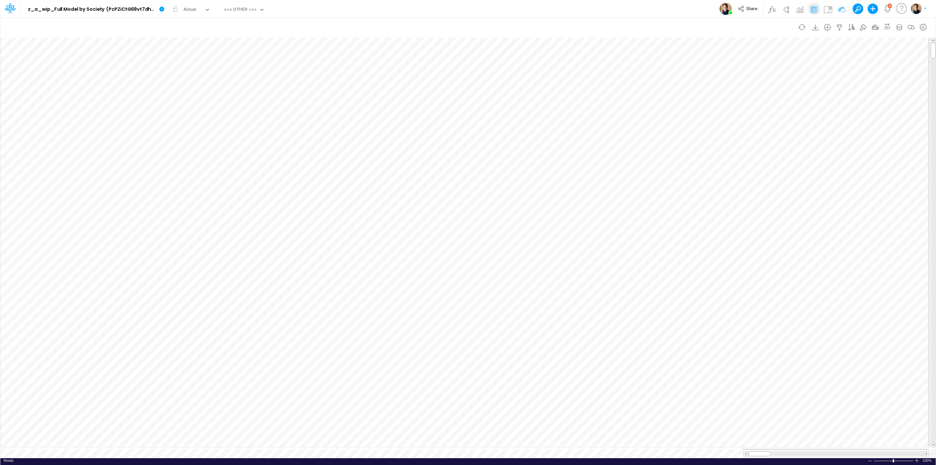
scroll to position [0, 0]
click at [623, 87] on icon "button" at bounding box center [623, 90] width 10 height 7
click at [716, 141] on icon at bounding box center [719, 140] width 10 height 7
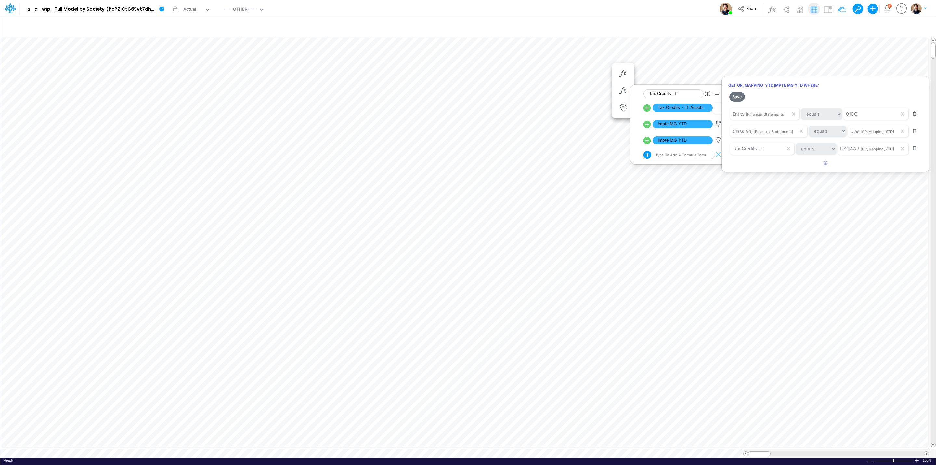
click at [717, 124] on div at bounding box center [468, 233] width 936 height 461
click at [718, 123] on icon at bounding box center [719, 124] width 10 height 7
click at [646, 124] on div at bounding box center [468, 233] width 936 height 461
click at [648, 126] on icon at bounding box center [647, 124] width 9 height 9
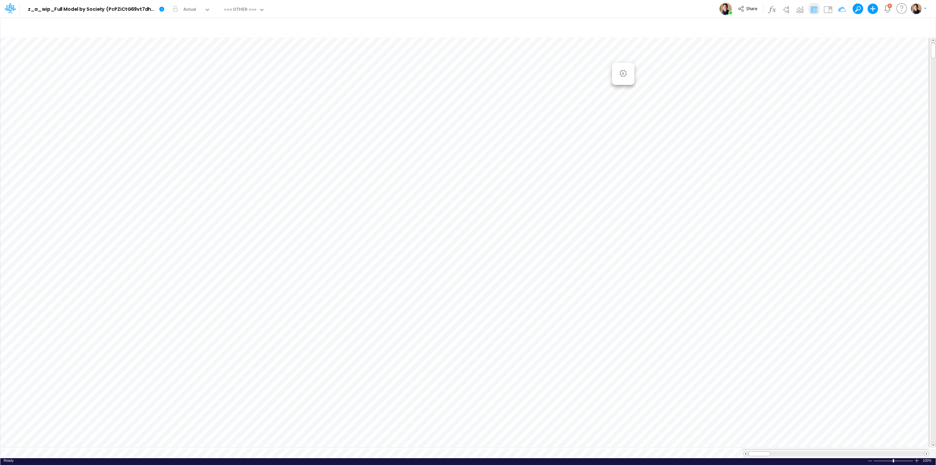
scroll to position [0, 0]
click at [583, 89] on icon "button" at bounding box center [584, 90] width 10 height 7
click at [609, 141] on icon at bounding box center [608, 140] width 9 height 9
click at [749, 6] on span at bounding box center [857, 9] width 9 height 9
type input "tax credits - ST"
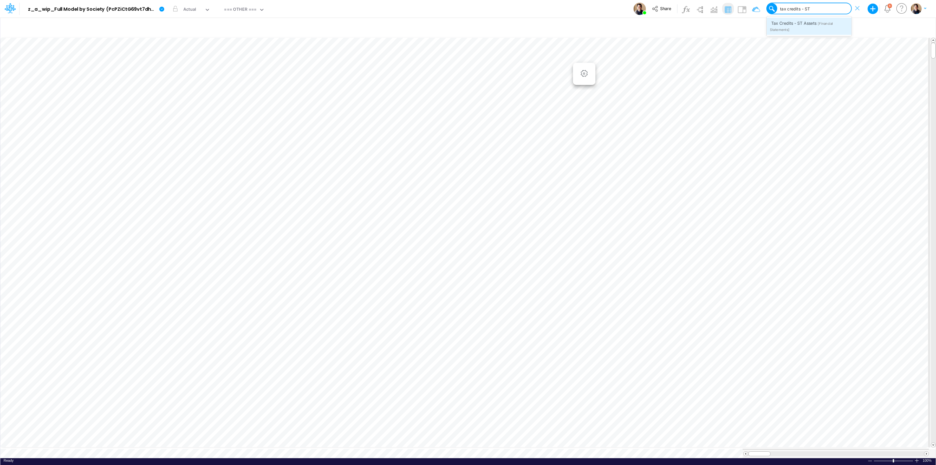
click at [749, 27] on div "Tax Credits - ST Assets [Financial Statements]" at bounding box center [809, 26] width 85 height 17
click at [585, 88] on icon "button" at bounding box center [584, 90] width 10 height 7
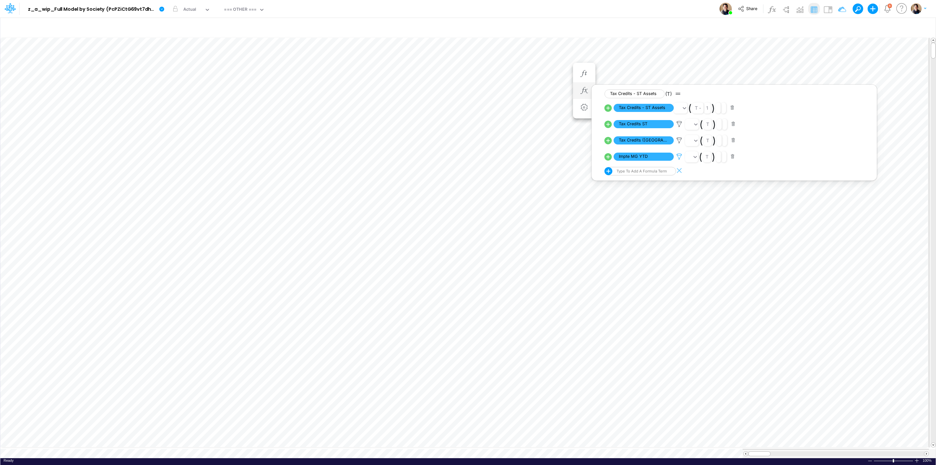
click at [680, 155] on icon at bounding box center [679, 156] width 10 height 7
click at [604, 156] on div at bounding box center [468, 233] width 936 height 461
click at [609, 158] on icon at bounding box center [608, 156] width 9 height 9
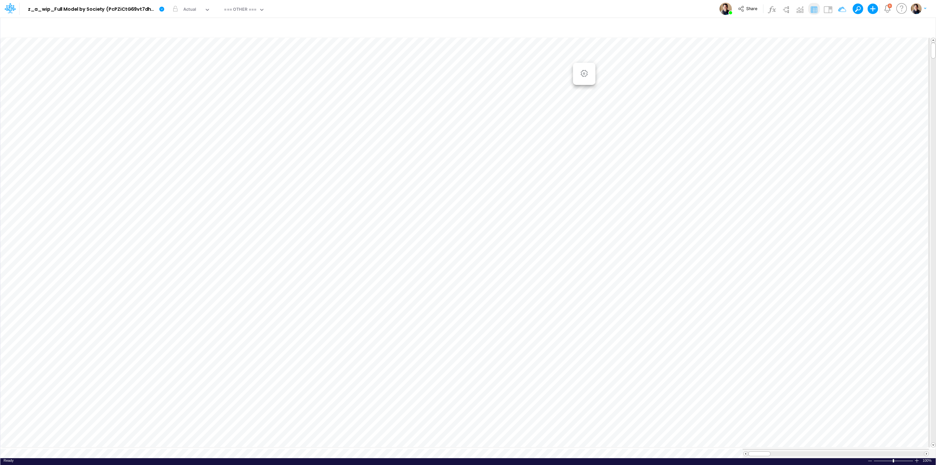
click at [749, 6] on button at bounding box center [856, 9] width 6 height 6
type input "cdb payable st"
click at [749, 24] on span "[Financial Statements]" at bounding box center [821, 23] width 35 height 4
click at [587, 89] on icon "button" at bounding box center [584, 90] width 10 height 7
click at [679, 122] on div at bounding box center [679, 124] width 11 height 8
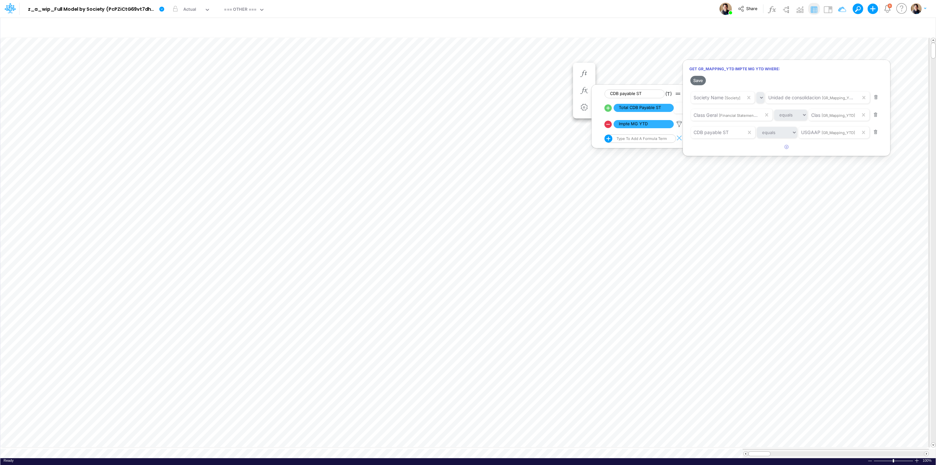
click at [680, 123] on div at bounding box center [468, 233] width 936 height 461
click at [632, 95] on span "CDB payable ST" at bounding box center [635, 93] width 60 height 9
click at [608, 124] on icon at bounding box center [608, 123] width 7 height 7
click at [749, 9] on img at bounding box center [828, 9] width 10 height 10
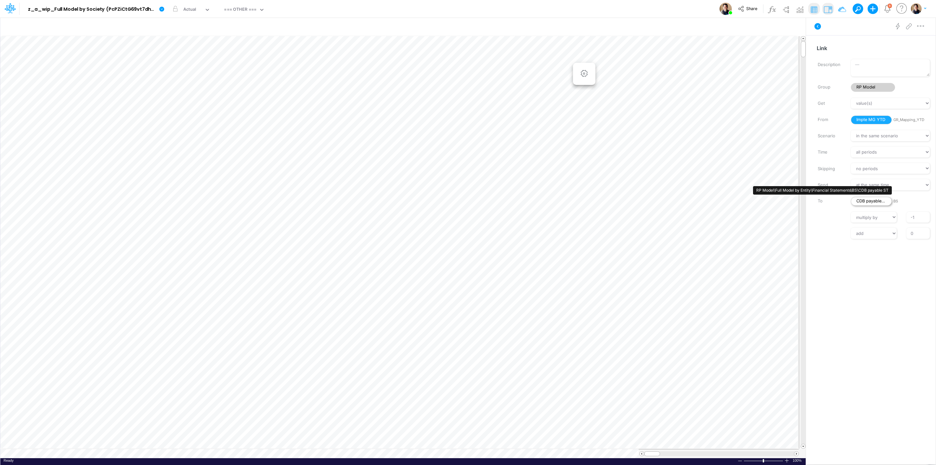
click at [749, 201] on span "CDB payable ST" at bounding box center [871, 201] width 41 height 9
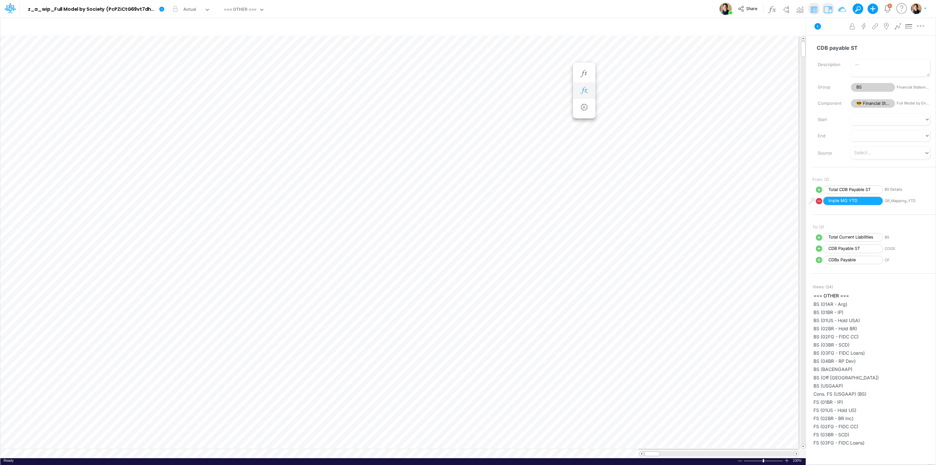
click at [586, 94] on icon "button" at bounding box center [584, 90] width 10 height 7
click at [607, 107] on icon at bounding box center [608, 107] width 7 height 7
select select "Multiply"
select select "Add"
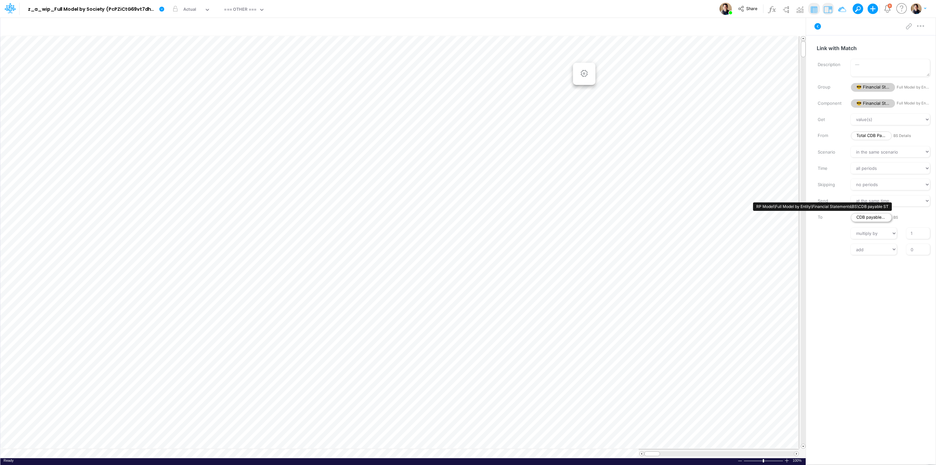
click at [749, 217] on span "CDB payable ST" at bounding box center [871, 217] width 41 height 9
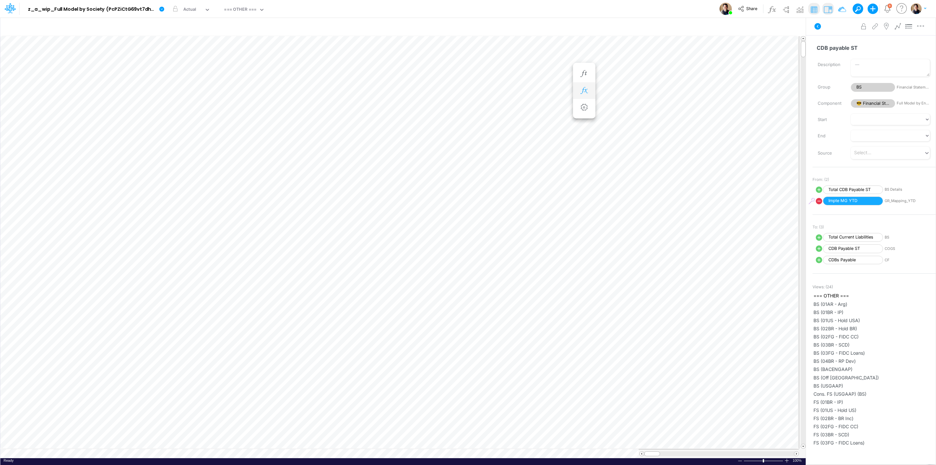
click at [583, 95] on button "button" at bounding box center [584, 90] width 12 height 13
click at [608, 124] on icon at bounding box center [608, 123] width 7 height 7
select select "Multiply"
select select "Add"
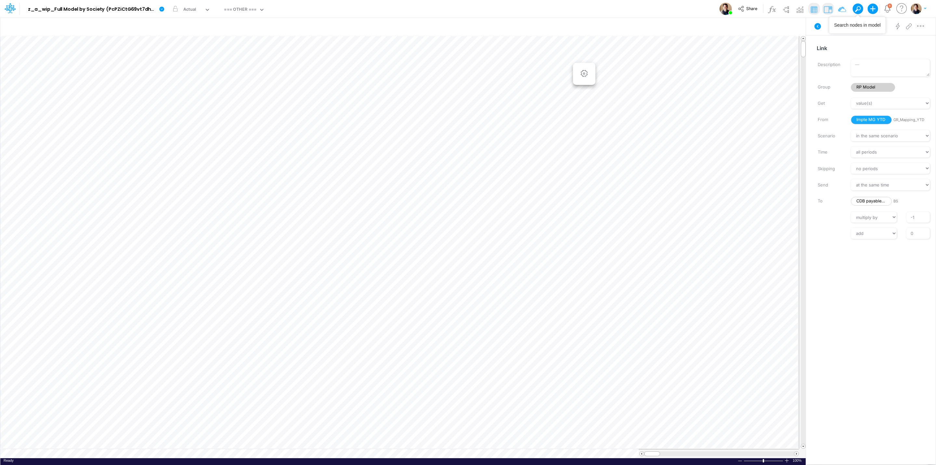
click at [749, 4] on button at bounding box center [858, 9] width 10 height 10
type input "exchange rate difference"
click at [749, 27] on div "Exchange Rate Difference [Financial Statements]" at bounding box center [809, 26] width 85 height 17
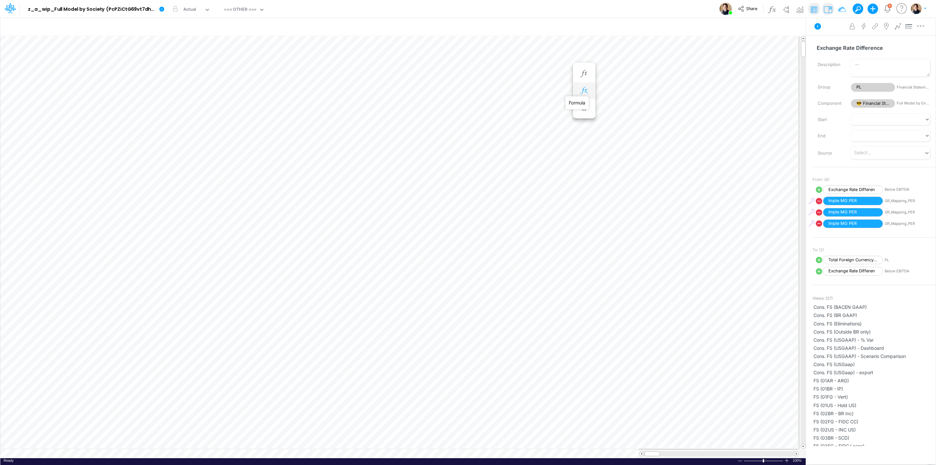
click at [586, 91] on icon "button" at bounding box center [584, 90] width 10 height 7
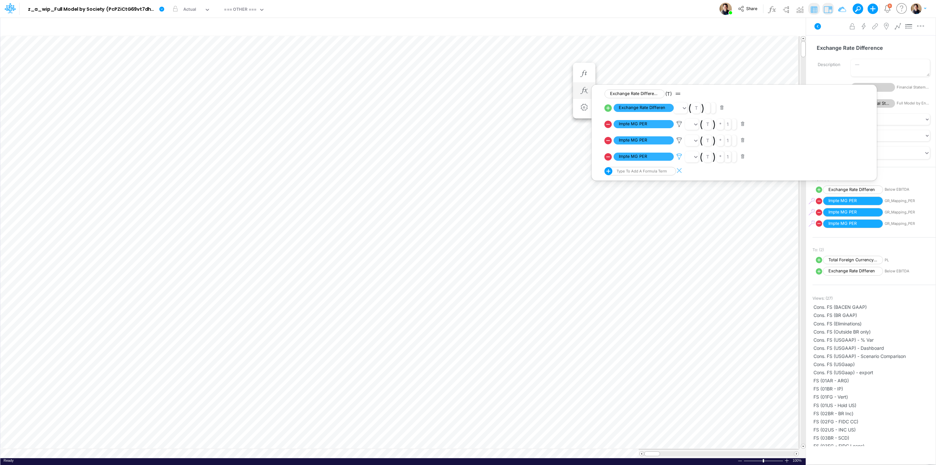
click at [681, 156] on icon at bounding box center [679, 156] width 10 height 7
click at [681, 156] on div at bounding box center [468, 233] width 936 height 461
click at [678, 137] on icon at bounding box center [679, 140] width 10 height 7
click at [679, 137] on div at bounding box center [468, 233] width 936 height 461
click at [679, 124] on icon at bounding box center [679, 124] width 10 height 7
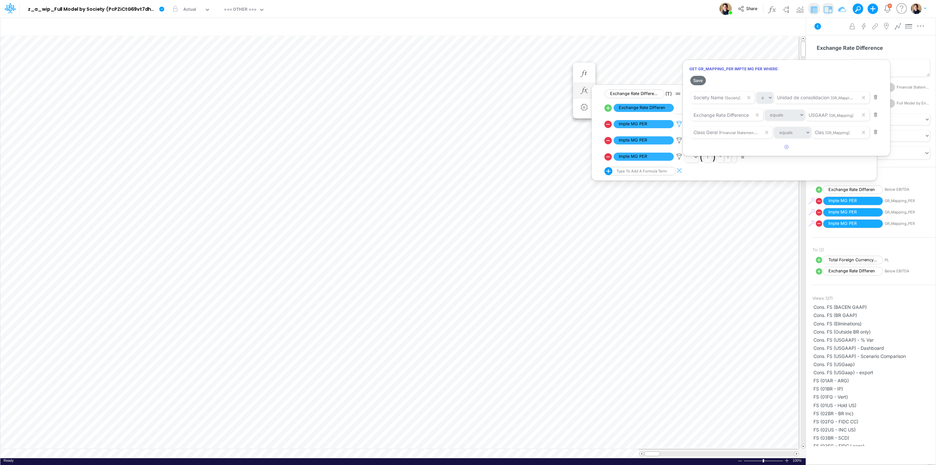
click at [679, 124] on div at bounding box center [468, 233] width 936 height 461
click at [680, 140] on icon at bounding box center [679, 140] width 10 height 7
click at [680, 140] on div at bounding box center [468, 233] width 936 height 461
click at [682, 159] on icon at bounding box center [679, 156] width 10 height 7
click at [682, 159] on div at bounding box center [468, 233] width 936 height 461
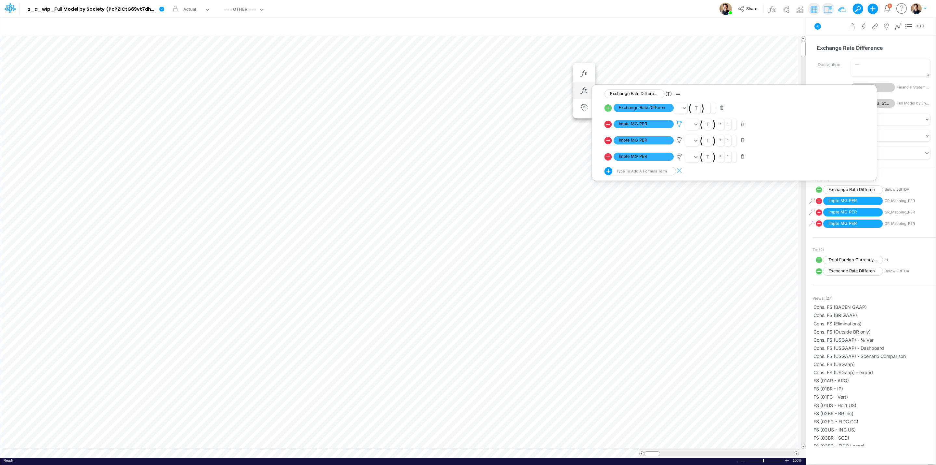
click at [679, 123] on icon at bounding box center [679, 124] width 10 height 7
click at [681, 137] on div at bounding box center [468, 233] width 936 height 461
click at [681, 139] on icon at bounding box center [679, 140] width 10 height 7
click at [681, 154] on div at bounding box center [468, 233] width 936 height 461
click at [681, 155] on icon at bounding box center [679, 156] width 10 height 7
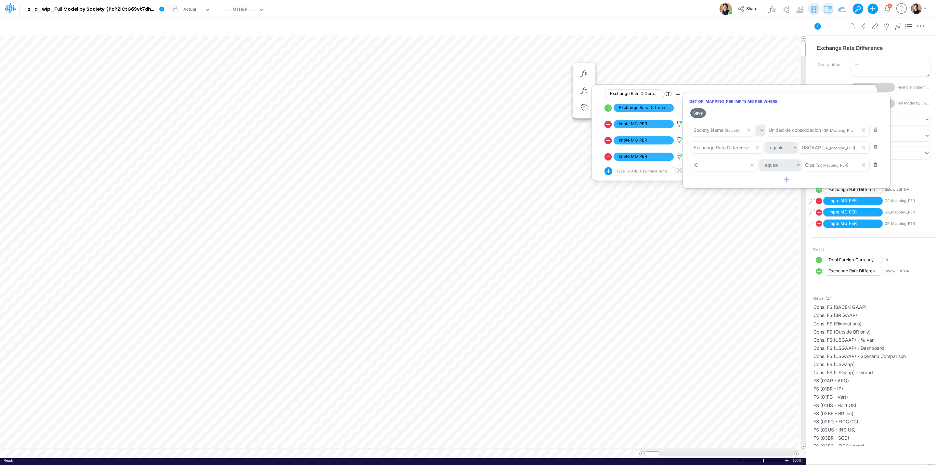
click at [679, 142] on div at bounding box center [468, 233] width 936 height 461
click at [680, 140] on icon at bounding box center [679, 140] width 10 height 7
click at [683, 126] on div at bounding box center [468, 233] width 936 height 461
click at [681, 123] on icon at bounding box center [679, 124] width 10 height 7
click at [678, 140] on div at bounding box center [468, 233] width 936 height 461
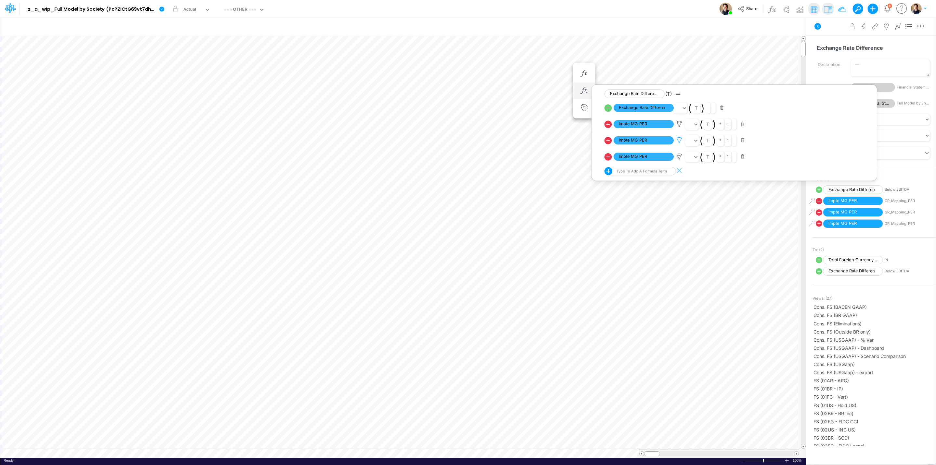
click at [680, 140] on icon at bounding box center [679, 140] width 10 height 7
click at [680, 156] on div at bounding box center [468, 233] width 936 height 461
click at [680, 156] on icon at bounding box center [679, 156] width 10 height 7
click at [680, 140] on div at bounding box center [468, 233] width 936 height 461
click at [680, 140] on icon at bounding box center [679, 140] width 10 height 7
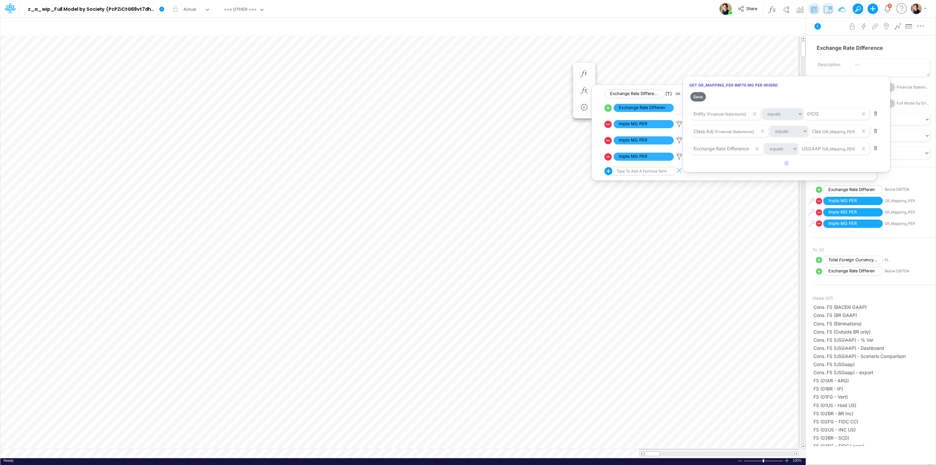
click at [608, 141] on div at bounding box center [468, 233] width 936 height 461
click at [608, 141] on icon at bounding box center [608, 140] width 9 height 9
select select "Multiply"
select select "Add"
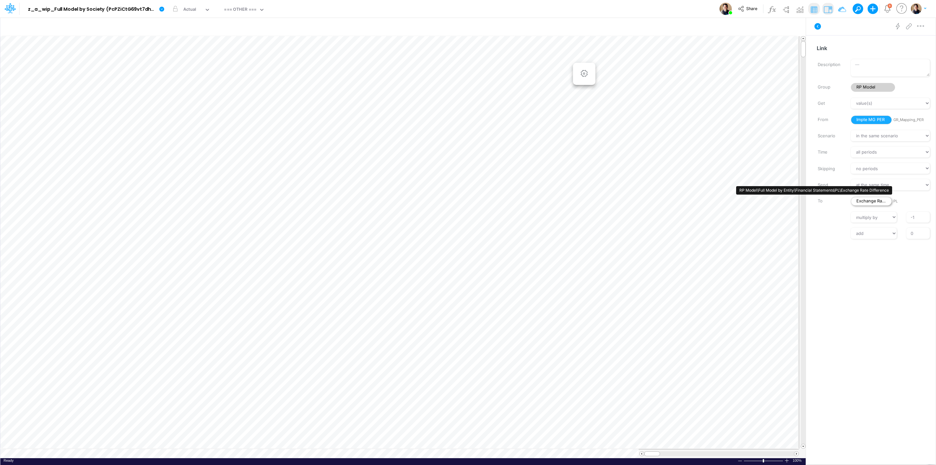
click at [749, 198] on span "Exchange Rate Difference" at bounding box center [871, 201] width 41 height 9
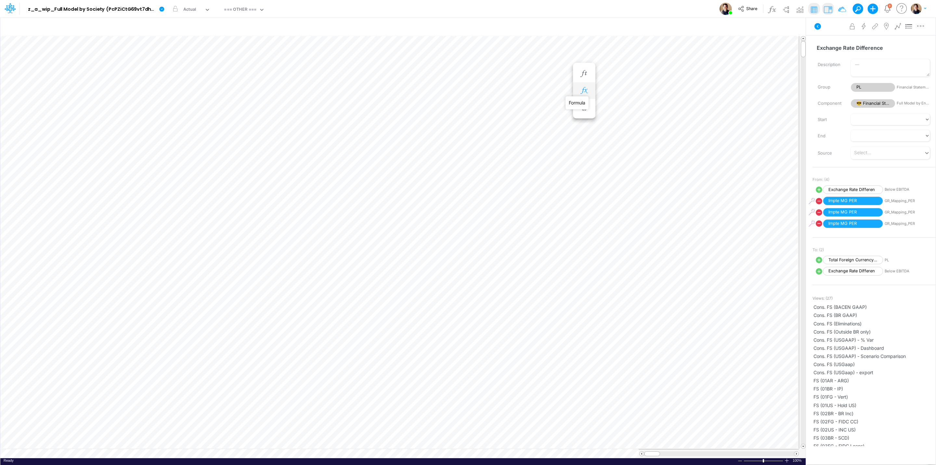
click at [583, 90] on icon "button" at bounding box center [584, 90] width 10 height 7
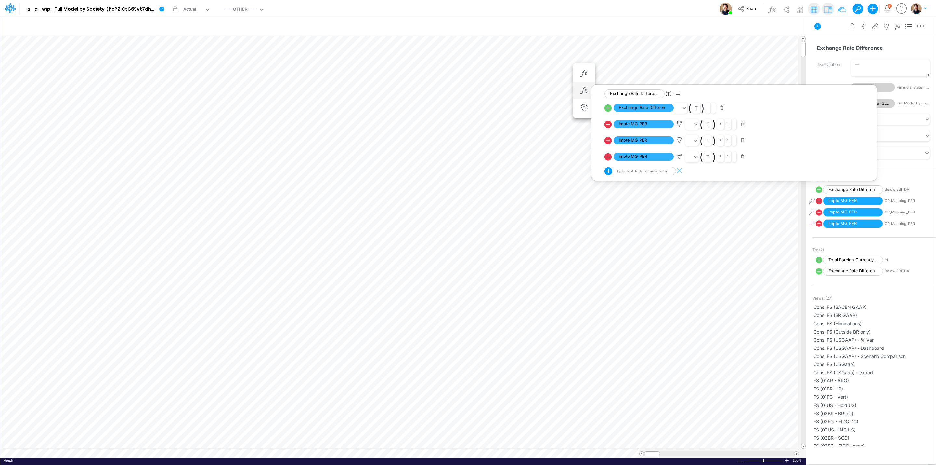
click at [606, 127] on icon at bounding box center [608, 123] width 7 height 7
select select "Multiply"
select select "Add"
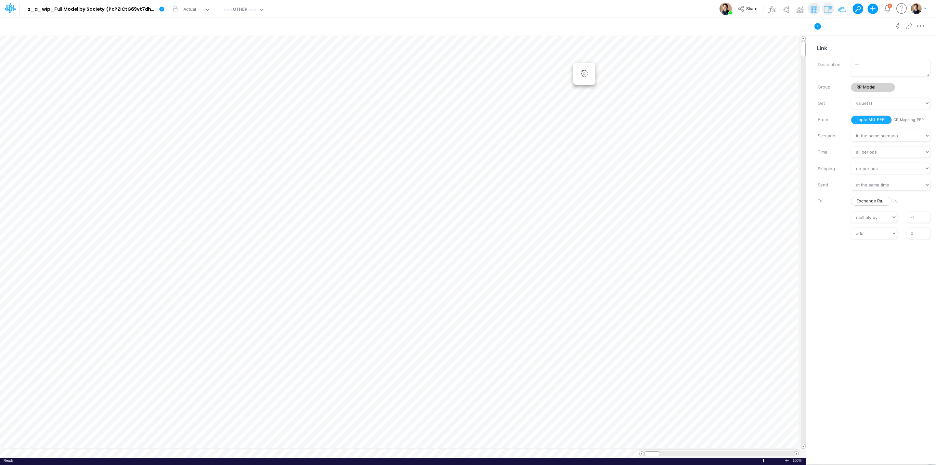
click at [749, 9] on button at bounding box center [856, 9] width 6 height 6
type input "Intercos Appro"
click at [749, 24] on span "[Elimination]" at bounding box center [826, 23] width 20 height 4
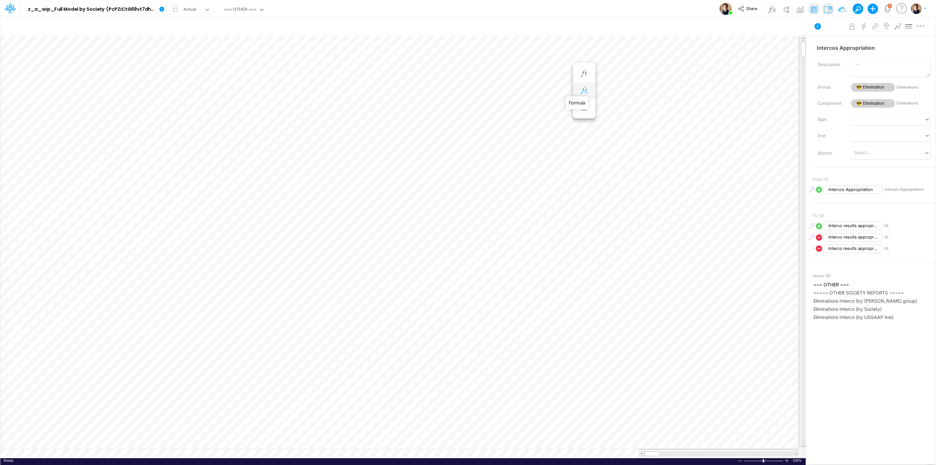
click at [585, 88] on icon "button" at bounding box center [584, 90] width 10 height 7
click at [680, 107] on icon at bounding box center [679, 107] width 10 height 7
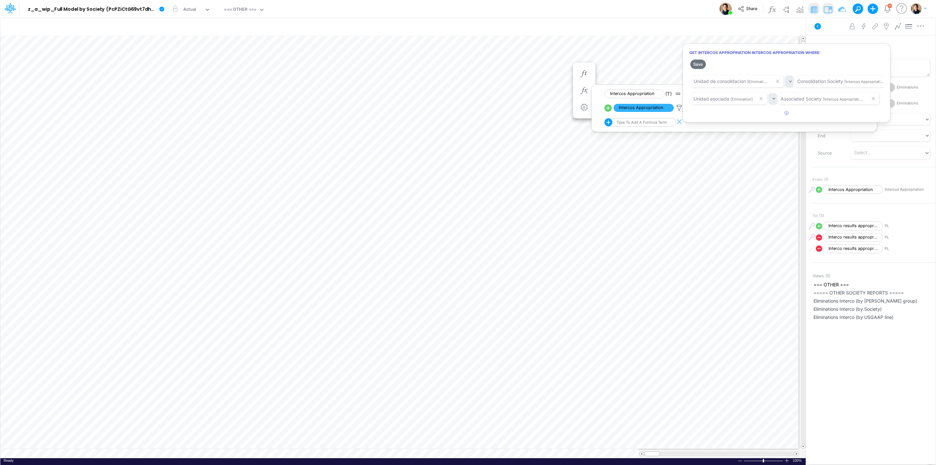
click at [161, 11] on div at bounding box center [468, 233] width 936 height 461
click at [161, 10] on icon at bounding box center [161, 9] width 5 height 5
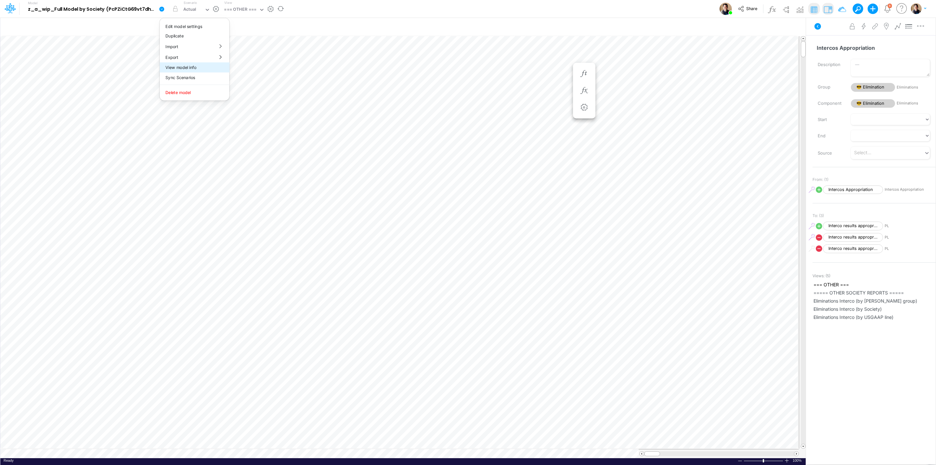
click at [201, 64] on button "View model info" at bounding box center [195, 67] width 70 height 10
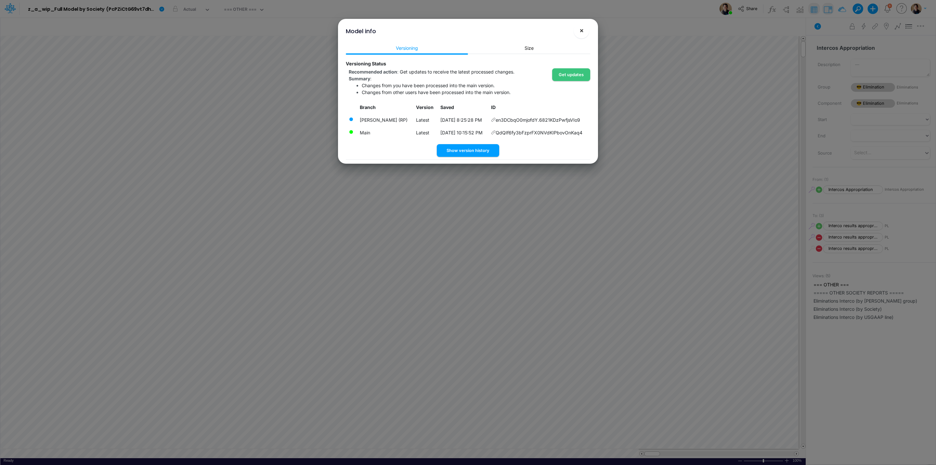
click at [577, 31] on button "×" at bounding box center [582, 31] width 16 height 16
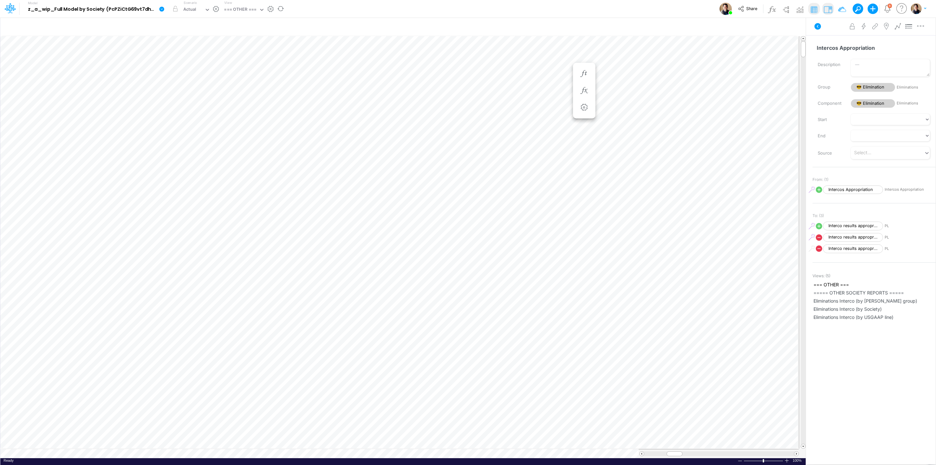
click at [158, 4] on link at bounding box center [163, 8] width 13 height 17
click at [187, 68] on button "View model info" at bounding box center [195, 67] width 70 height 10
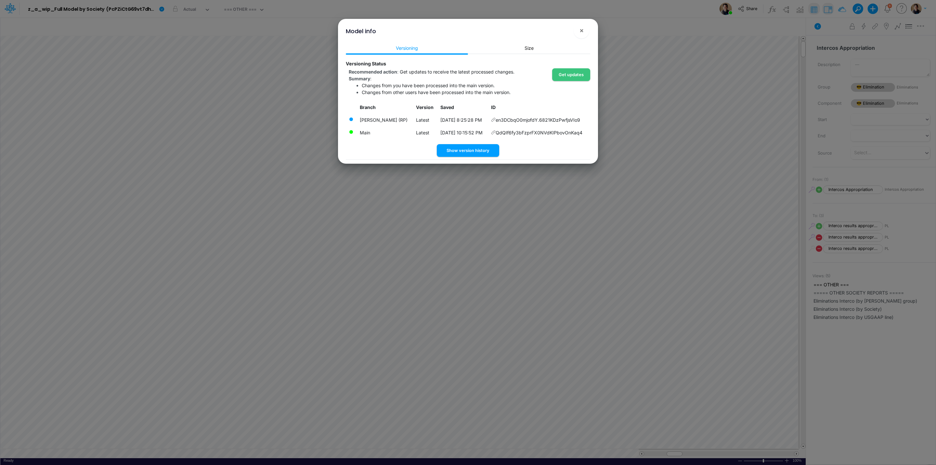
click at [539, 130] on td "QdQIf6fy3bFzprFX0NVdKIPbovOnKaq4" at bounding box center [539, 132] width 102 height 13
copy td "QdQIf6fy3bFzprFX0NVdKIPbovOnKaq4"
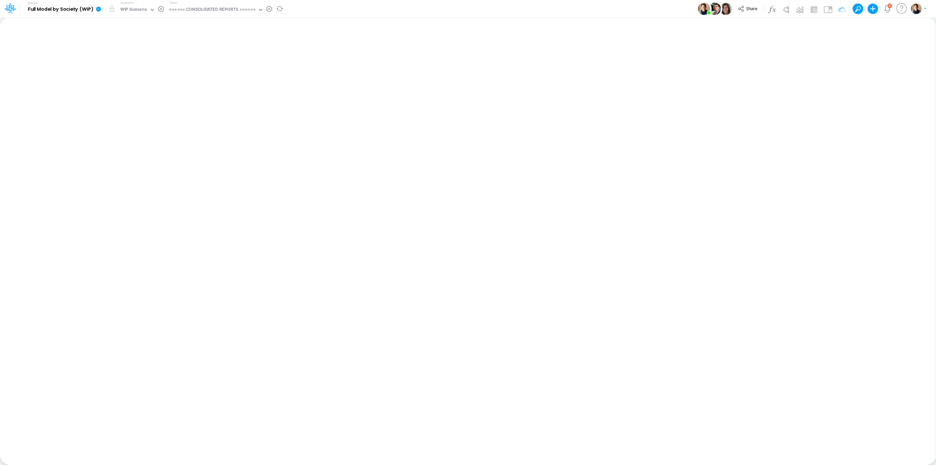
click at [96, 11] on icon at bounding box center [99, 9] width 6 height 6
click at [144, 68] on button "View model info" at bounding box center [132, 67] width 70 height 10
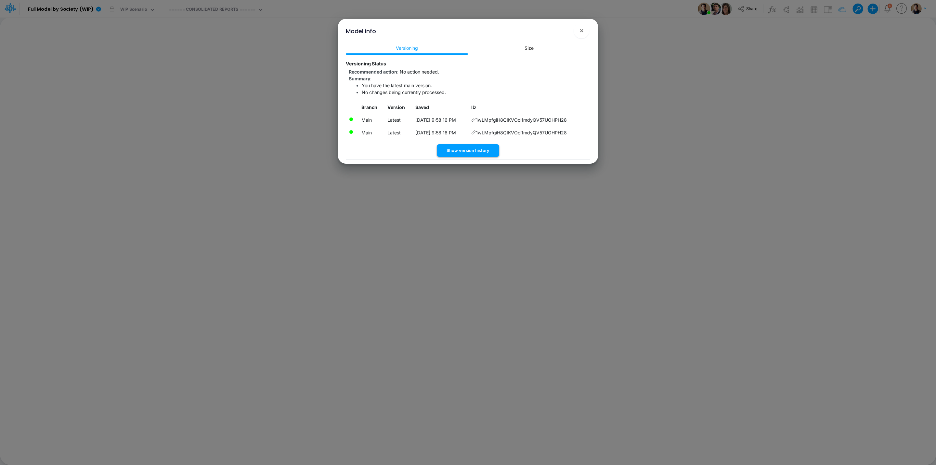
click at [493, 152] on button "Show version history" at bounding box center [468, 150] width 62 height 13
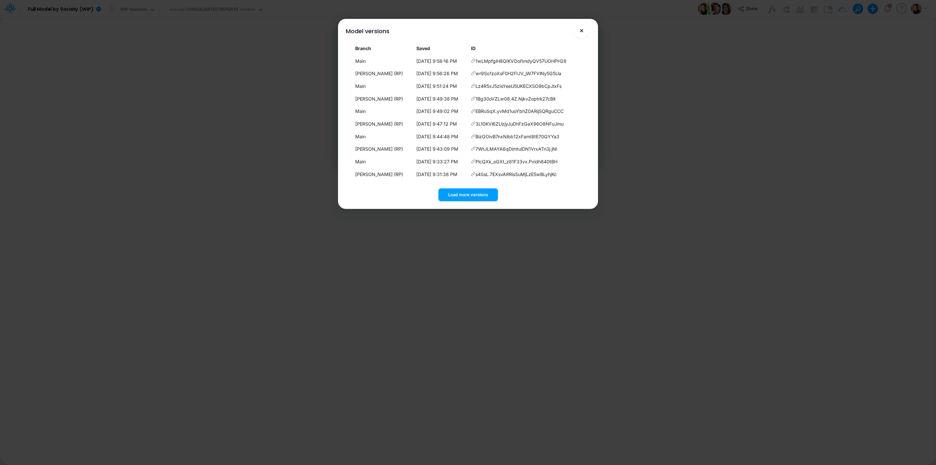
click at [580, 29] on span "×" at bounding box center [582, 30] width 4 height 8
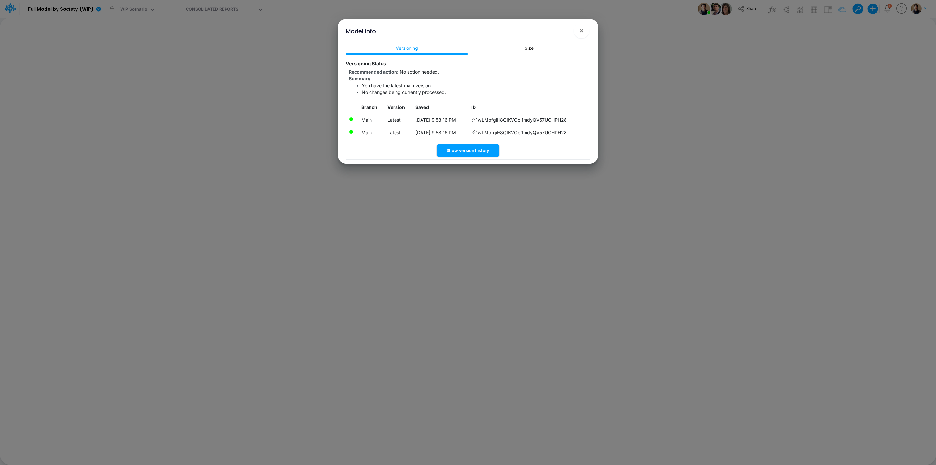
click at [98, 8] on div "Model info × Versioning Size Versioning Status Recommended action : No action n…" at bounding box center [468, 232] width 936 height 465
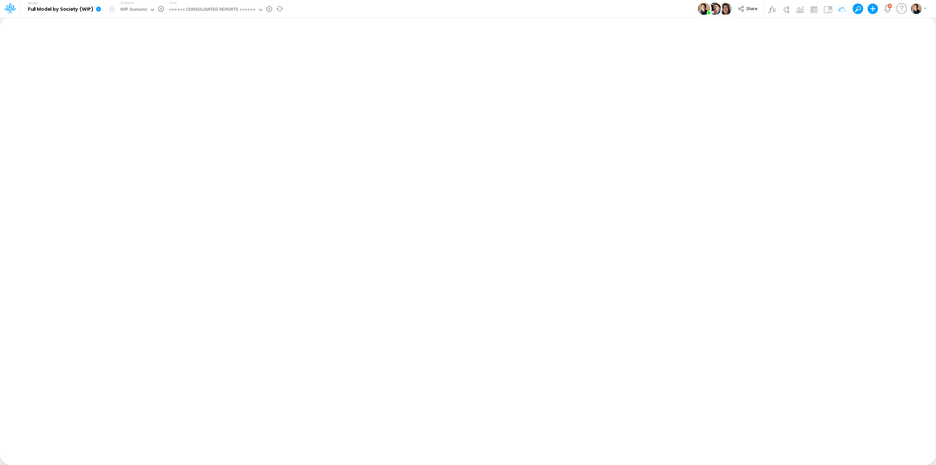
click at [99, 9] on icon at bounding box center [98, 9] width 5 height 5
click at [138, 75] on button "Sync Scenarios" at bounding box center [132, 77] width 70 height 10
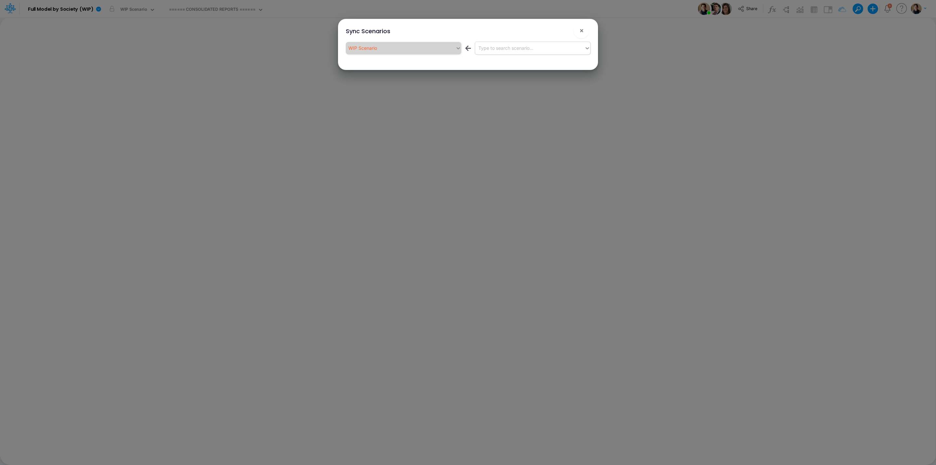
click at [538, 43] on div "Type to search scenario..." at bounding box center [532, 48] width 115 height 12
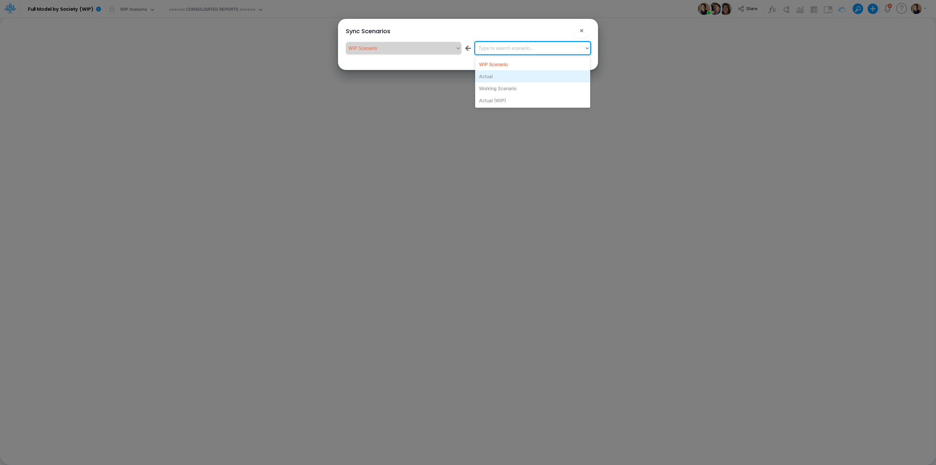
click at [527, 80] on div "Actual" at bounding box center [532, 76] width 115 height 12
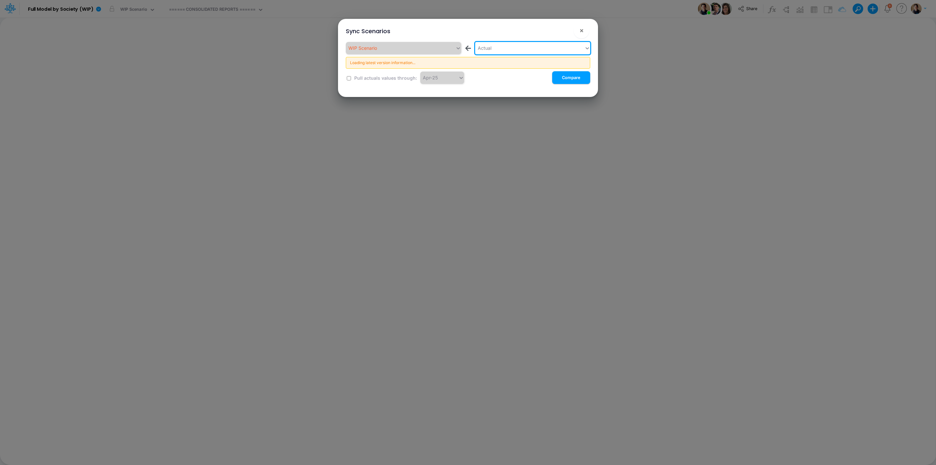
click at [523, 45] on div "Actual" at bounding box center [530, 48] width 110 height 11
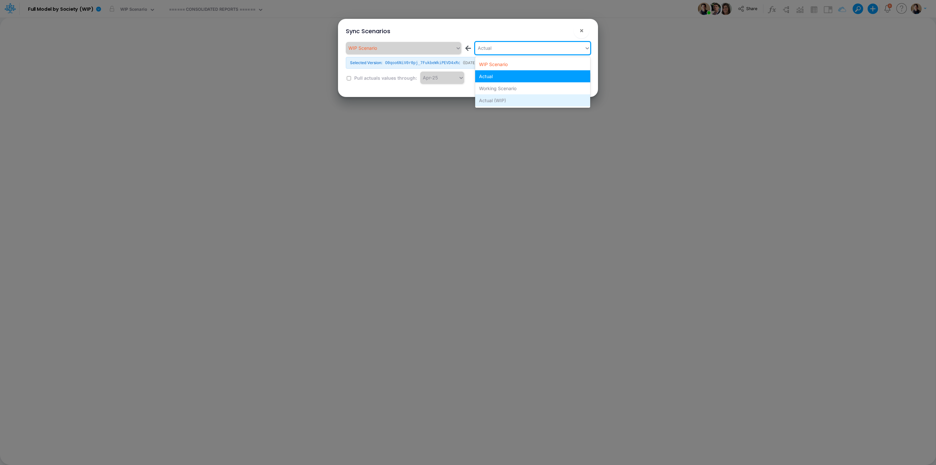
click at [516, 98] on div "Actual (WIP)" at bounding box center [532, 100] width 115 height 12
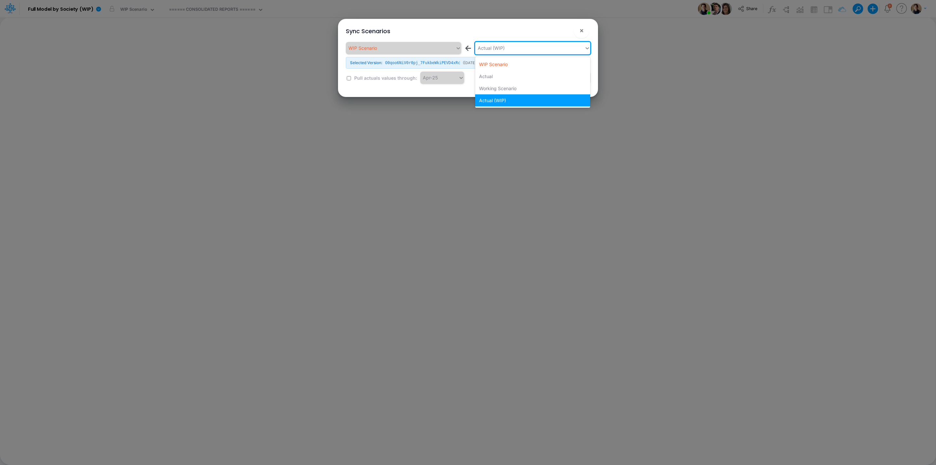
click at [515, 47] on div "Actual (WIP)" at bounding box center [530, 48] width 110 height 11
click at [516, 83] on div "Working Scenario" at bounding box center [532, 88] width 115 height 12
click at [514, 46] on div "Working Scenario" at bounding box center [496, 48] width 37 height 7
click at [512, 101] on div "Actual (WIP)" at bounding box center [532, 100] width 115 height 12
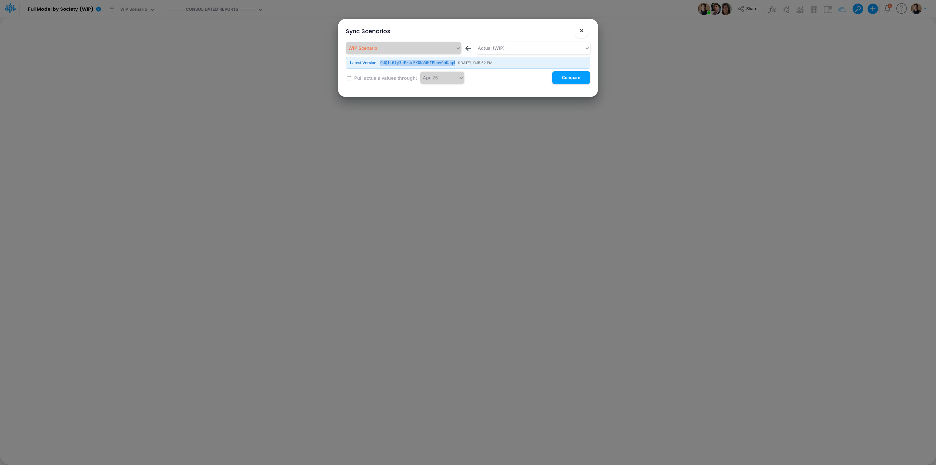
click at [583, 26] on span "×" at bounding box center [582, 30] width 4 height 8
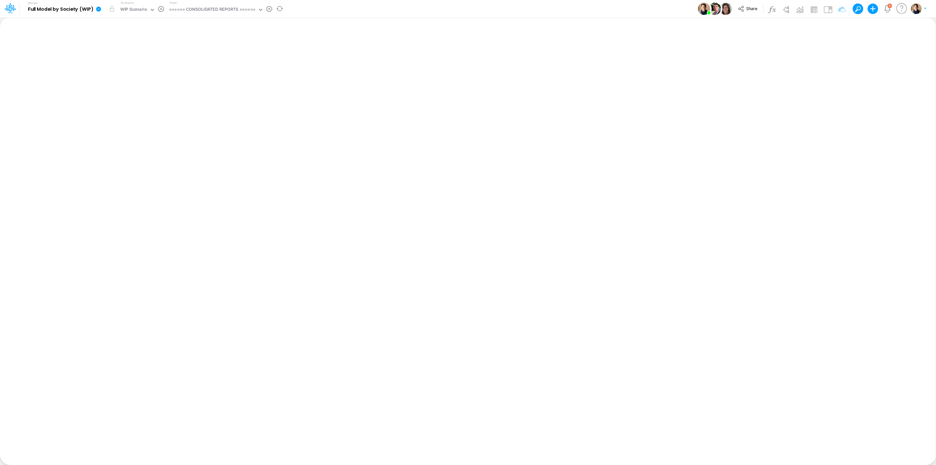
click at [94, 8] on link at bounding box center [99, 8] width 13 height 17
click at [149, 74] on button "Sync Scenarios" at bounding box center [132, 77] width 70 height 10
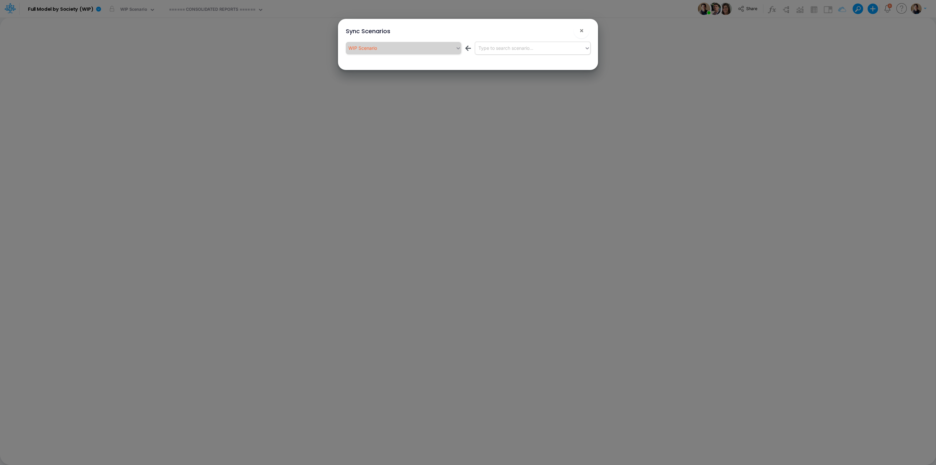
drag, startPoint x: 501, startPoint y: 40, endPoint x: 504, endPoint y: 43, distance: 4.1
click at [502, 42] on div "WIP Scenario ← Type to search scenario..." at bounding box center [468, 52] width 255 height 23
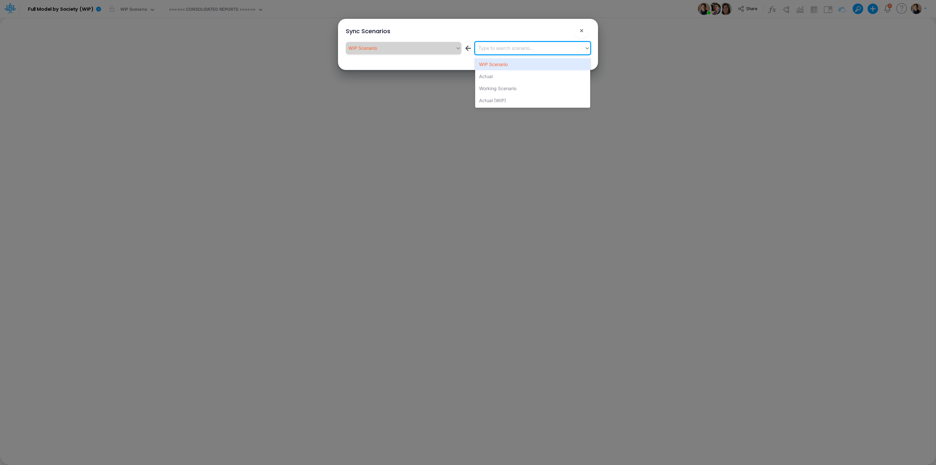
click at [517, 51] on div "Type to search scenario..." at bounding box center [505, 48] width 55 height 7
click at [515, 98] on div "Actual (WIP)" at bounding box center [532, 100] width 115 height 12
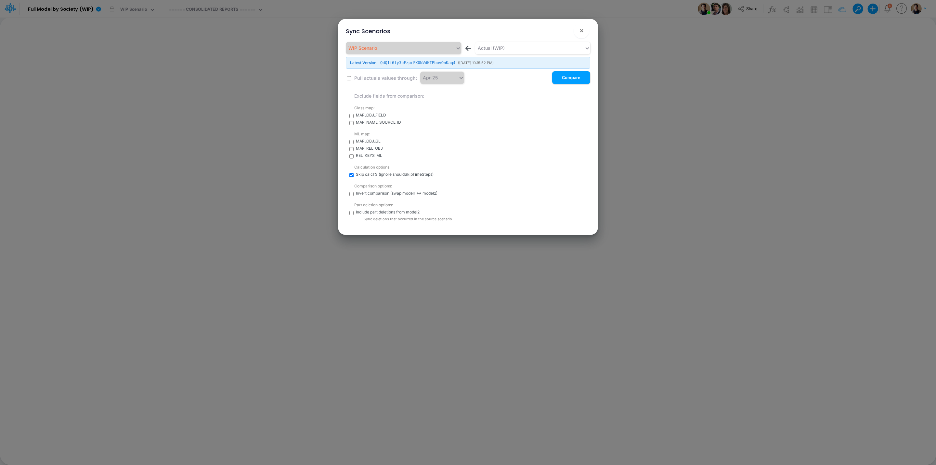
click at [351, 212] on input "checkbox" at bounding box center [351, 213] width 4 height 4
checkbox input "true"
click at [348, 78] on input "checkbox" at bounding box center [349, 78] width 4 height 4
checkbox input "true"
click at [434, 73] on div "Apr-25" at bounding box center [439, 77] width 38 height 11
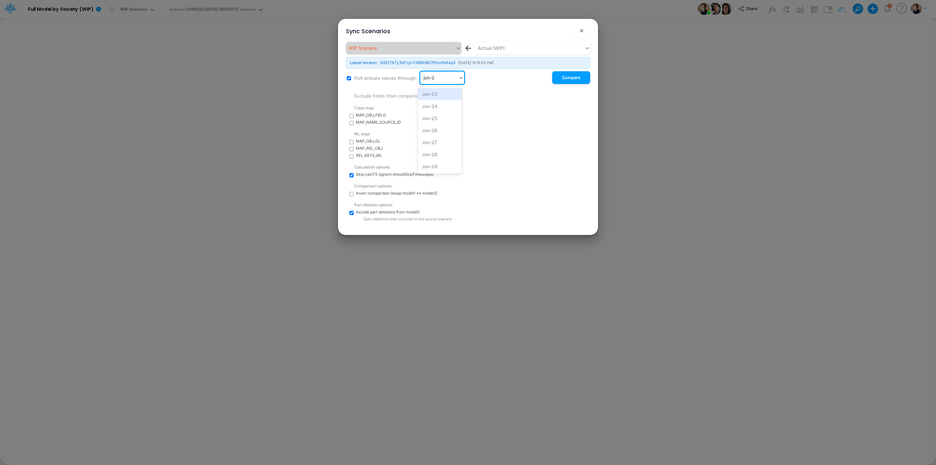
type input "jun-25"
click at [445, 90] on div "Jun-25" at bounding box center [440, 94] width 44 height 12
click at [570, 79] on button "Compare" at bounding box center [571, 77] width 38 height 13
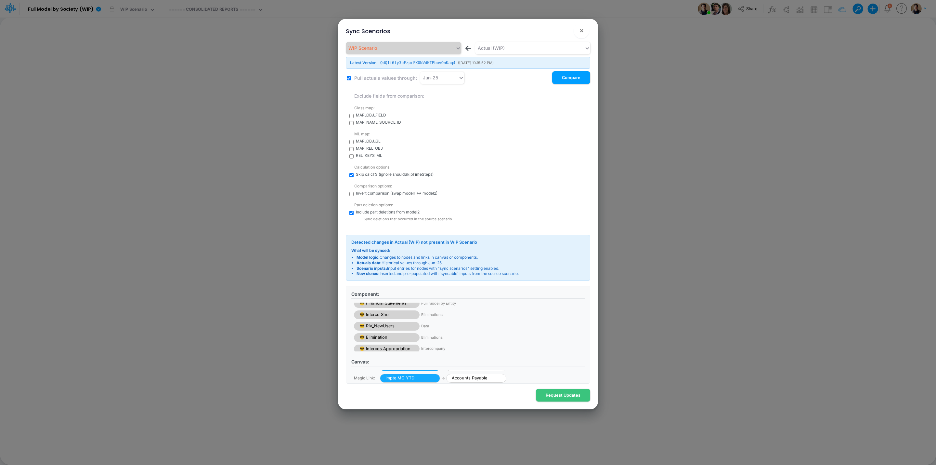
scroll to position [137, 0]
click at [563, 395] on button "Request Updates" at bounding box center [563, 394] width 54 height 13
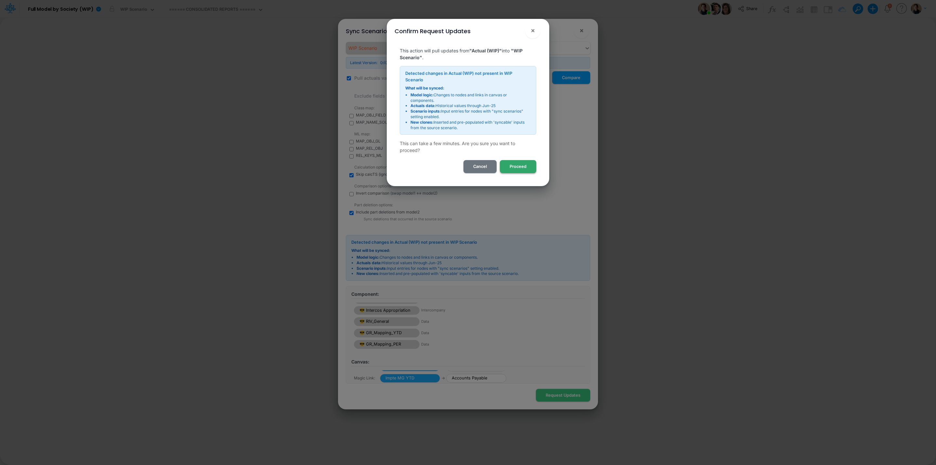
click at [523, 168] on button "Proceed" at bounding box center [518, 166] width 36 height 13
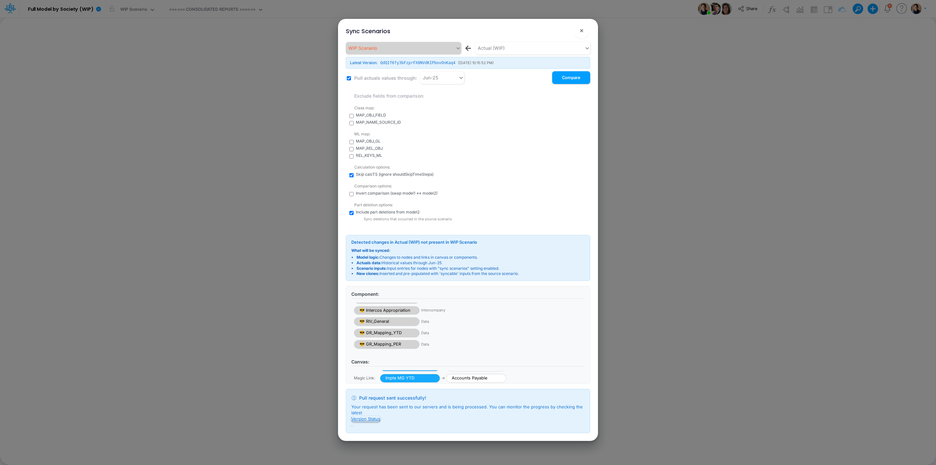
click at [357, 417] on button "Version Status" at bounding box center [365, 418] width 29 height 6
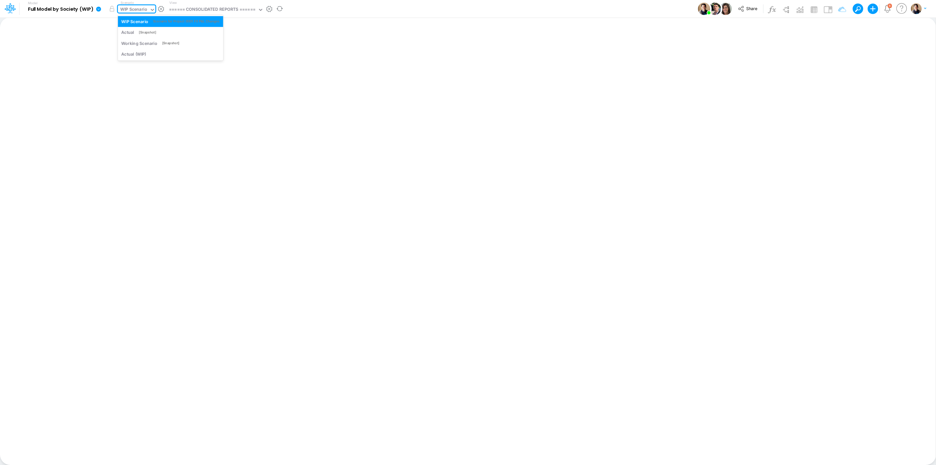
click at [137, 10] on div "WIP Scenario" at bounding box center [133, 9] width 27 height 7
click at [223, 10] on div "====== CONSOLIDATED REPORTS ======" at bounding box center [212, 9] width 86 height 7
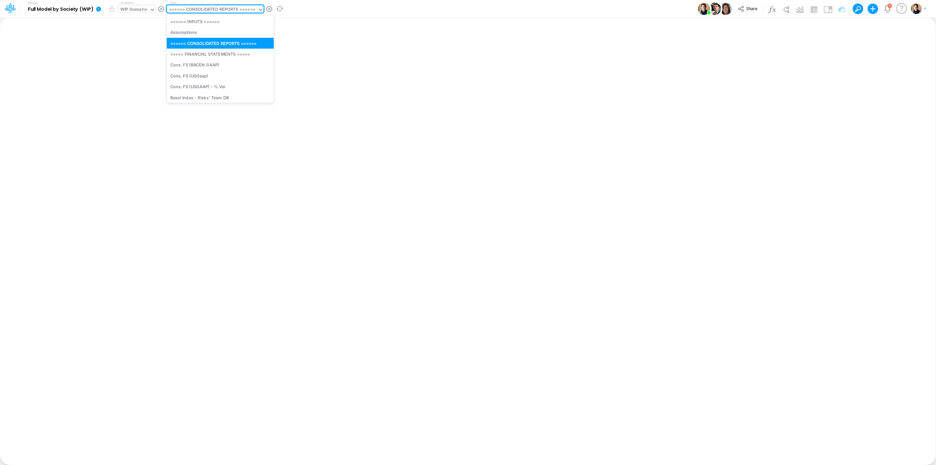
click at [139, 8] on div "WIP Scenario" at bounding box center [133, 9] width 27 height 7
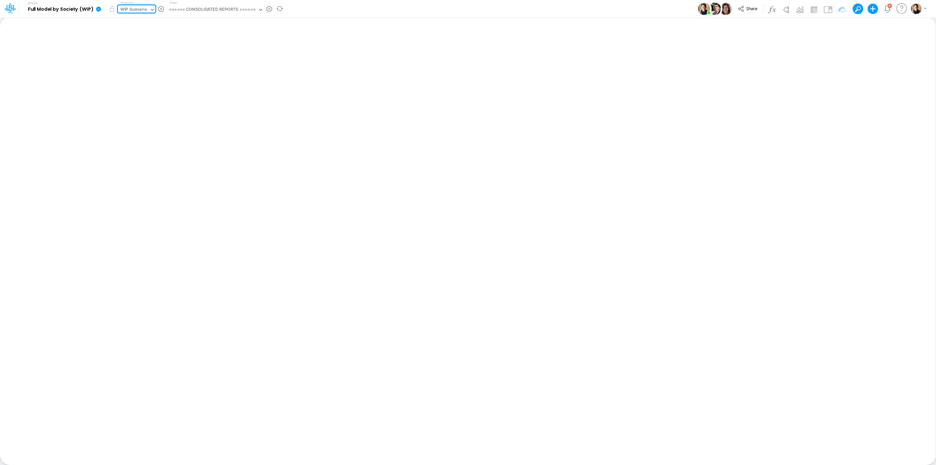
click at [144, 7] on div "WIP Scenario" at bounding box center [133, 9] width 27 height 7
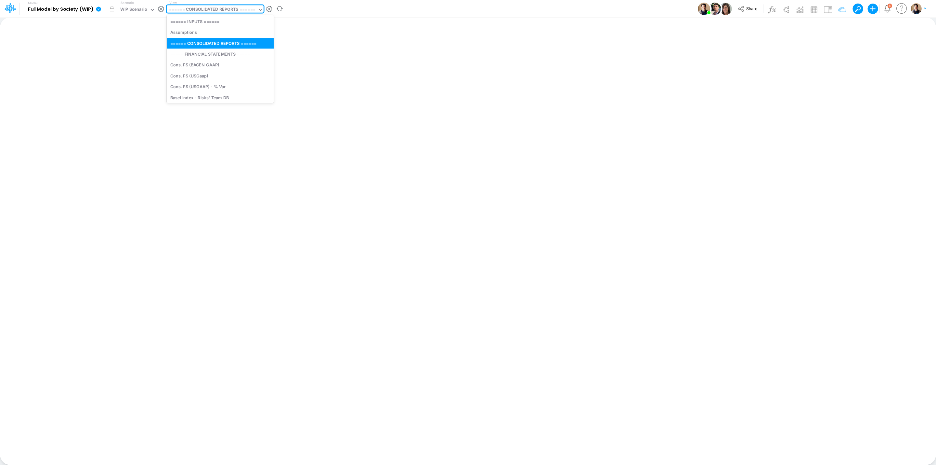
click at [225, 7] on div "====== CONSOLIDATED REPORTS ======" at bounding box center [212, 9] width 86 height 7
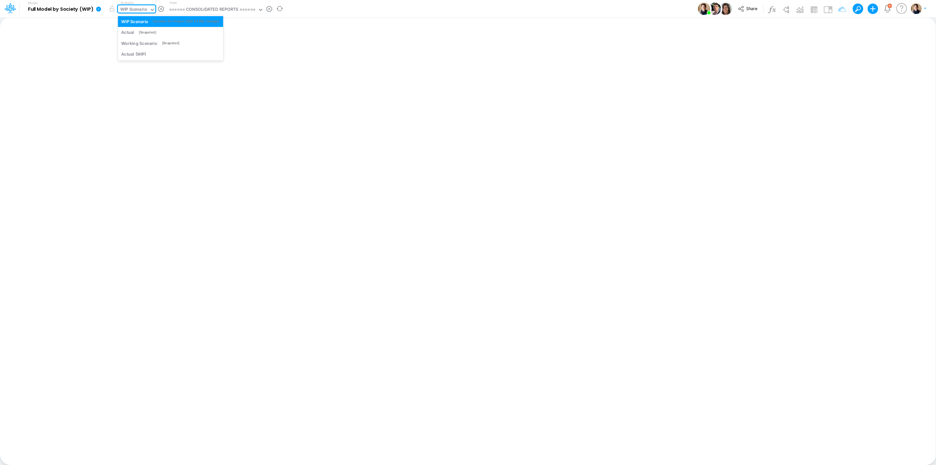
click at [140, 7] on div "WIP Scenario" at bounding box center [133, 9] width 27 height 7
click at [99, 7] on icon at bounding box center [99, 9] width 6 height 6
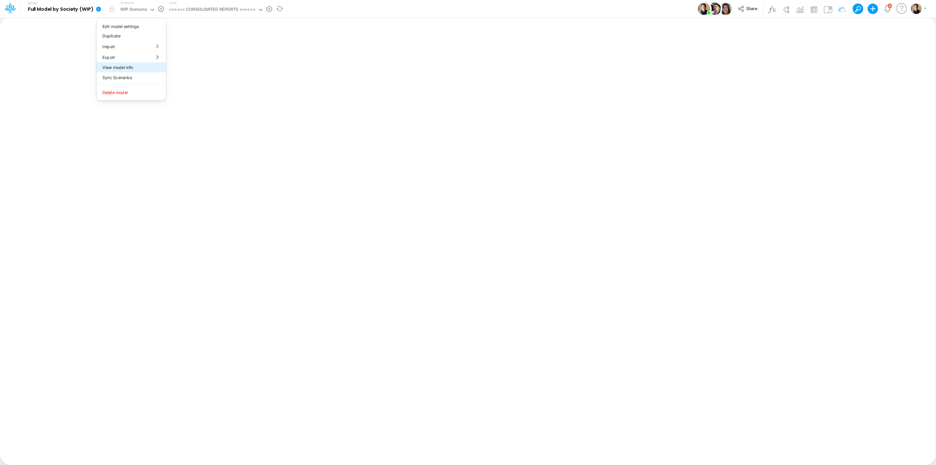
click at [144, 67] on button "View model info" at bounding box center [132, 67] width 70 height 10
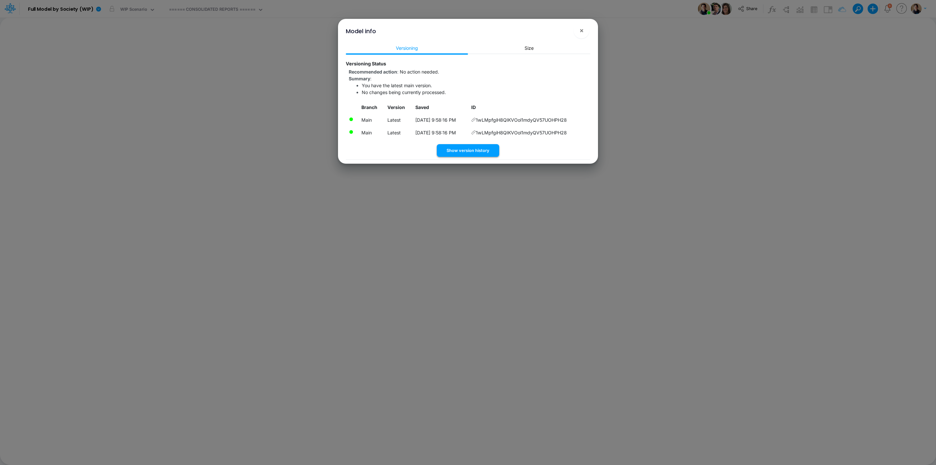
click at [466, 155] on button "Show version history" at bounding box center [468, 150] width 62 height 13
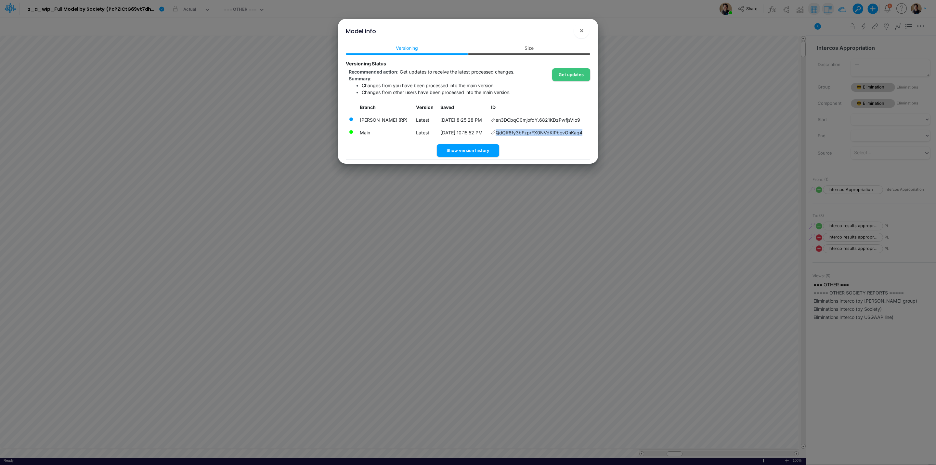
scroll to position [0, 0]
click at [583, 28] on span "×" at bounding box center [582, 30] width 4 height 8
